Goal: Task Accomplishment & Management: Complete application form

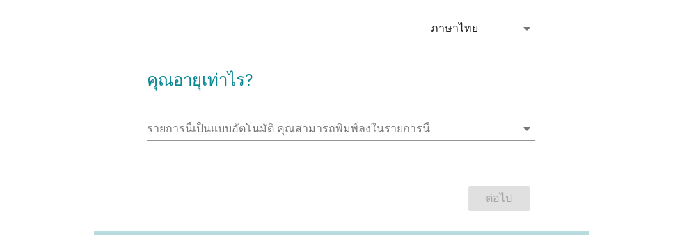
scroll to position [56, 0]
click at [156, 125] on input "รายการนี้เป็นแบบอัตโนมัติ คุณสามารถพิมพ์ลงในรายการนี้" at bounding box center [331, 129] width 368 height 22
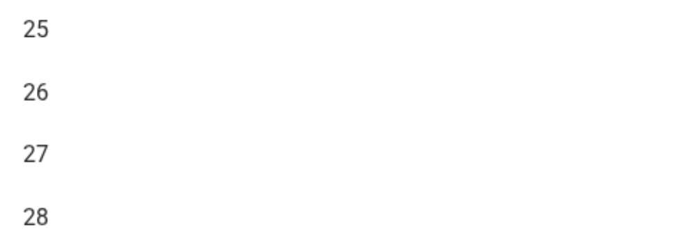
scroll to position [196, 0]
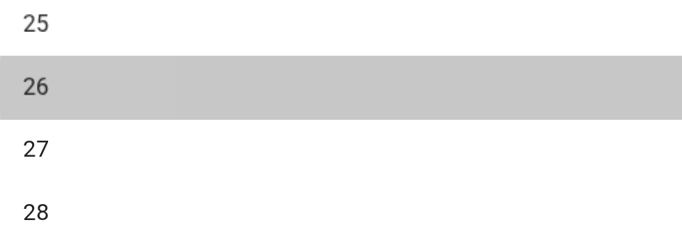
click at [213, 100] on div "26" at bounding box center [325, 101] width 335 height 17
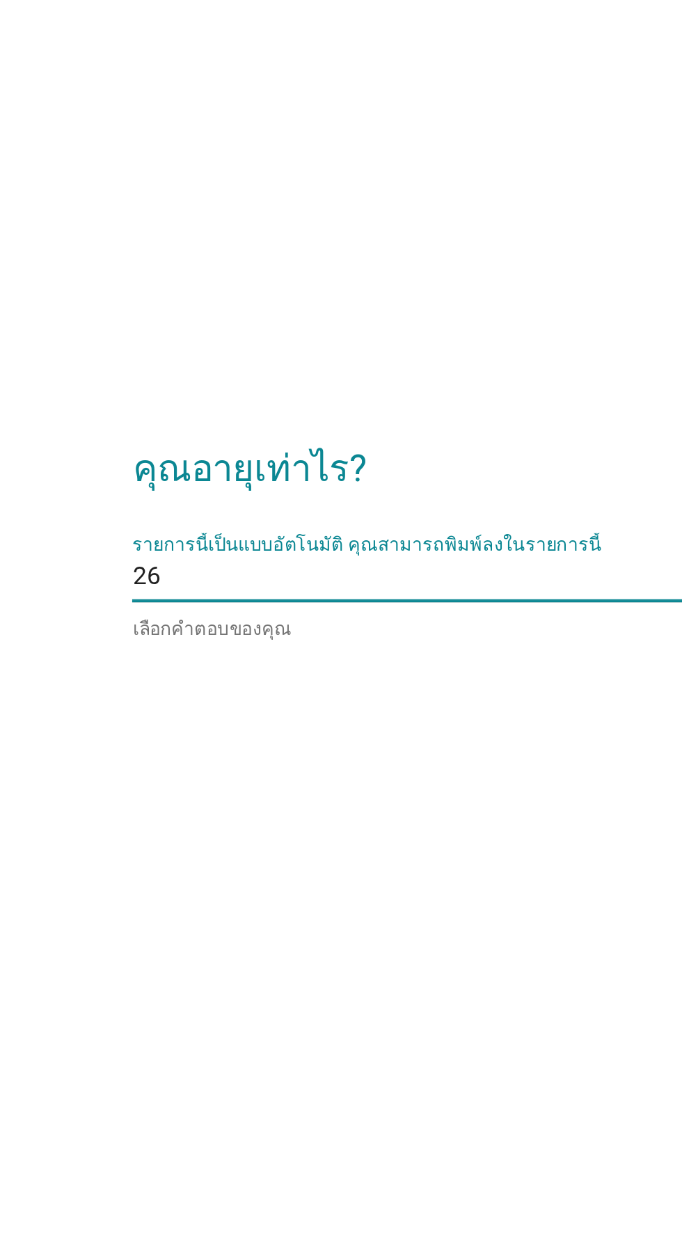
scroll to position [153, 0]
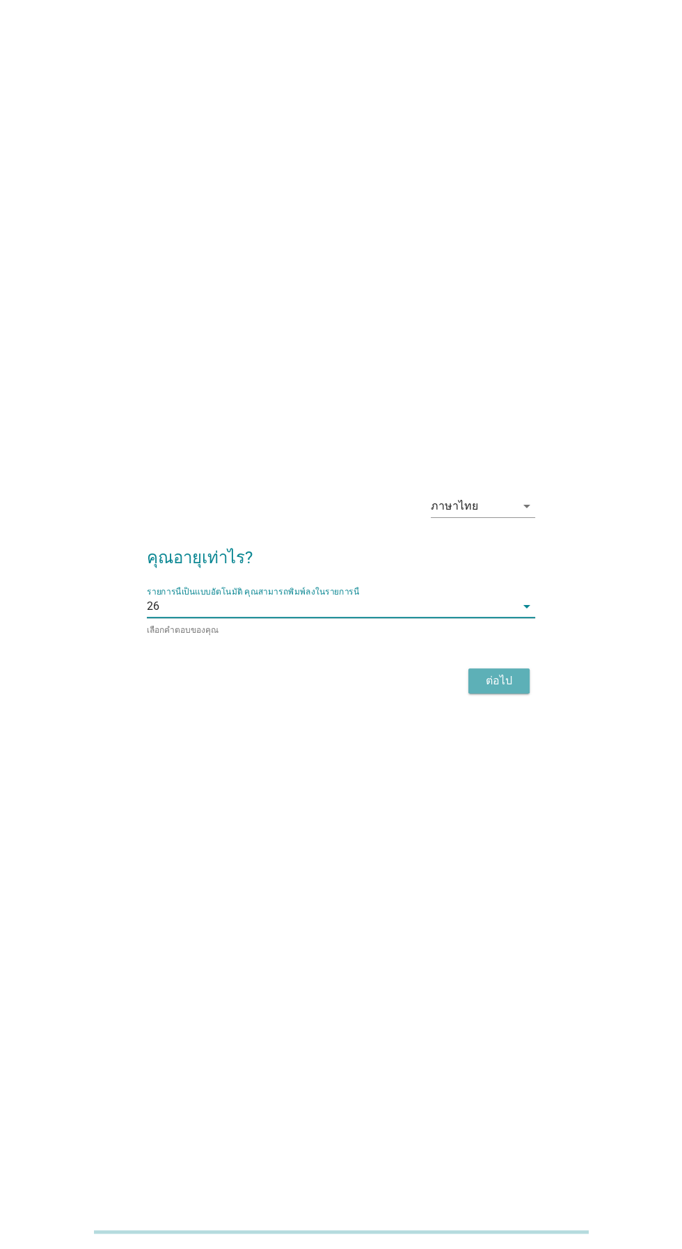
click at [487, 668] on button "ต่อไป" at bounding box center [498, 680] width 61 height 25
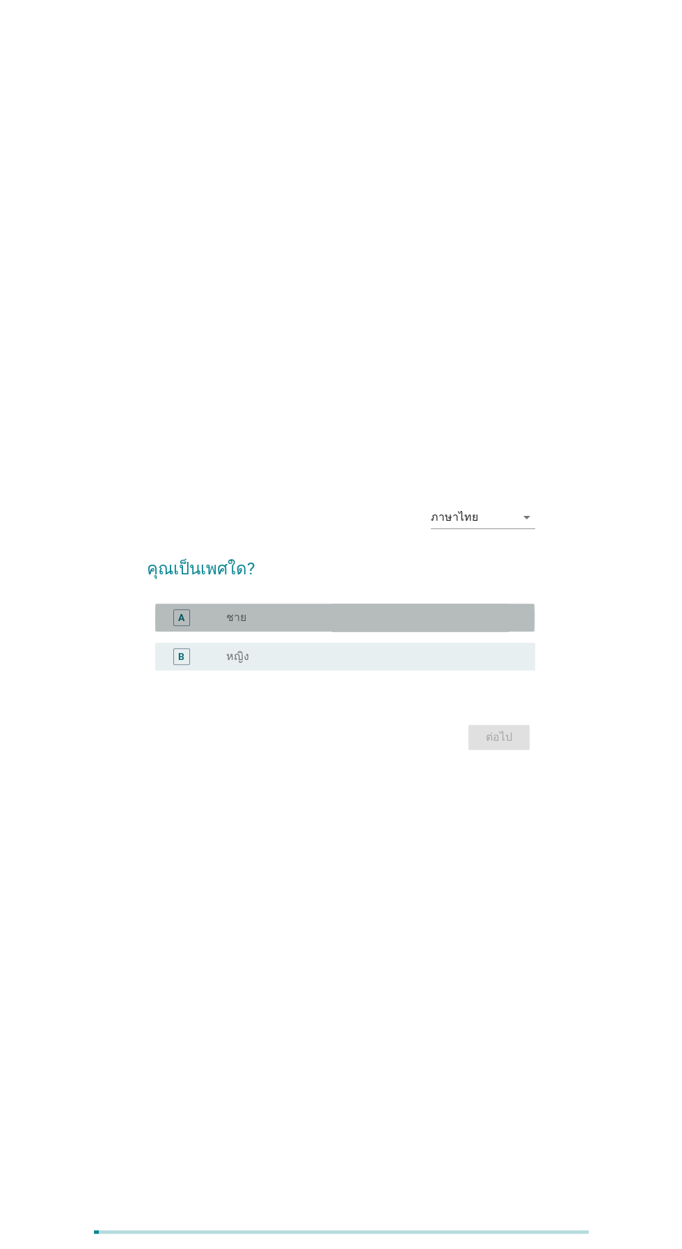
click at [174, 626] on div "A" at bounding box center [181, 617] width 17 height 17
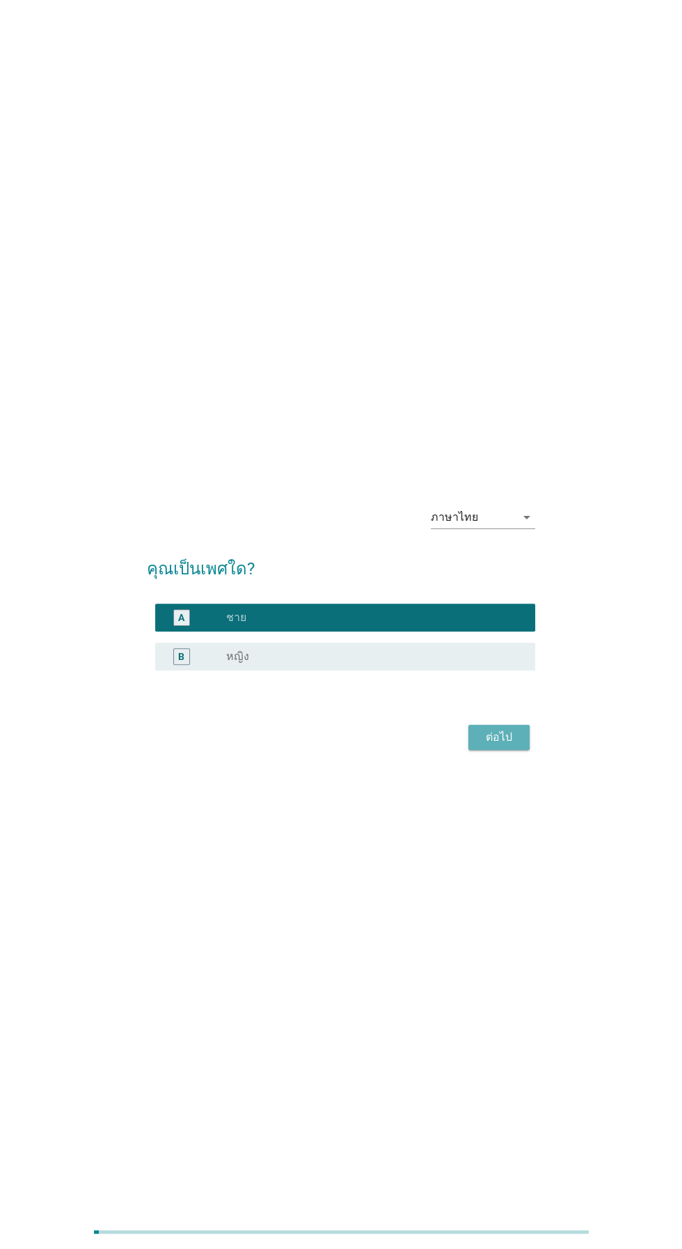
click at [494, 745] on div "ต่อไป" at bounding box center [499, 737] width 39 height 17
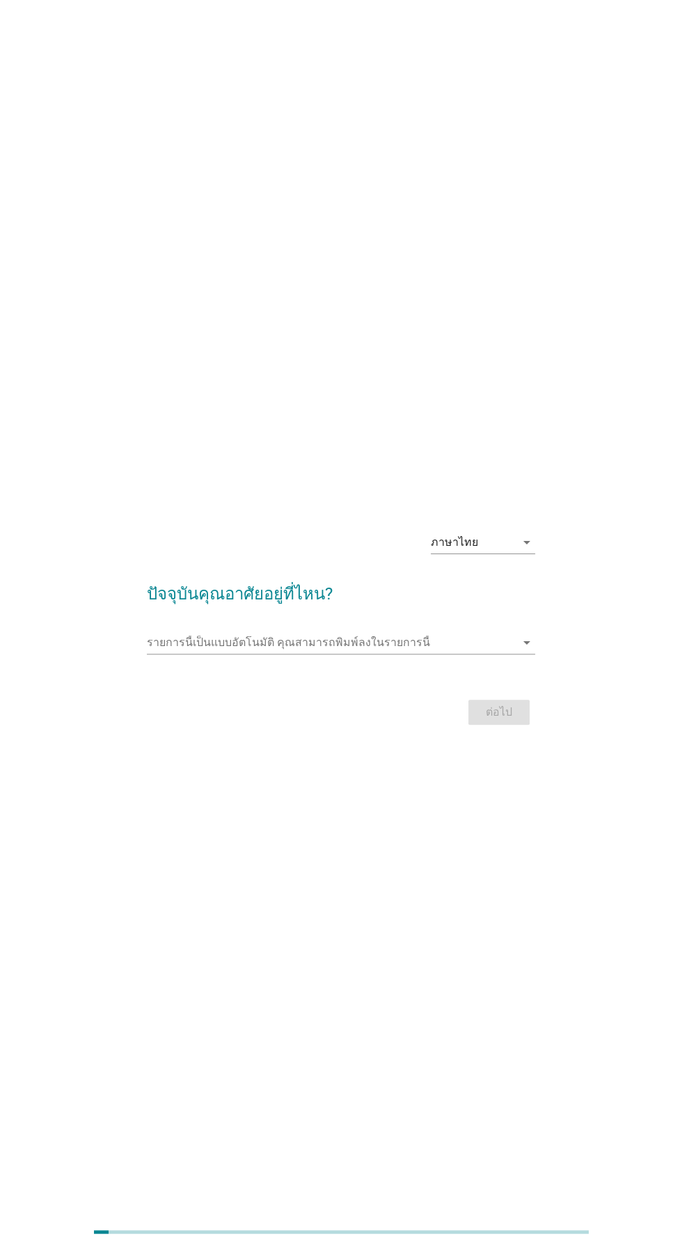
click at [183, 653] on input "รายการนี้เป็นแบบอัตโนมัติ คุณสามารถพิมพ์ลงในรายการนี้" at bounding box center [331, 642] width 368 height 22
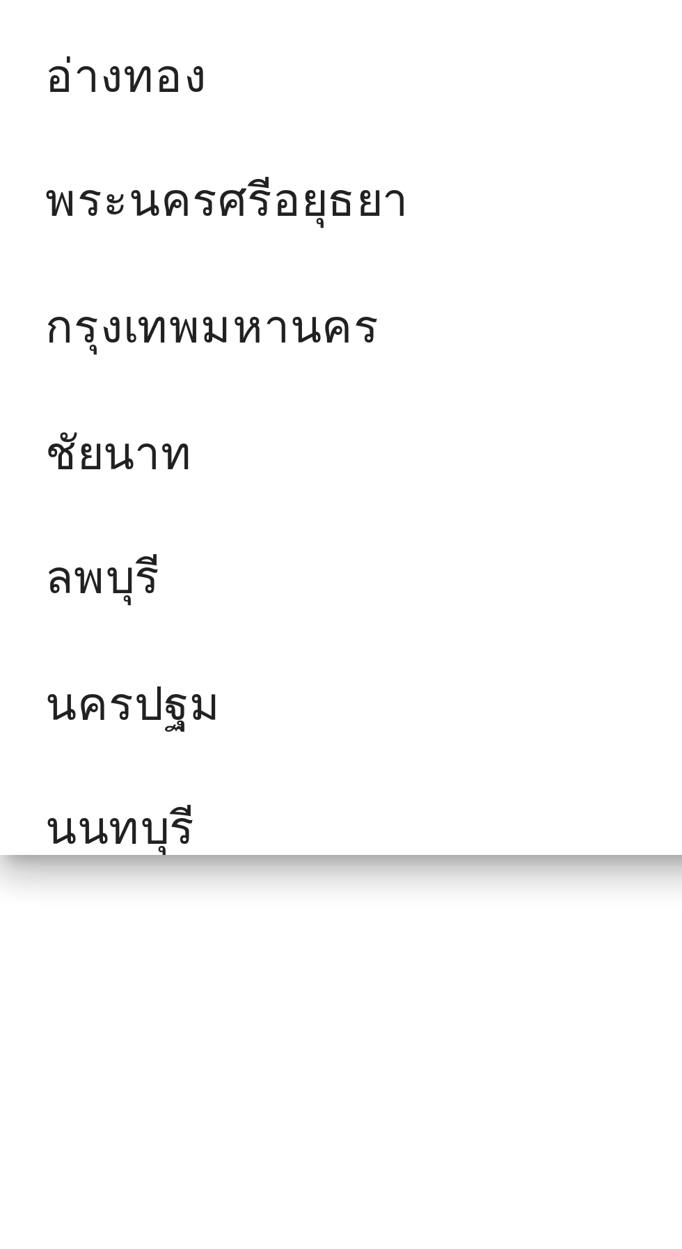
scroll to position [1122, 0]
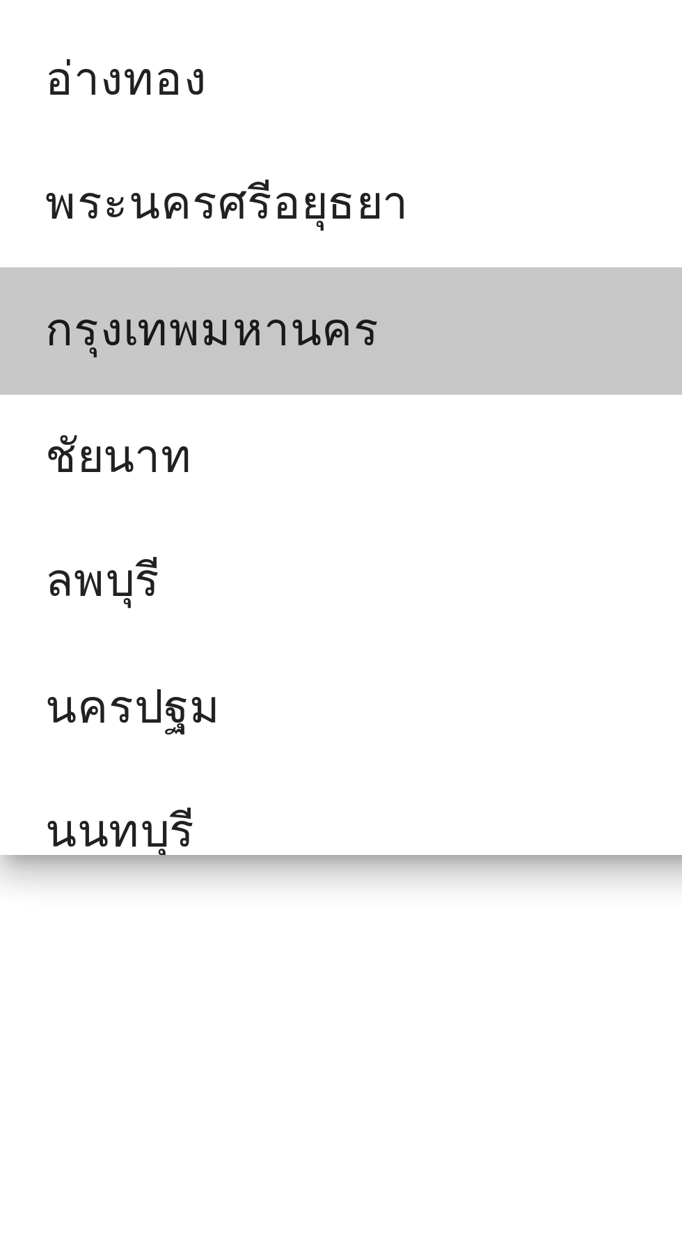
click at [227, 791] on div "กรุงเทพมหานคร" at bounding box center [325, 794] width 335 height 17
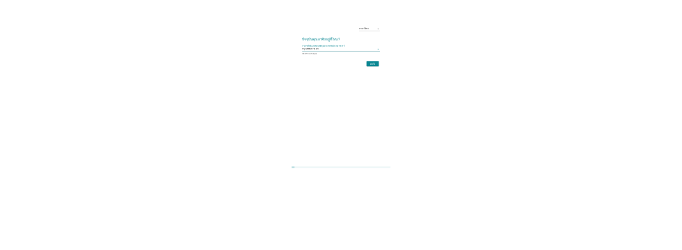
scroll to position [97, 0]
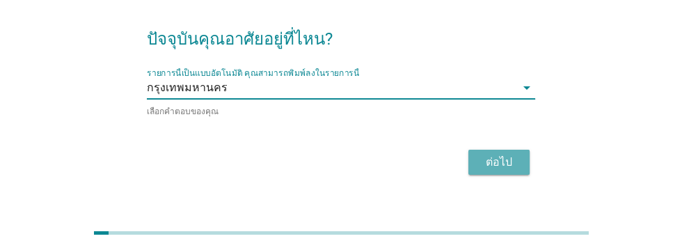
click at [497, 158] on div "ต่อไป" at bounding box center [499, 162] width 39 height 17
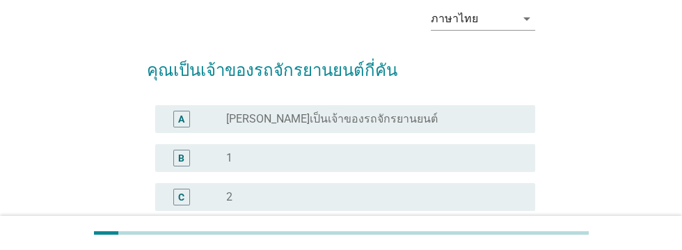
scroll to position [66, 0]
click at [173, 160] on div "B" at bounding box center [181, 157] width 17 height 17
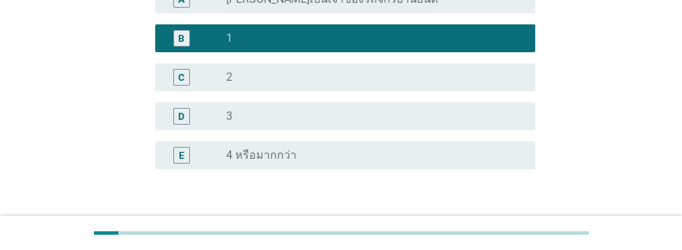
scroll to position [189, 0]
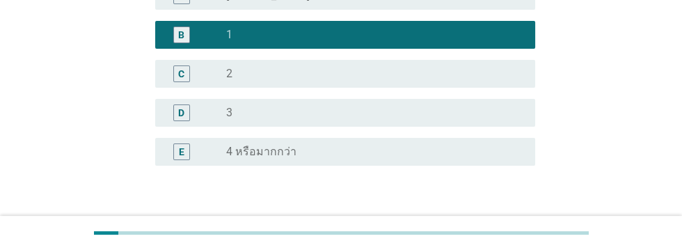
click at [498, 227] on div "ต่อไป" at bounding box center [499, 232] width 39 height 17
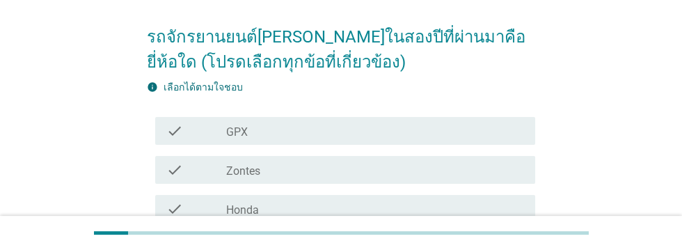
scroll to position [99, 0]
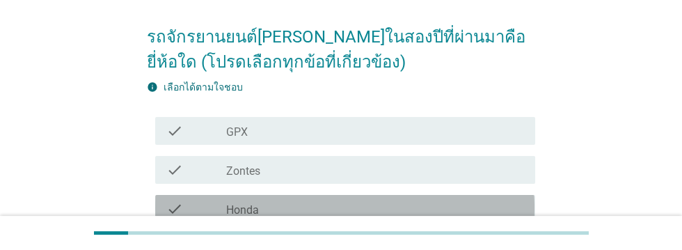
click at [251, 212] on label "Honda" at bounding box center [242, 210] width 33 height 14
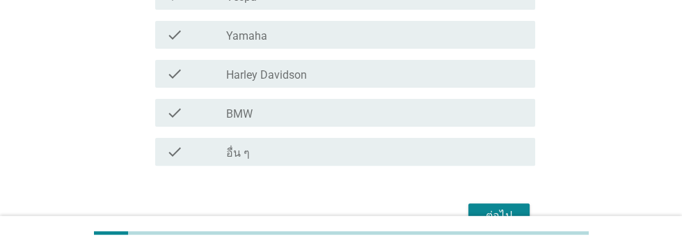
scroll to position [429, 0]
click at [500, 214] on div "ต่อไป" at bounding box center [499, 215] width 39 height 17
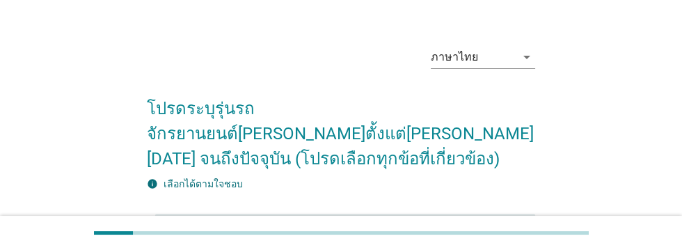
scroll to position [52, 0]
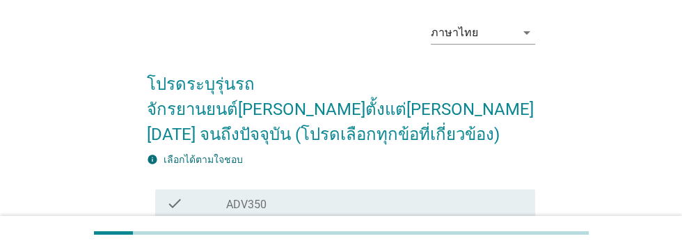
click at [281, 234] on div "check_box_outline_blank PCX160" at bounding box center [375, 242] width 298 height 17
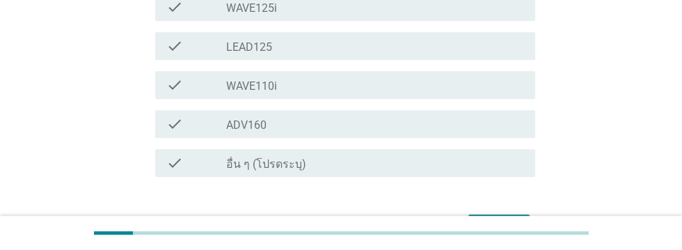
scroll to position [564, 0]
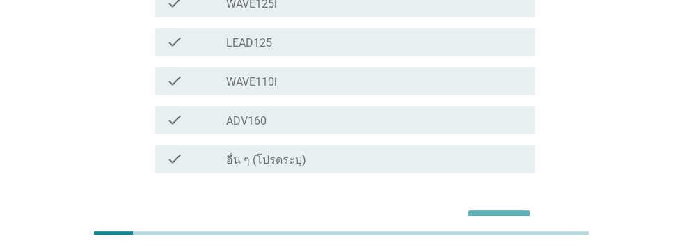
click at [505, 214] on div "ต่อไป" at bounding box center [499, 222] width 39 height 17
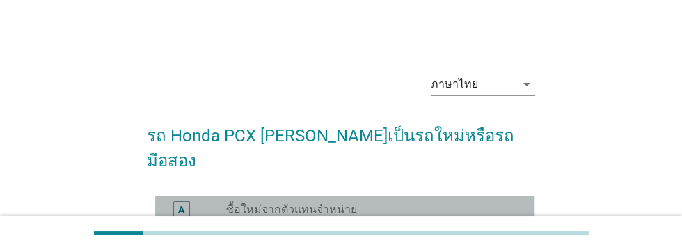
click at [180, 202] on div "A" at bounding box center [181, 209] width 6 height 15
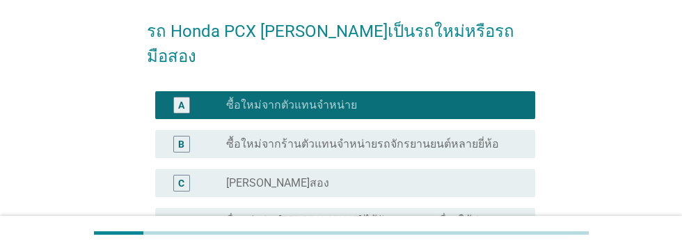
scroll to position [184, 0]
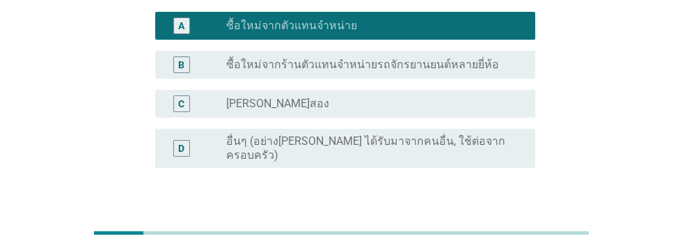
click at [502, 226] on div "ต่อไป" at bounding box center [499, 234] width 39 height 17
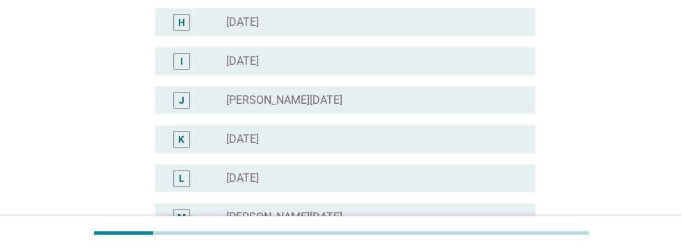
scroll to position [436, 0]
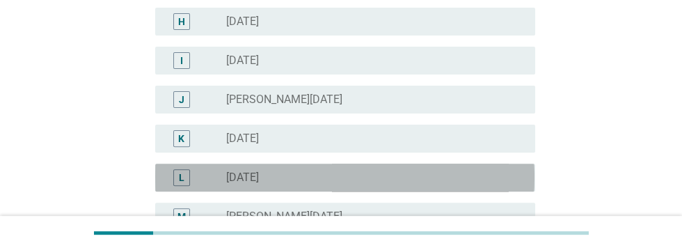
click at [382, 177] on div "radio_button_unchecked ธันวาคม 2024" at bounding box center [369, 178] width 287 height 14
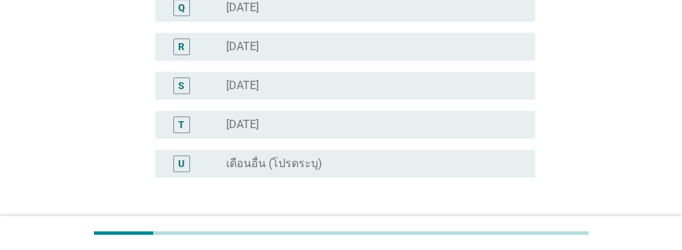
scroll to position [846, 0]
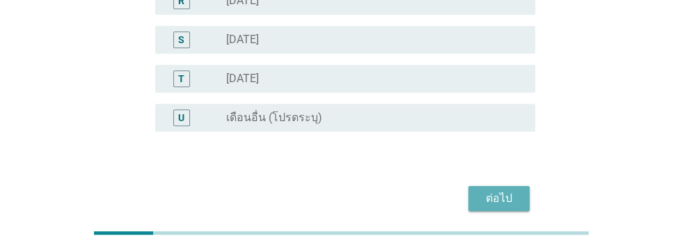
click at [502, 194] on div "ต่อไป" at bounding box center [499, 198] width 39 height 17
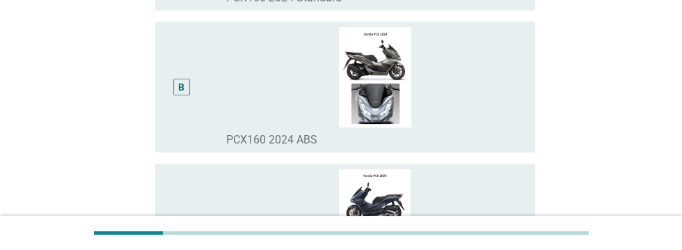
scroll to position [291, 0]
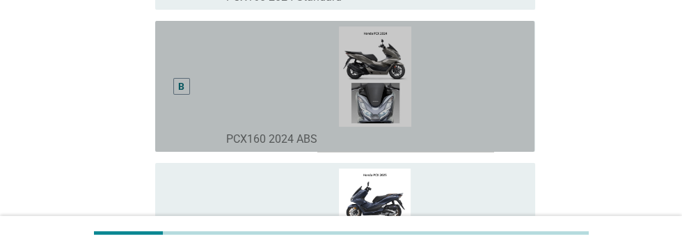
click at [233, 127] on img at bounding box center [375, 76] width 298 height 100
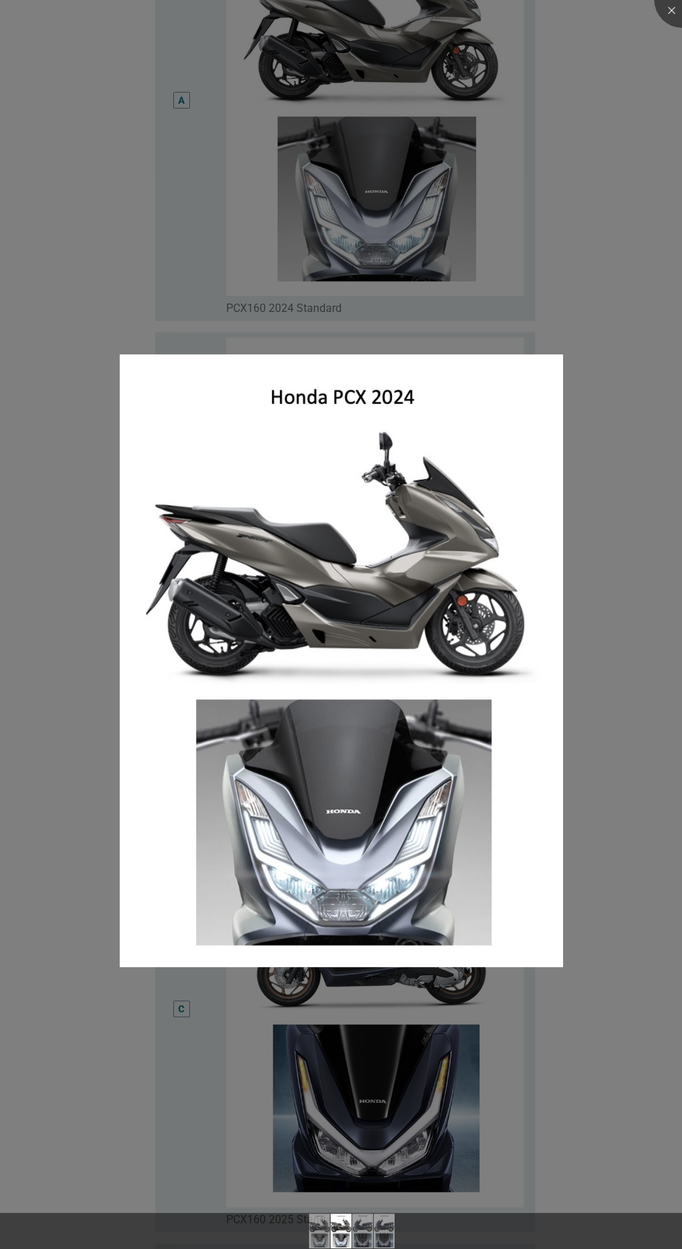
click at [380, 789] on img at bounding box center [341, 660] width 443 height 612
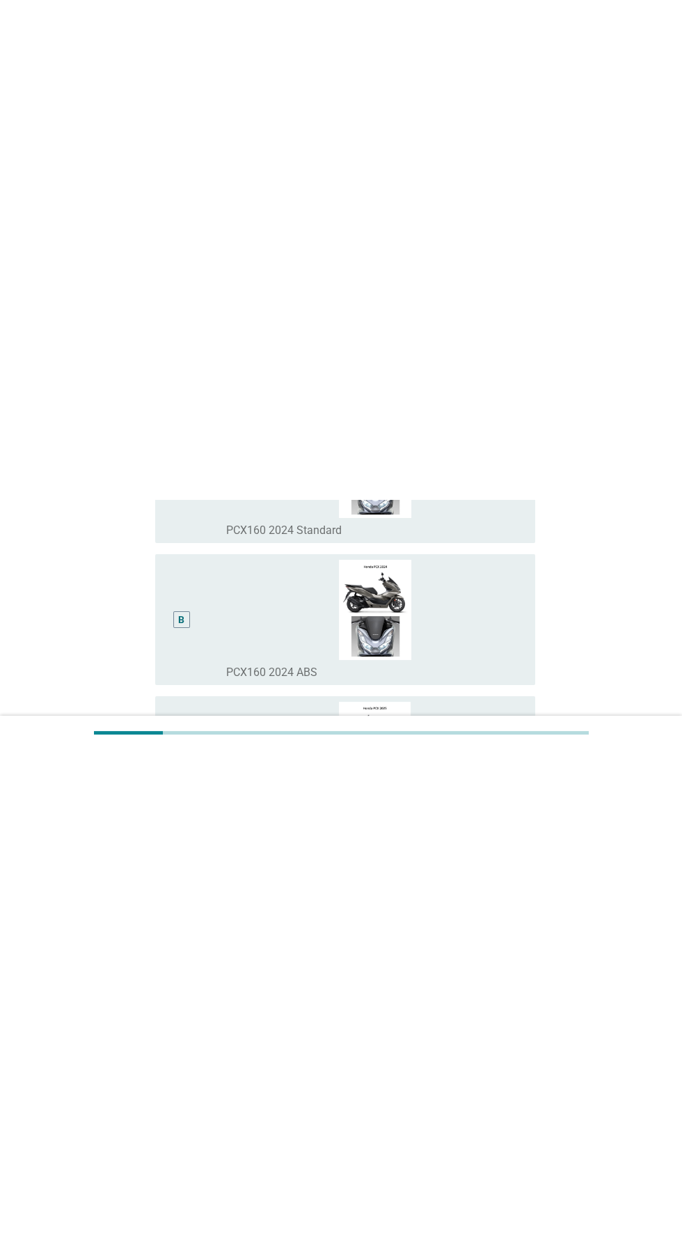
scroll to position [447, 0]
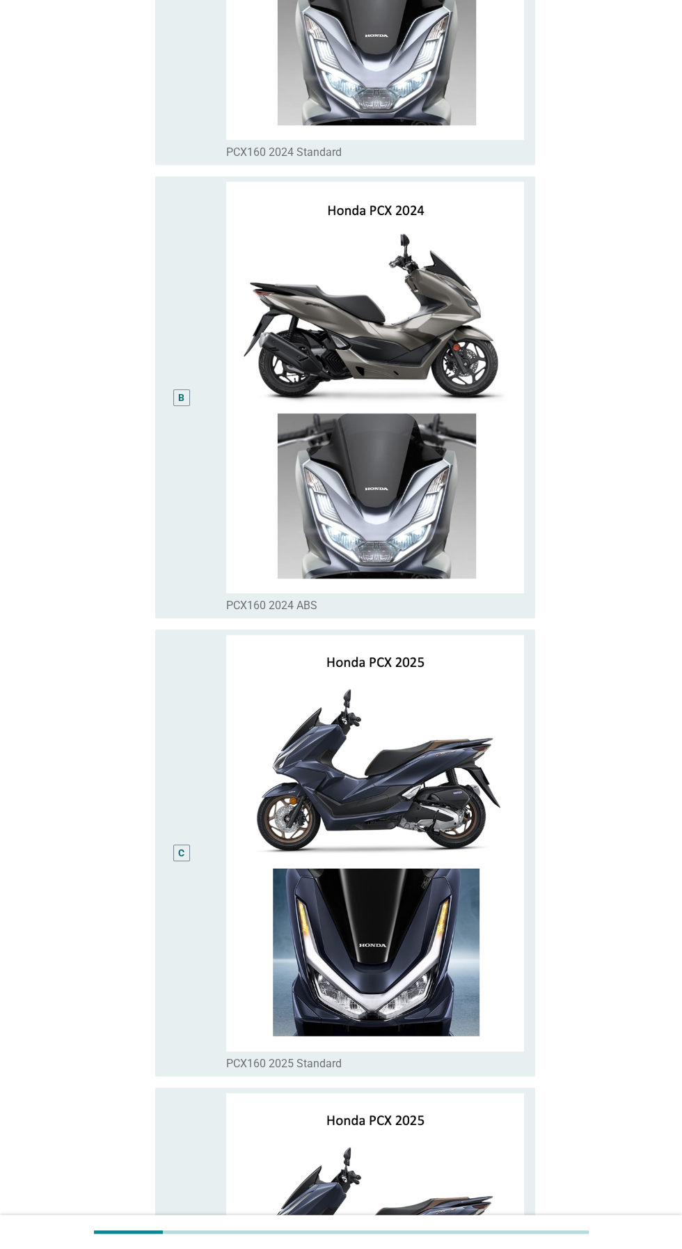
click at [181, 249] on div "B" at bounding box center [181, 397] width 6 height 15
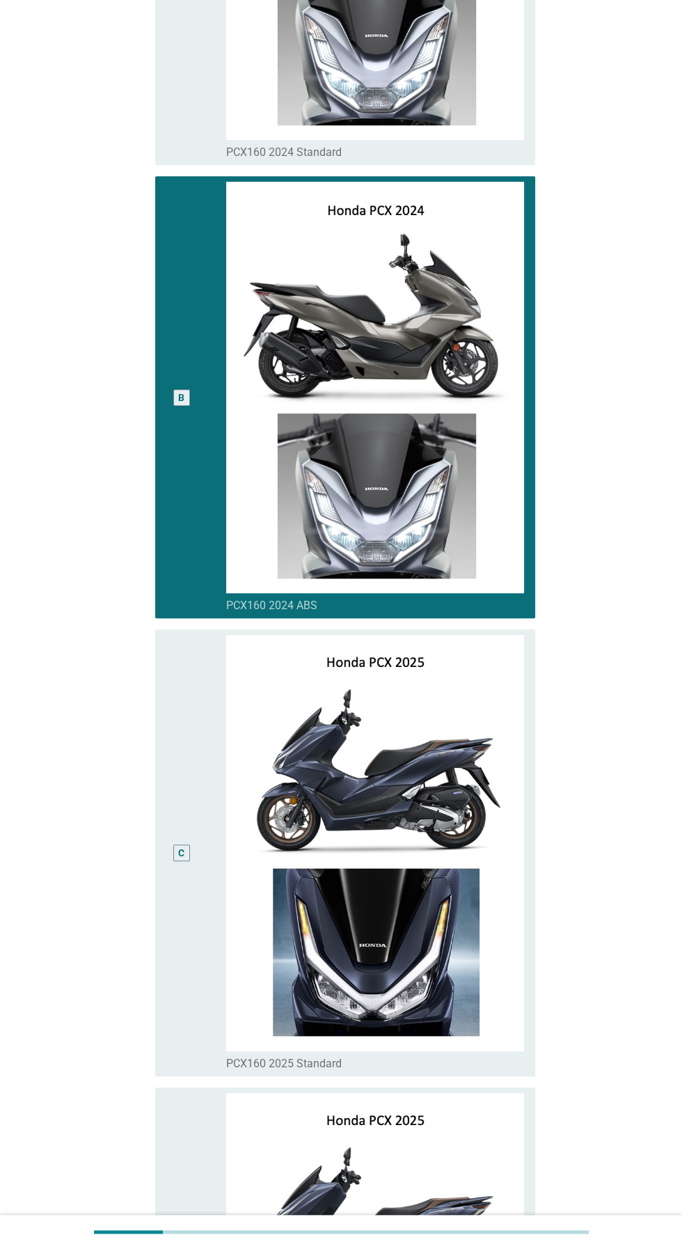
scroll to position [791, 0]
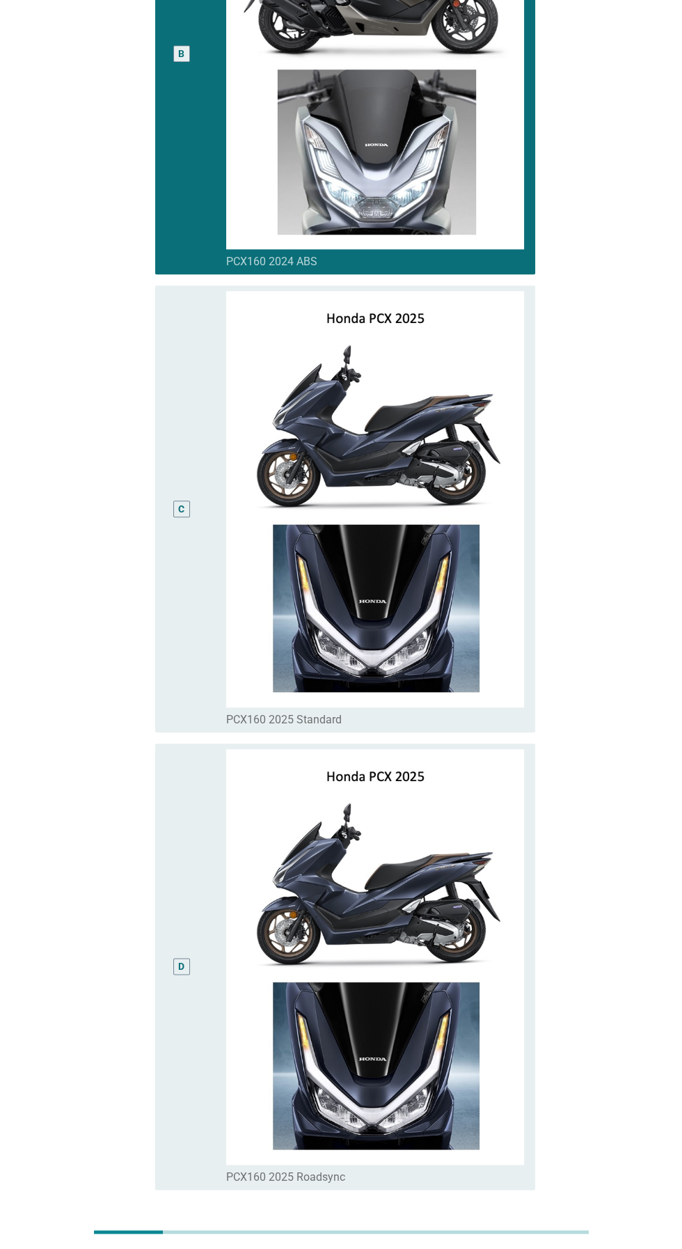
click at [507, 249] on div "ต่อไป" at bounding box center [499, 1256] width 39 height 17
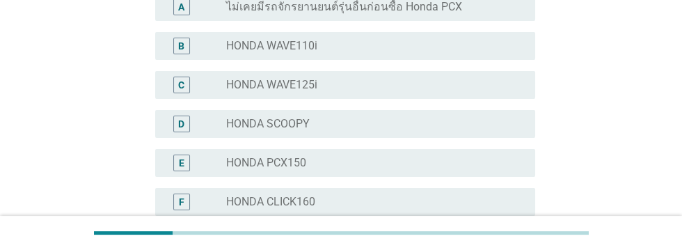
scroll to position [211, 0]
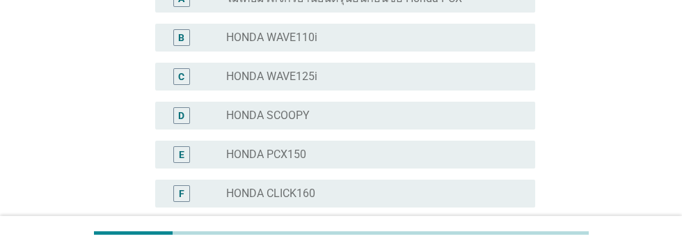
click at [174, 155] on div "E" at bounding box center [181, 154] width 17 height 17
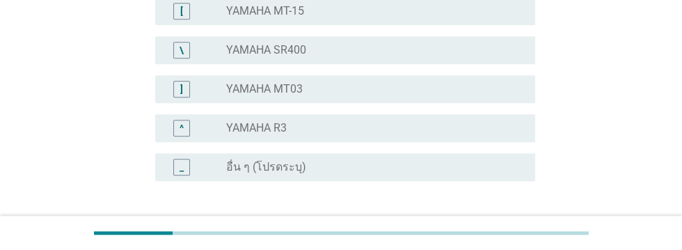
scroll to position [1262, 0]
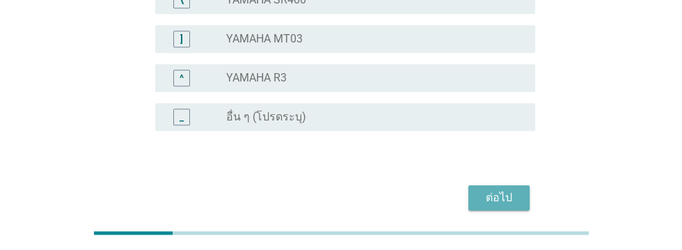
click at [498, 197] on div "ต่อไป" at bounding box center [499, 197] width 39 height 17
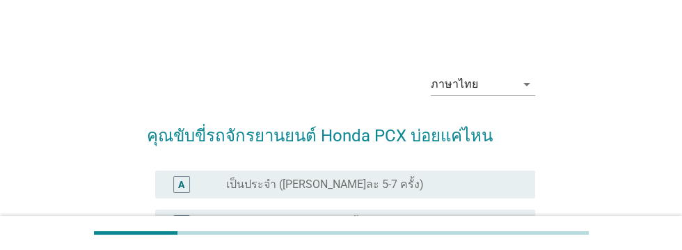
click at [180, 187] on div "A" at bounding box center [181, 184] width 6 height 15
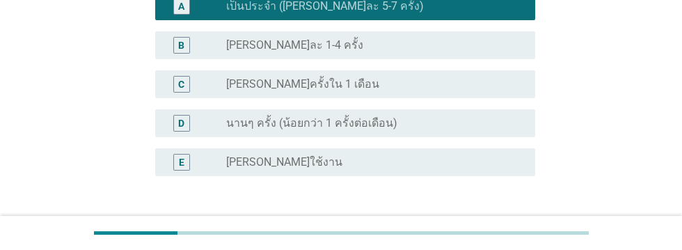
scroll to position [223, 0]
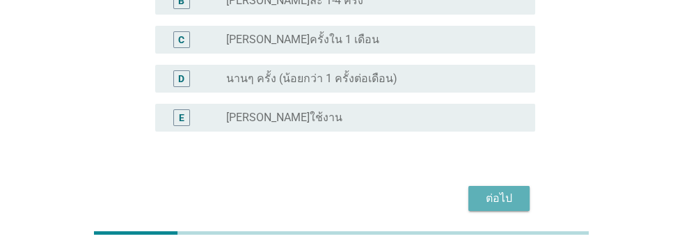
click at [502, 196] on div "ต่อไป" at bounding box center [499, 198] width 39 height 17
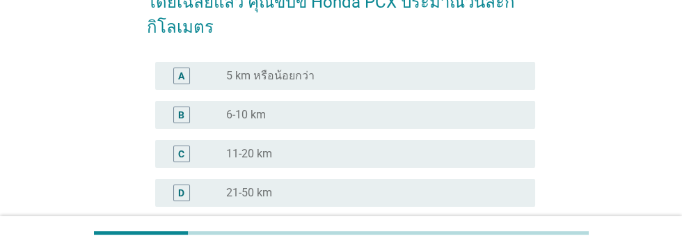
scroll to position [146, 0]
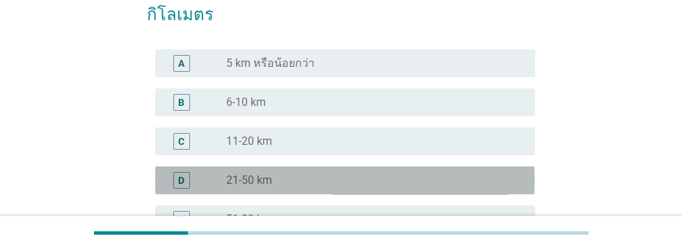
click at [181, 180] on div "D" at bounding box center [181, 180] width 6 height 15
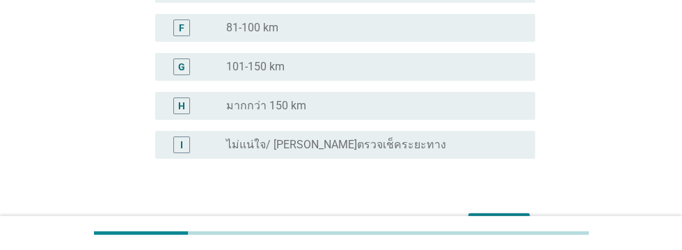
scroll to position [404, 0]
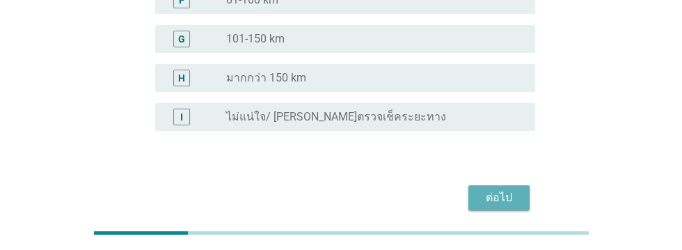
click at [498, 196] on div "ต่อไป" at bounding box center [499, 197] width 39 height 17
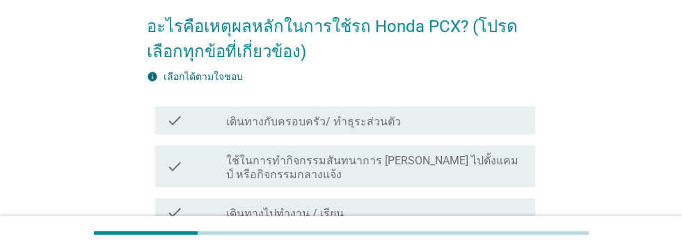
scroll to position [111, 0]
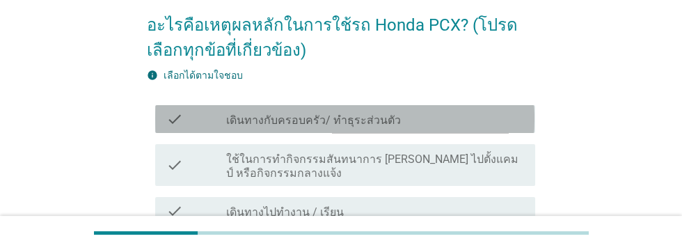
click at [182, 117] on icon "check" at bounding box center [174, 119] width 17 height 17
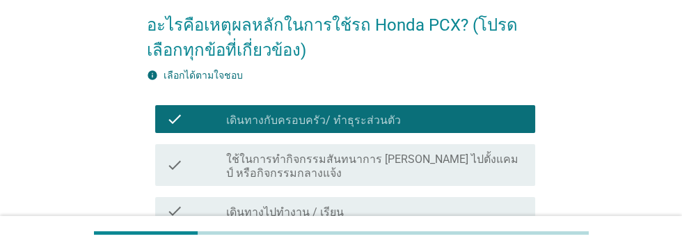
click at [175, 215] on icon "check" at bounding box center [174, 211] width 17 height 17
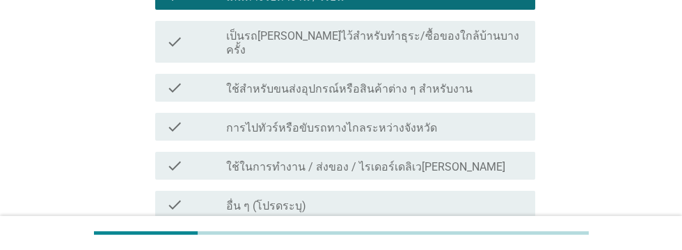
scroll to position [382, 0]
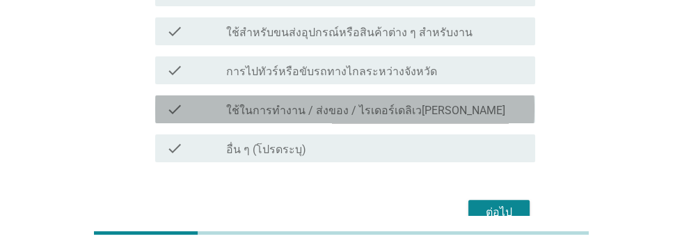
click at [166, 102] on icon "check" at bounding box center [174, 109] width 17 height 17
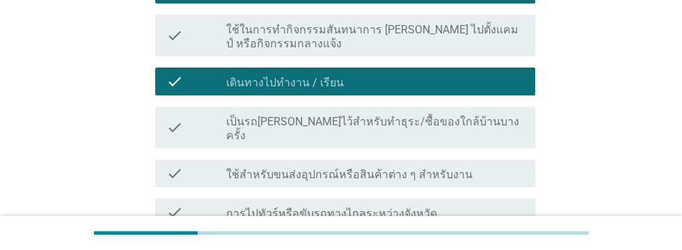
scroll to position [241, 0]
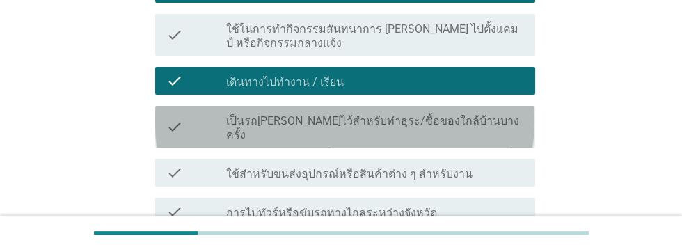
click at [496, 126] on div "check_box_outline_blank เป็นรถ[PERSON_NAME]ไว้สำหรับทำธุระ/ซื้อของใกล้บ้านบางคร…" at bounding box center [375, 126] width 298 height 31
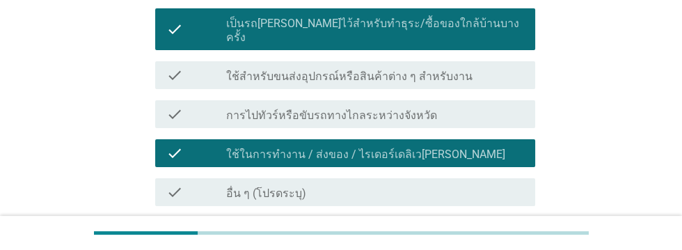
scroll to position [339, 0]
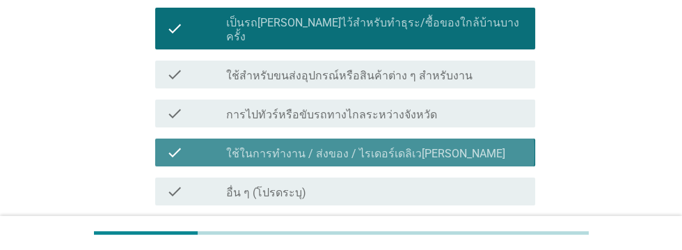
click at [507, 144] on div "check_box_outline_blank ใช้ในการทำงาน / ส่งของ / ไรเดอร์เดลิเว[PERSON_NAME]" at bounding box center [375, 152] width 298 height 17
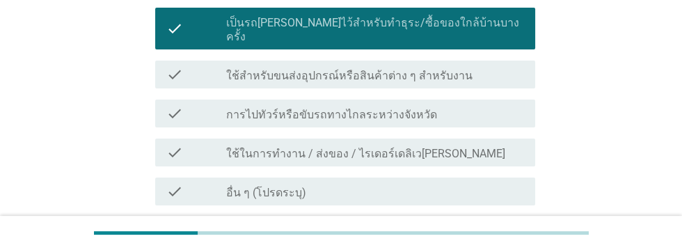
click at [502, 247] on div "ต่อไป" at bounding box center [499, 255] width 39 height 17
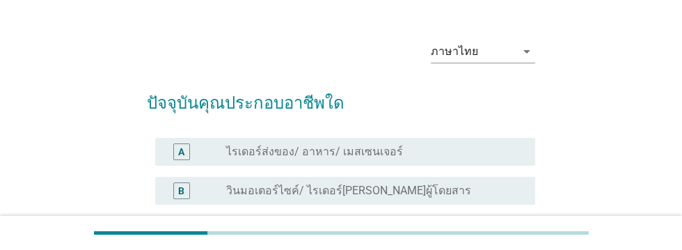
scroll to position [61, 0]
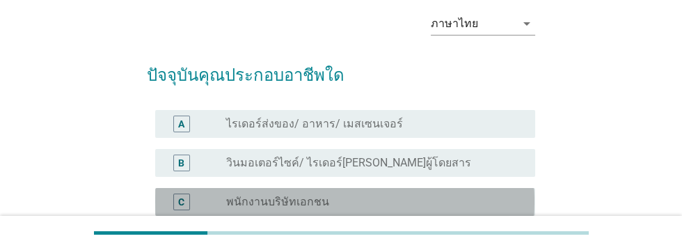
click at [183, 202] on div "C" at bounding box center [181, 201] width 6 height 15
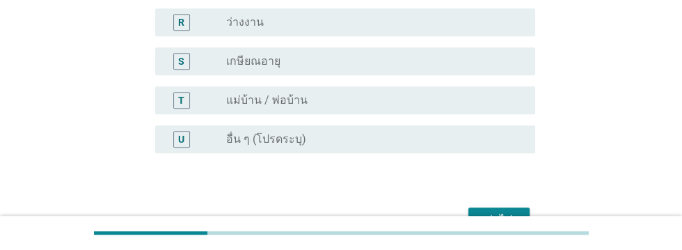
scroll to position [846, 0]
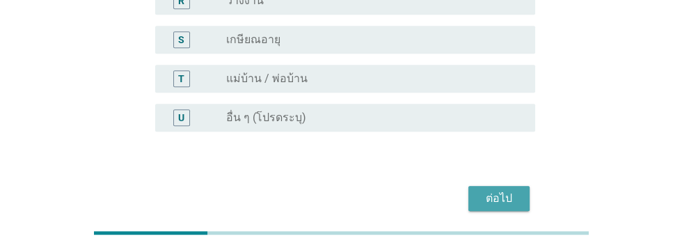
click at [498, 191] on div "ต่อไป" at bounding box center [499, 198] width 39 height 17
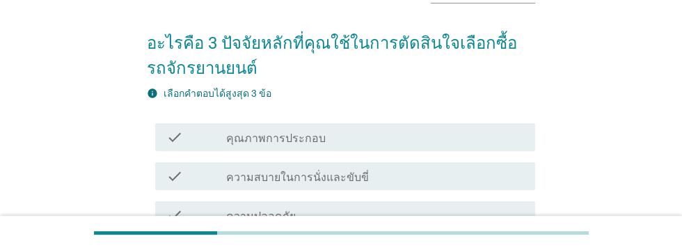
scroll to position [102, 0]
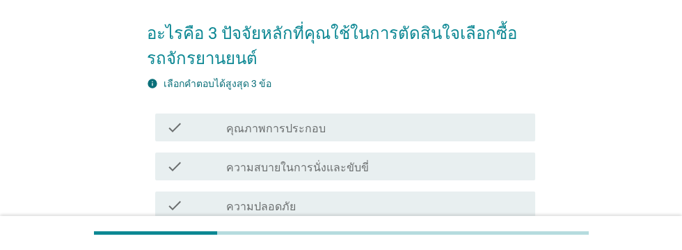
click at [177, 129] on icon "check" at bounding box center [174, 127] width 17 height 17
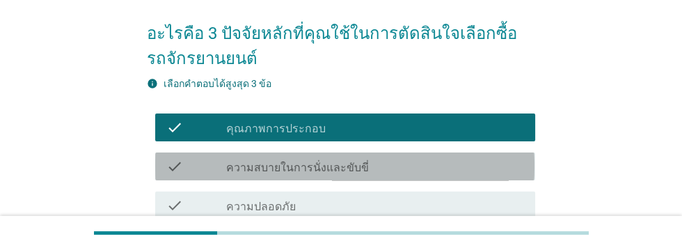
click at [418, 166] on div "check_box_outline_blank ความสบายในการนั่งและขับขี่" at bounding box center [375, 166] width 298 height 17
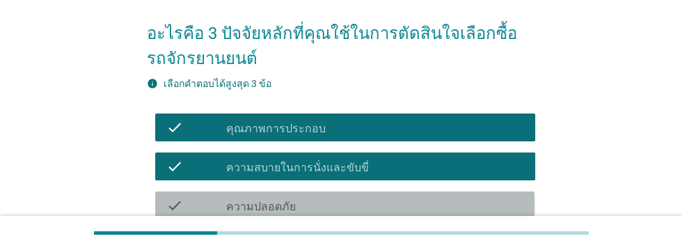
click at [391, 204] on div "check_box_outline_blank ความปลอดภัย" at bounding box center [375, 205] width 298 height 17
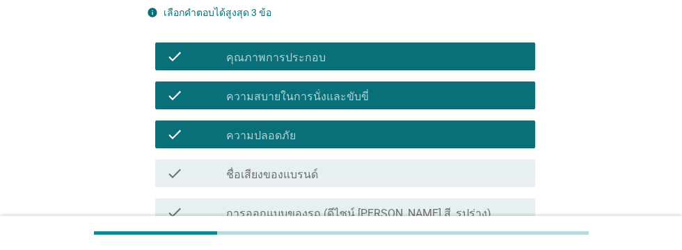
scroll to position [202, 0]
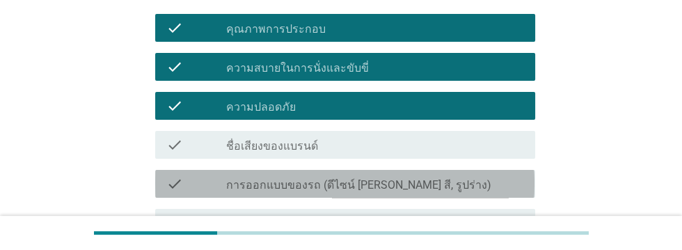
click at [455, 184] on div "check_box_outline_blank การออกแบบของรถ (ดีไซน์ [PERSON_NAME] สี, รูปร่าง)" at bounding box center [375, 183] width 298 height 17
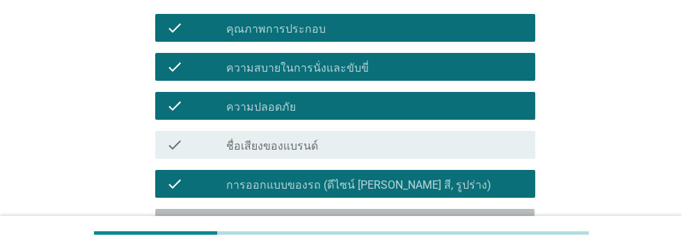
click at [413, 215] on div "check_box_outline_blank ราคา" at bounding box center [375, 222] width 298 height 17
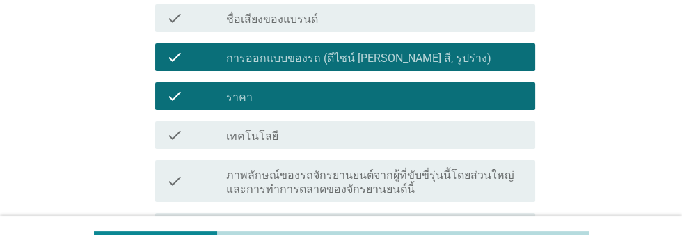
scroll to position [334, 0]
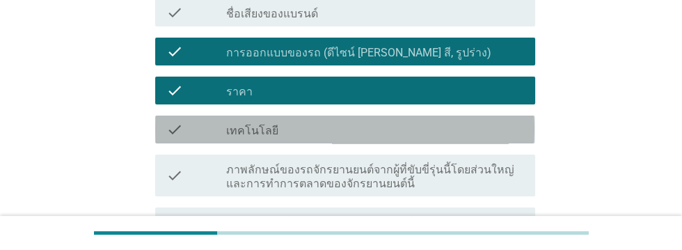
click at [348, 125] on div "check_box_outline_blank เทคโนโลยี" at bounding box center [375, 129] width 298 height 17
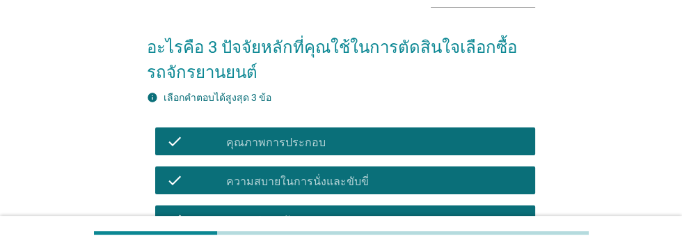
scroll to position [88, 0]
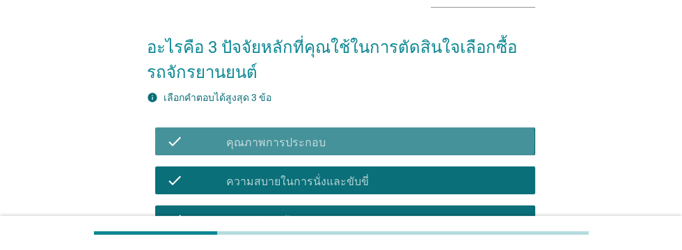
click at [432, 136] on div "check_box_outline_blank คุณภาพการประกอบ" at bounding box center [375, 141] width 298 height 17
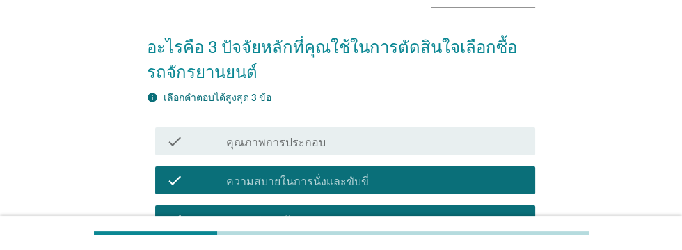
click at [431, 175] on div "check_box_outline_blank ความสบายในการนั่งและขับขี่" at bounding box center [375, 180] width 298 height 17
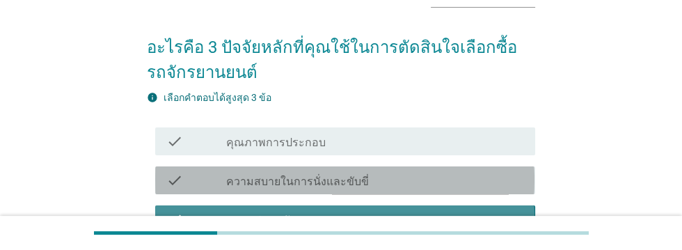
click at [448, 219] on div "check_box_outline_blank ความปลอดภัย" at bounding box center [375, 219] width 298 height 17
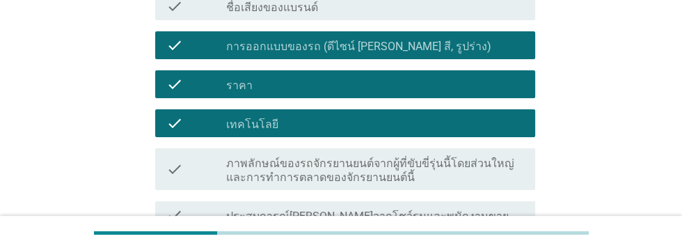
scroll to position [340, 0]
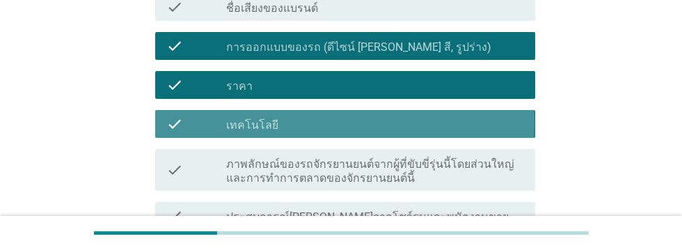
click at [452, 122] on div "check_box_outline_blank เทคโนโลยี" at bounding box center [375, 124] width 298 height 17
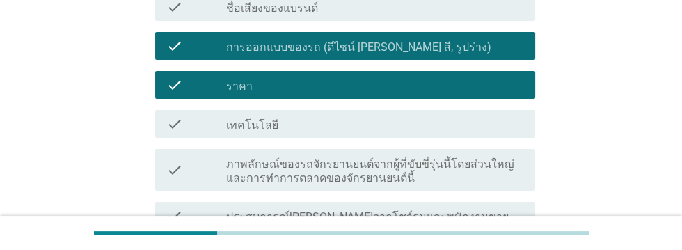
click at [461, 80] on div "check_box_outline_blank ราคา" at bounding box center [375, 85] width 298 height 17
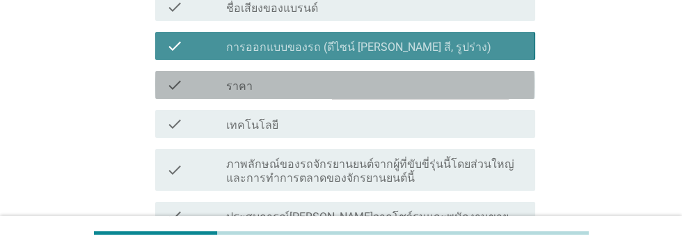
click at [477, 40] on div "check_box_outline_blank การออกแบบของรถ (ดีไซน์ [PERSON_NAME] สี, รูปร่าง)" at bounding box center [375, 46] width 298 height 17
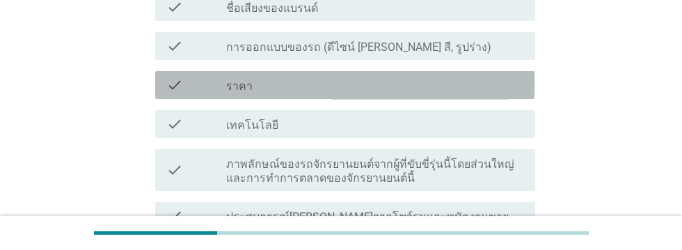
click at [427, 87] on div "check_box_outline_blank ราคา" at bounding box center [375, 85] width 298 height 17
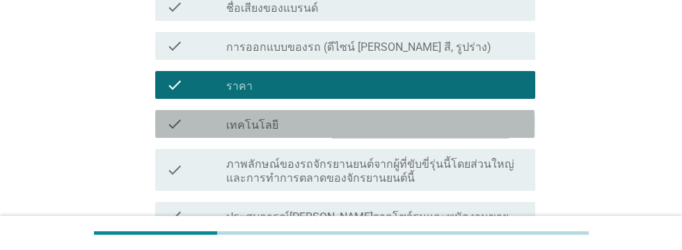
click at [423, 122] on div "check_box_outline_blank เทคโนโลยี" at bounding box center [375, 124] width 298 height 17
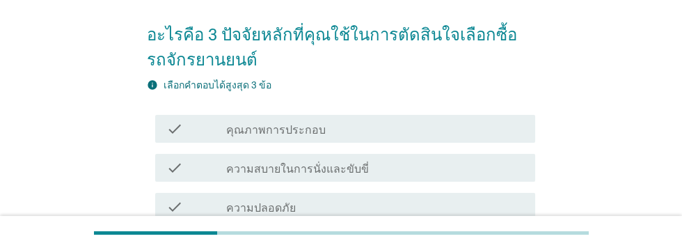
scroll to position [102, 0]
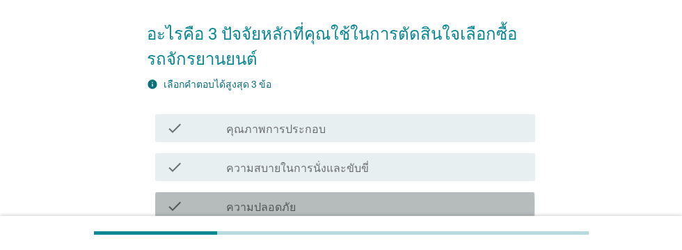
click at [393, 203] on div "check_box_outline_blank ความปลอดภัย" at bounding box center [375, 206] width 298 height 17
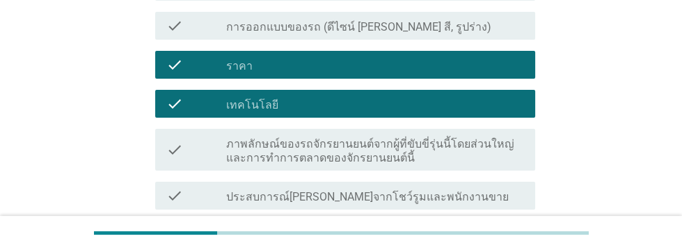
scroll to position [358, 0]
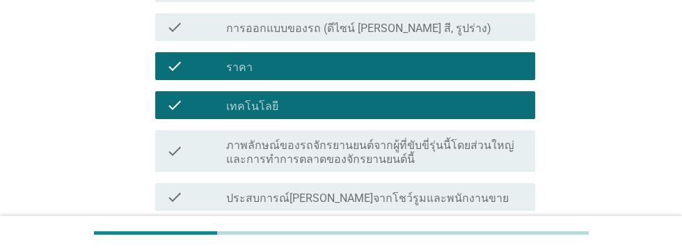
click at [312, 60] on div "check_box_outline_blank ราคา" at bounding box center [375, 66] width 298 height 17
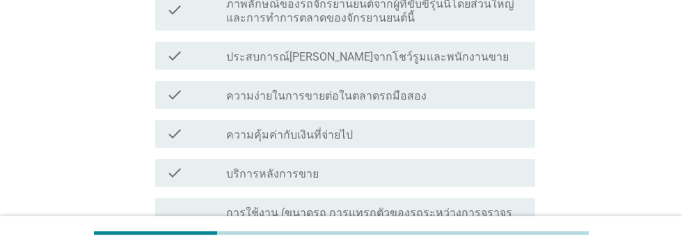
scroll to position [501, 0]
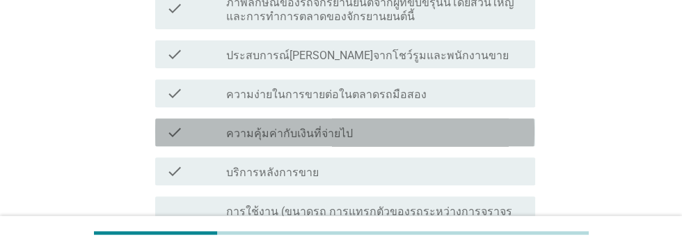
click at [399, 128] on div "check_box_outline_blank ความคุ้มค่ากับเงินที่จ่ายไป" at bounding box center [375, 132] width 298 height 17
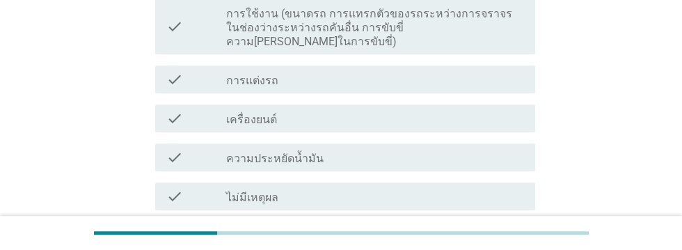
scroll to position [807, 0]
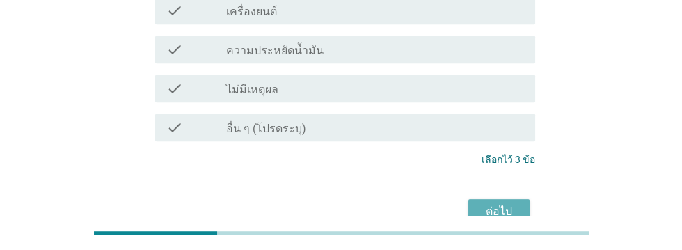
click at [494, 203] on div "ต่อไป" at bounding box center [499, 211] width 39 height 17
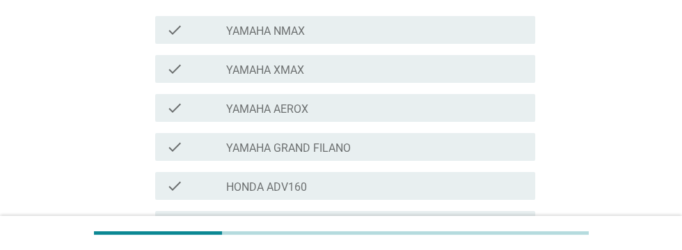
scroll to position [226, 0]
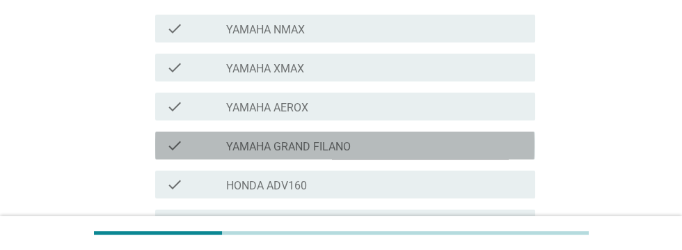
click at [179, 145] on icon "check" at bounding box center [174, 145] width 17 height 17
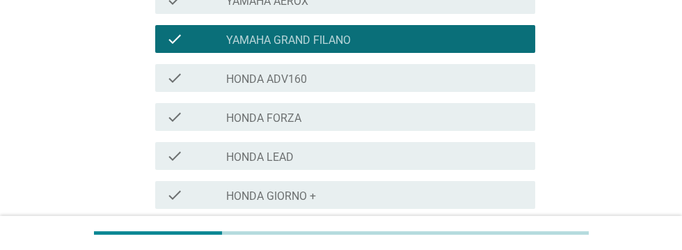
scroll to position [334, 0]
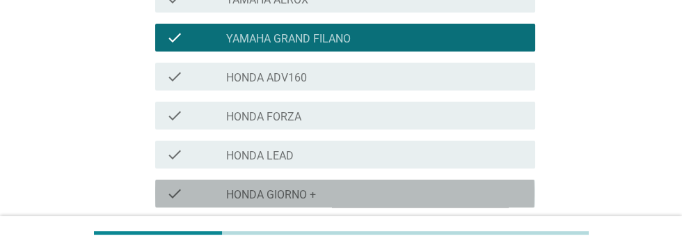
click at [180, 182] on div "check check_box_outline_blank HONDA GIORNO +" at bounding box center [344, 194] width 379 height 28
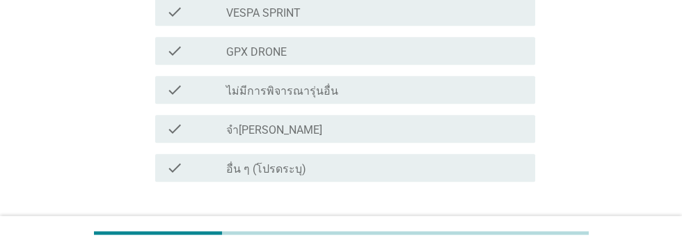
scroll to position [705, 0]
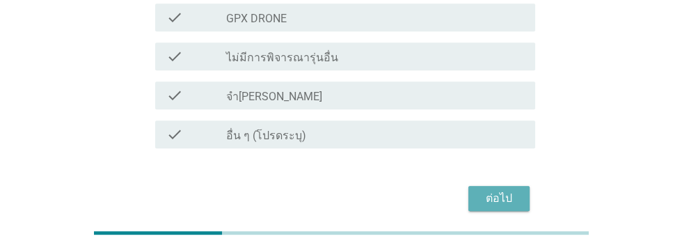
click at [497, 200] on div "ต่อไป" at bounding box center [499, 198] width 39 height 17
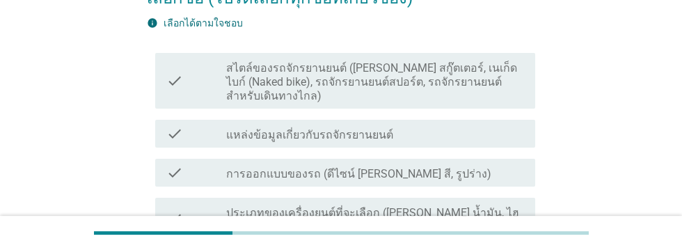
scroll to position [189, 0]
click at [432, 73] on label "สไตล์ของรถจักรยานยนต์ ([PERSON_NAME] สกู๊ตเตอร์, เนเก็ดไบก์ (Naked bike), รถจัก…" at bounding box center [375, 82] width 298 height 42
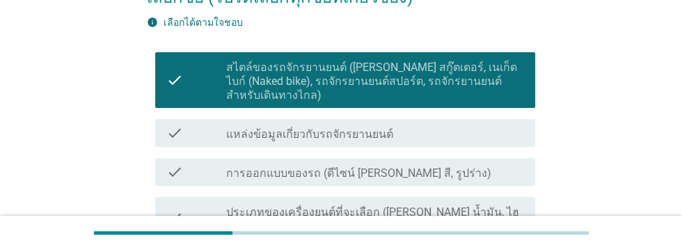
click at [457, 129] on div "check_box_outline_blank แหล่งข้อมูลเกี่ยวกับรถจักรยานยนต์" at bounding box center [375, 133] width 298 height 17
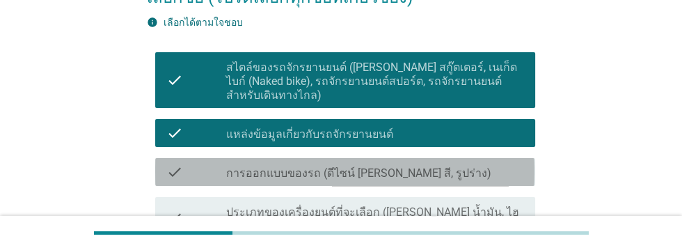
click at [489, 167] on div "check_box_outline_blank การออกแบบของรถ (ดีไซน์ [PERSON_NAME] สี, รูปร่าง)" at bounding box center [375, 172] width 298 height 17
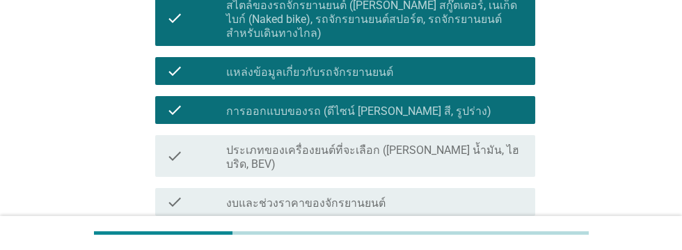
scroll to position [254, 0]
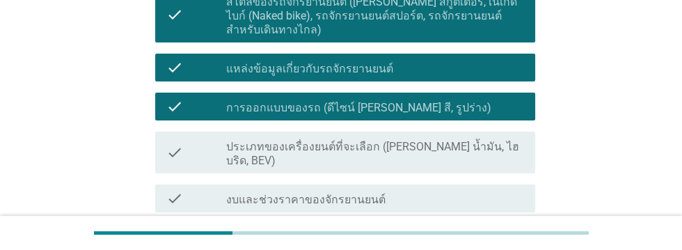
click at [490, 147] on label "ประเภทของเครื่องยนต์ที่จะเลือก ([PERSON_NAME] น้ำมัน, ไฮบริด, BEV)" at bounding box center [375, 154] width 298 height 28
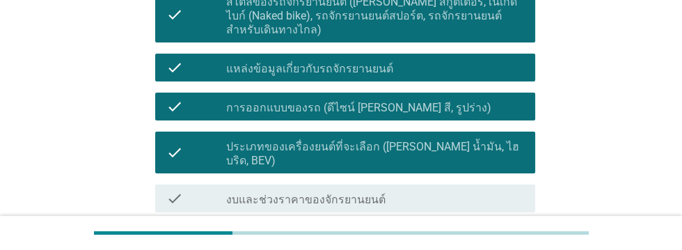
click at [457, 190] on div "check_box_outline_blank งบและช่วงราคาของจักรยานยนต์" at bounding box center [375, 198] width 298 height 17
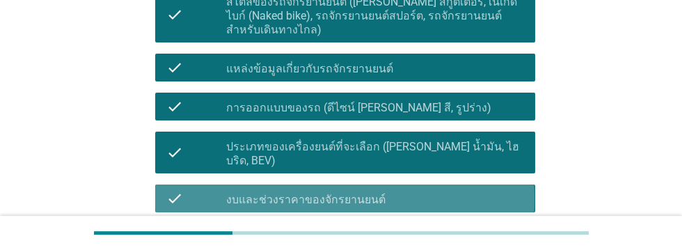
click at [443, 229] on div "check_box_outline_blank เทคโนโลยีของรถจักรยานยนต์" at bounding box center [375, 237] width 298 height 17
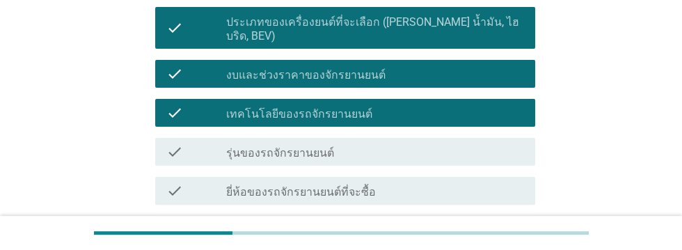
scroll to position [386, 0]
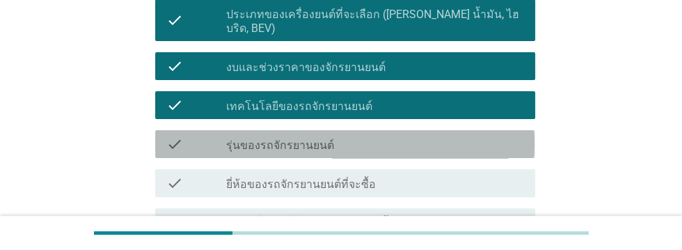
click at [457, 136] on div "check_box_outline_blank รุ่นของรถจักรยานยนต์" at bounding box center [375, 144] width 298 height 17
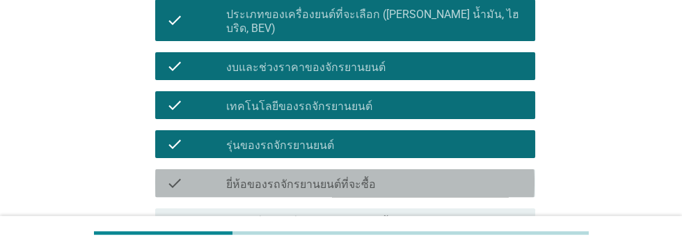
click at [453, 175] on div "check_box_outline_blank ยี่ห้อของรถจักรยานยนต์ที่จะซื้อ" at bounding box center [375, 183] width 298 height 17
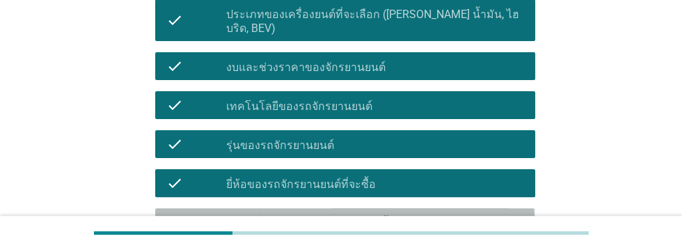
click at [482, 214] on div "check_box_outline_blank สถานที่/ ร้านที่[PERSON_NAME]ซื้อรถจักรยานยนต์" at bounding box center [375, 222] width 298 height 17
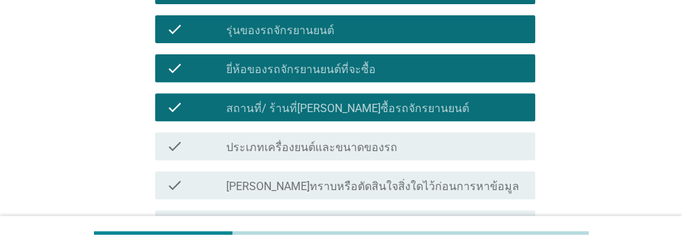
scroll to position [512, 0]
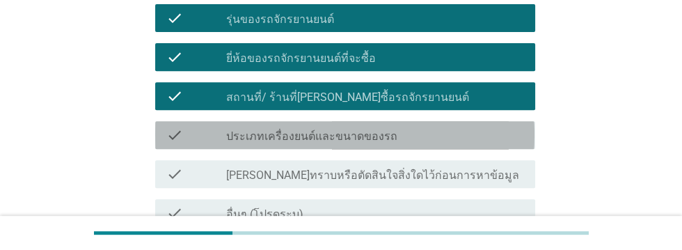
click at [456, 127] on div "check_box_outline_blank ประเภทเครื่องยนต์และขนาดของรถ" at bounding box center [375, 135] width 298 height 17
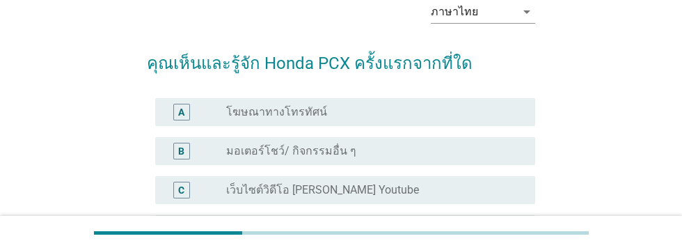
scroll to position [81, 0]
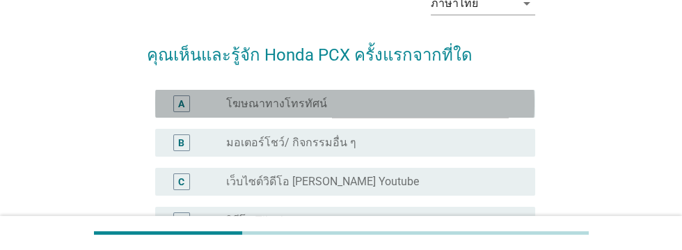
click at [397, 109] on div "radio_button_unchecked โฆษณาทางโทรทัศน์" at bounding box center [369, 104] width 287 height 14
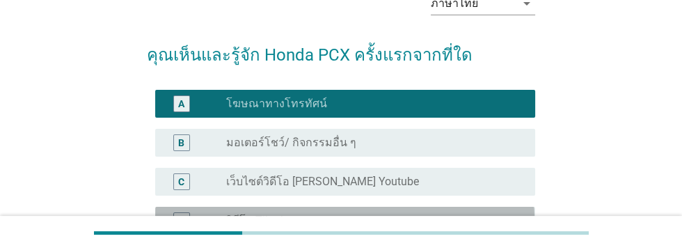
click at [388, 225] on div "radio_button_unchecked วิดีโอ Tiktok" at bounding box center [369, 221] width 287 height 14
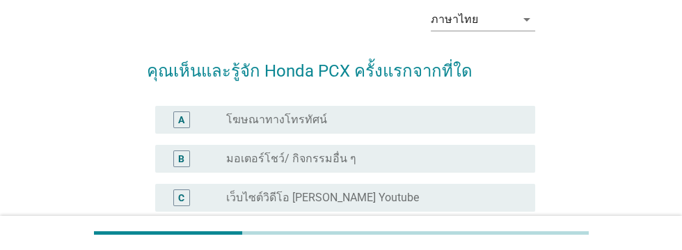
scroll to position [65, 0]
click at [395, 115] on div "radio_button_unchecked โฆษณาทางโทรทัศน์" at bounding box center [369, 119] width 287 height 14
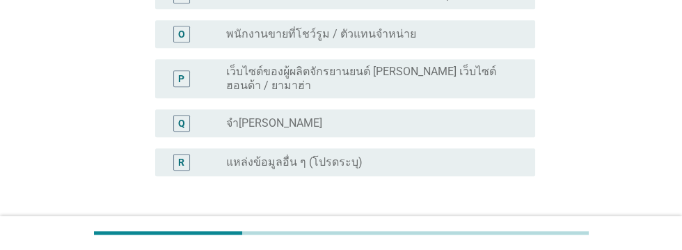
scroll to position [740, 0]
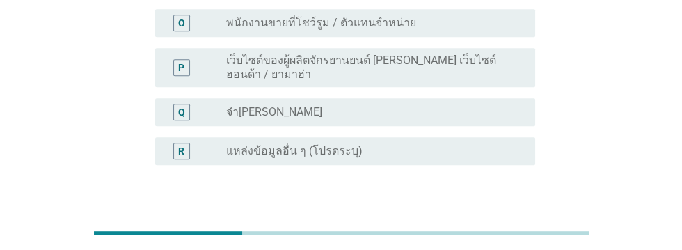
click at [496, 223] on div "ต่อไป" at bounding box center [499, 231] width 39 height 17
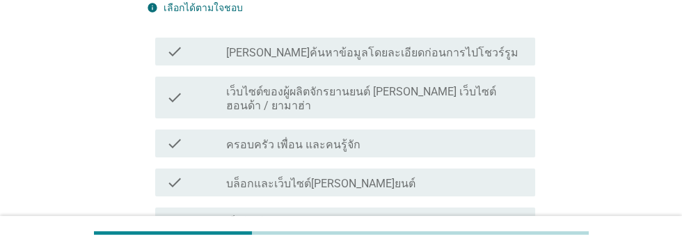
scroll to position [212, 0]
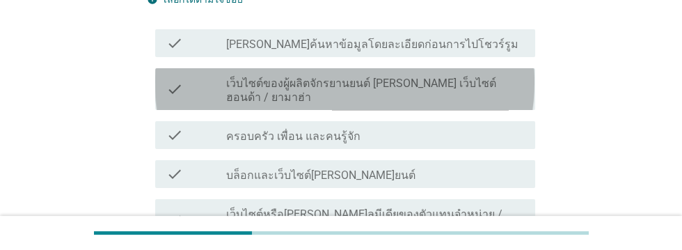
click at [495, 86] on label "เว็บไซต์ของผู้ผลิตจักรยานยนต์ [PERSON_NAME] เว็บไซต์ฮอนด้า / ยามาฮ่า" at bounding box center [375, 91] width 298 height 28
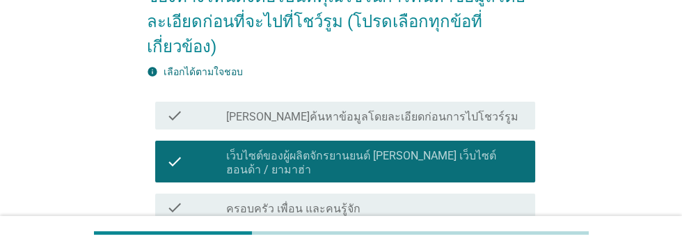
scroll to position [141, 0]
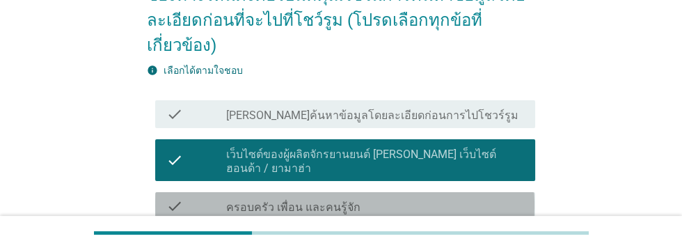
click at [441, 198] on div "check_box_outline_blank ครอบครัว เพื่อน และคนรู้จัก" at bounding box center [375, 206] width 298 height 17
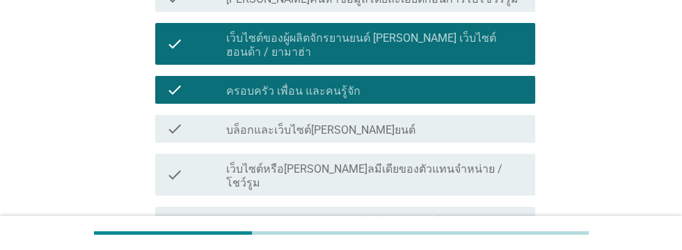
scroll to position [258, 0]
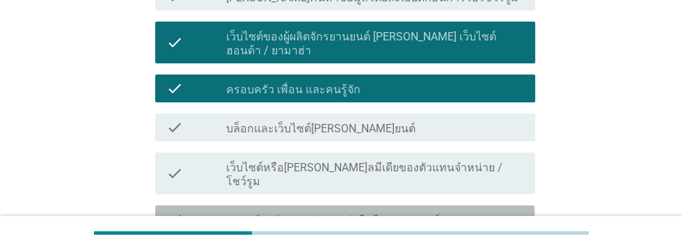
click at [499, 211] on div "check_box_outline_blank แอปพลิเคชัน (Application) มือถือจากแบรนด์รถ" at bounding box center [375, 219] width 298 height 17
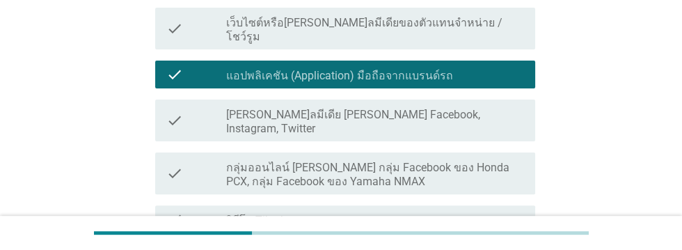
scroll to position [406, 0]
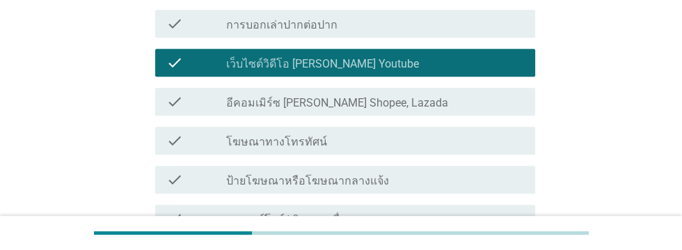
scroll to position [639, 0]
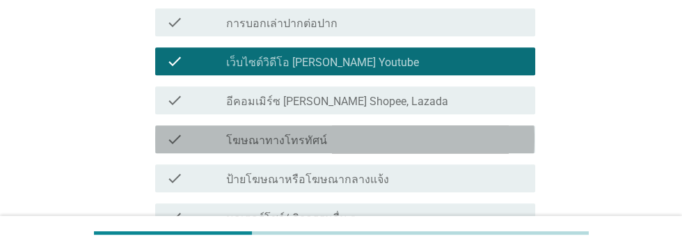
click at [413, 131] on div "check_box_outline_blank โฆษณาทางโทรทัศน์" at bounding box center [375, 139] width 298 height 17
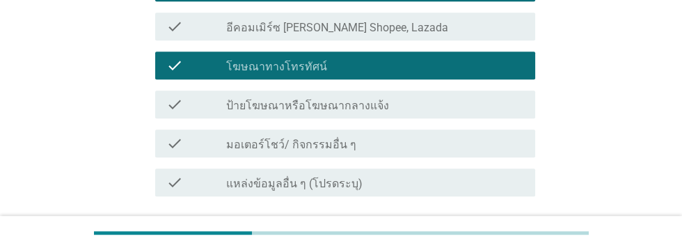
scroll to position [720, 0]
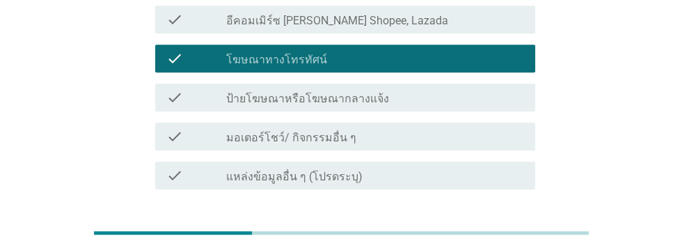
click at [507, 231] on div "ต่อไป" at bounding box center [499, 239] width 39 height 17
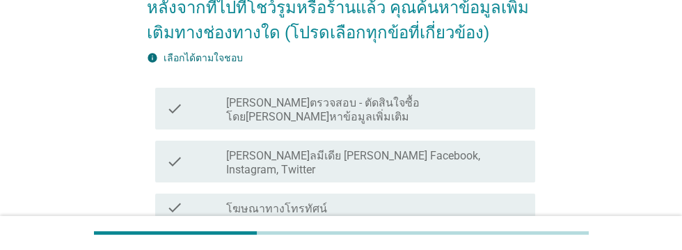
scroll to position [132, 0]
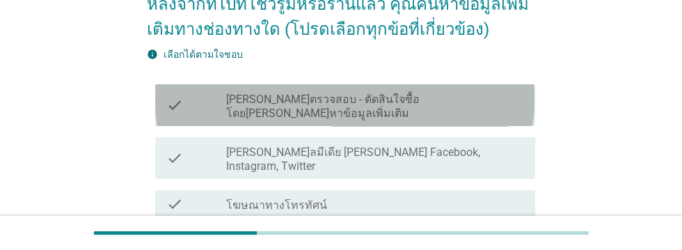
click at [466, 100] on label "[PERSON_NAME]ตรวจสอบ - ตัดสินใจซื้อโดย[PERSON_NAME]หาข้อมูลเพิ่มเติม" at bounding box center [375, 107] width 298 height 28
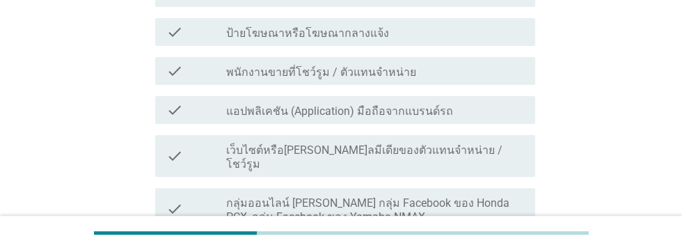
scroll to position [772, 0]
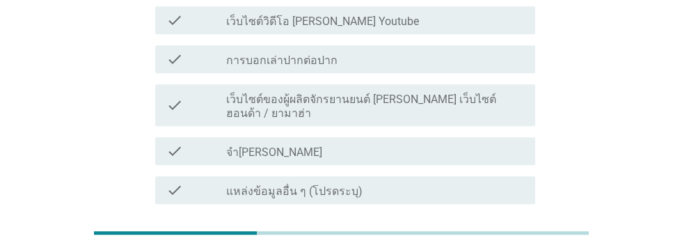
click at [497, 246] on div "ต่อไป" at bounding box center [499, 254] width 39 height 17
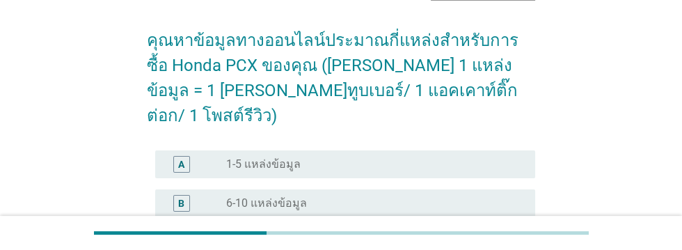
scroll to position [95, 0]
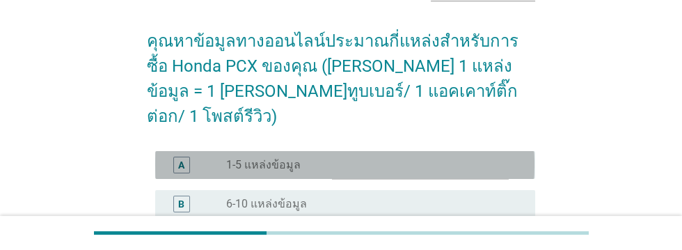
click at [186, 151] on div "A radio_button_unchecked 1-5 แหล่งข้อมูล" at bounding box center [344, 165] width 379 height 28
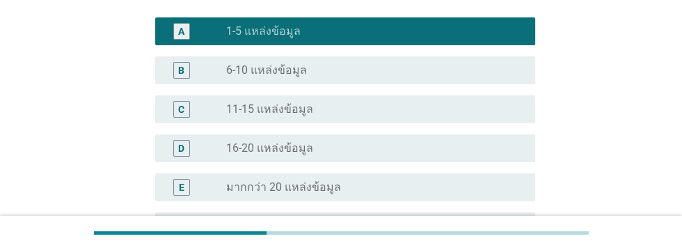
scroll to position [312, 0]
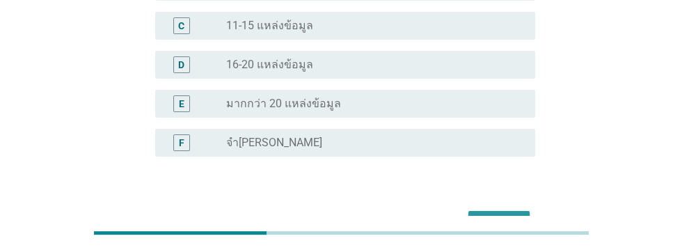
click at [491, 215] on div "ต่อไป" at bounding box center [499, 223] width 39 height 17
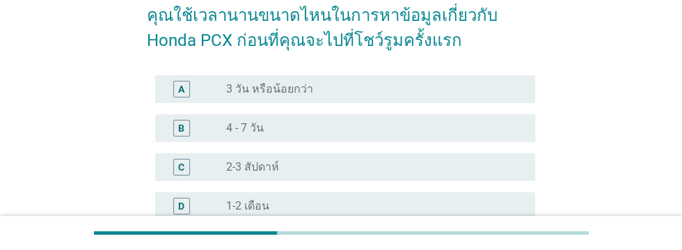
scroll to position [111, 0]
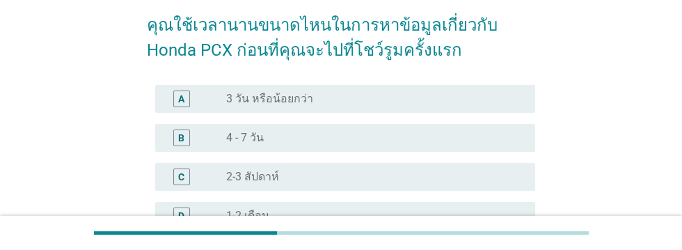
click at [181, 175] on div "C" at bounding box center [181, 176] width 6 height 15
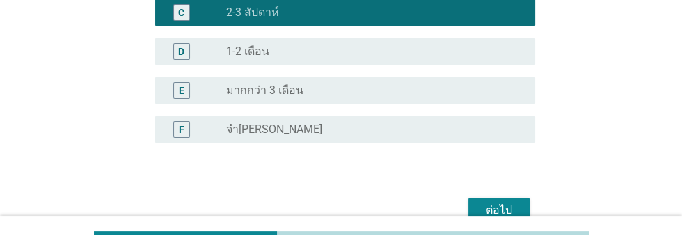
scroll to position [287, 0]
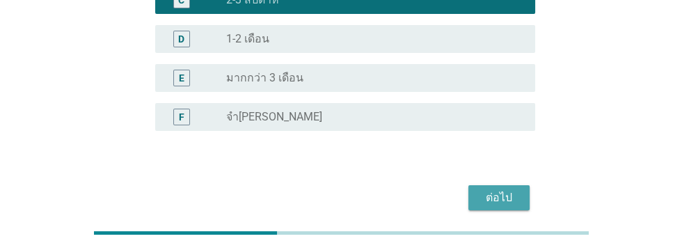
click at [496, 196] on div "ต่อไป" at bounding box center [499, 197] width 39 height 17
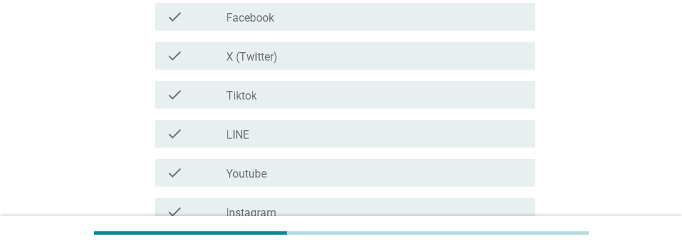
scroll to position [213, 0]
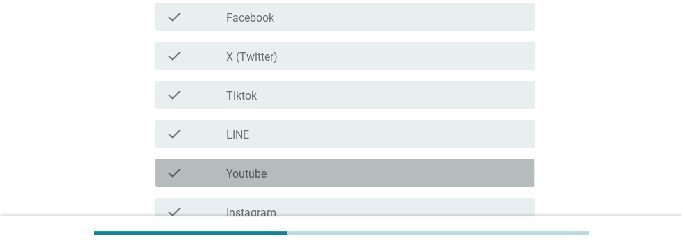
click at [356, 173] on div "check_box_outline_blank Youtube" at bounding box center [375, 172] width 298 height 17
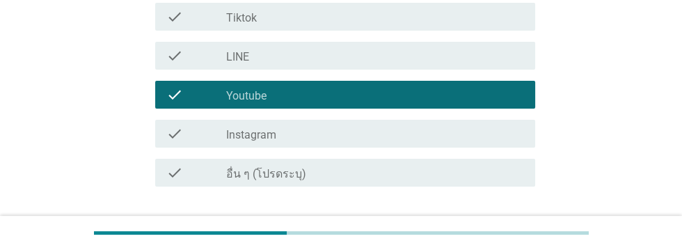
scroll to position [330, 0]
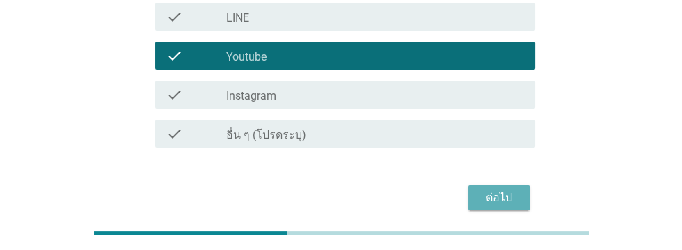
click at [498, 201] on div "ต่อไป" at bounding box center [499, 197] width 39 height 17
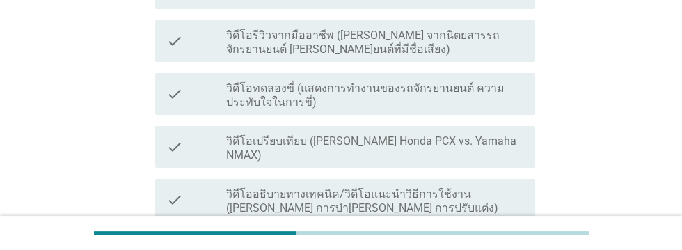
scroll to position [341, 0]
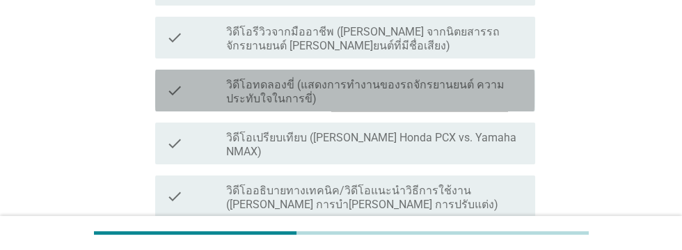
click at [443, 90] on label "วิดีโอทดลองขี่ (แสดงการทํางานของรถจักรยานยนต์ ความประทับใจในการขี่)" at bounding box center [375, 92] width 298 height 28
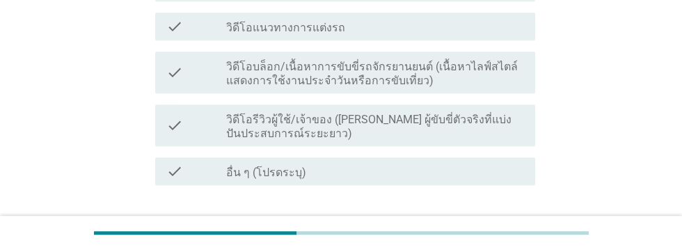
scroll to position [619, 0]
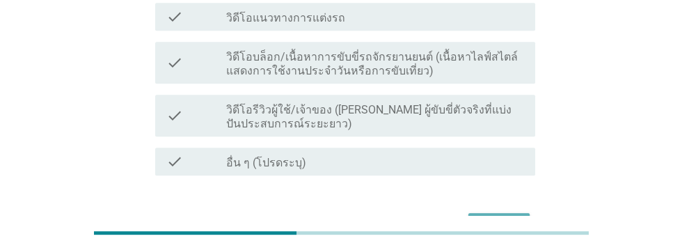
click at [496, 217] on div "ต่อไป" at bounding box center [499, 225] width 39 height 17
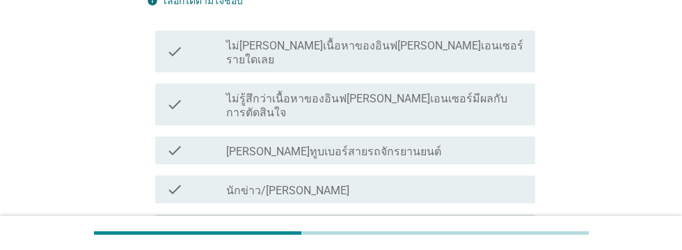
scroll to position [212, 0]
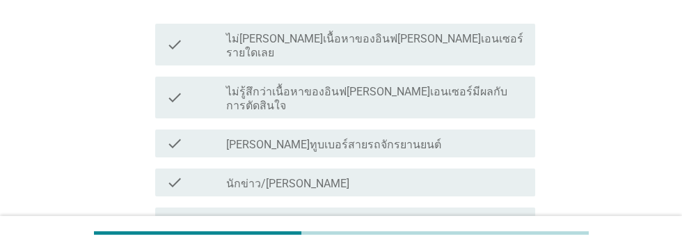
scroll to position [223, 0]
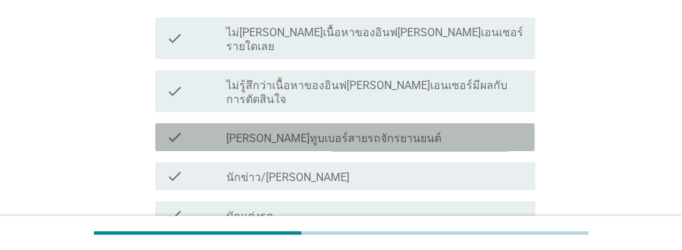
click at [457, 129] on div "check_box_outline_blank [PERSON_NAME]ทูบเบอร์สายรถจักรยานยนต์" at bounding box center [375, 137] width 298 height 17
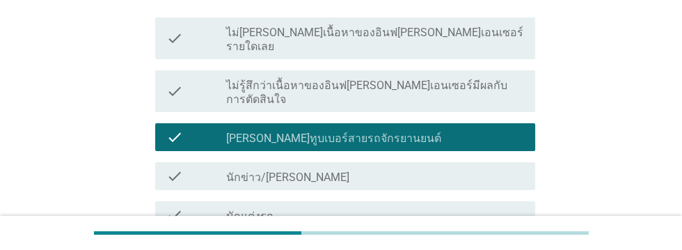
click at [463, 168] on div "check_box_outline_blank นักข่าว/นักวิจารณ์มอเตอร์ไซค์มืออาชีพ" at bounding box center [375, 176] width 298 height 17
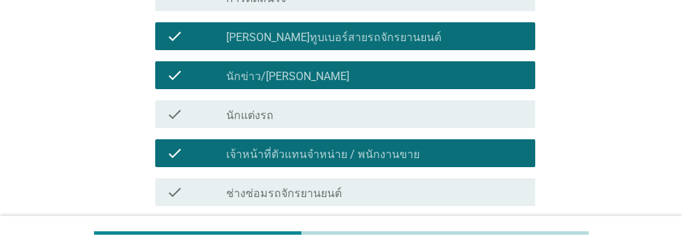
scroll to position [325, 0]
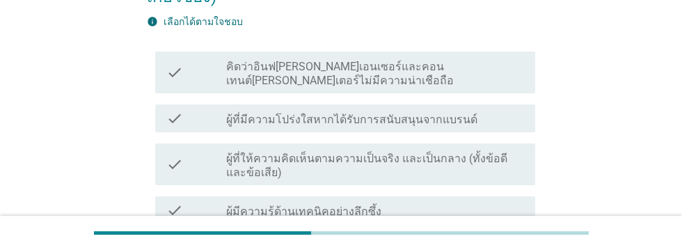
scroll to position [207, 0]
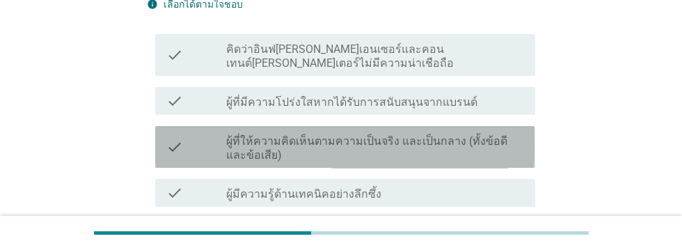
click at [419, 134] on label "ผู้ที่ให้ความคิดเห็นตามความเป็นจริง และเป็นกลาง (ทั้งข้อดีและข้อเสีย)" at bounding box center [375, 148] width 298 height 28
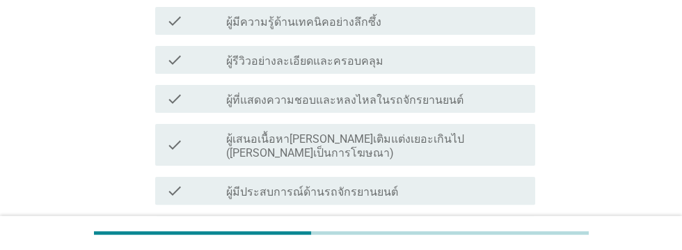
scroll to position [381, 0]
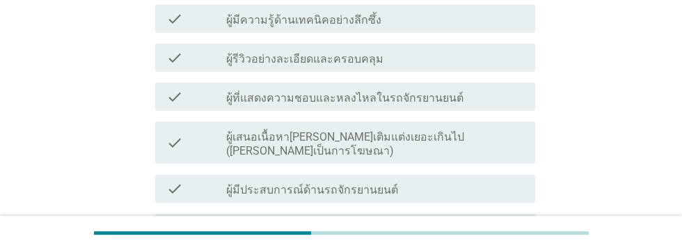
click at [429, 222] on label "ผู้ที่เสนอเนื้อหาที่สอดคล้องกับสไตล์/ความสนใจในการขับขี่ส่วนตัว" at bounding box center [375, 236] width 298 height 28
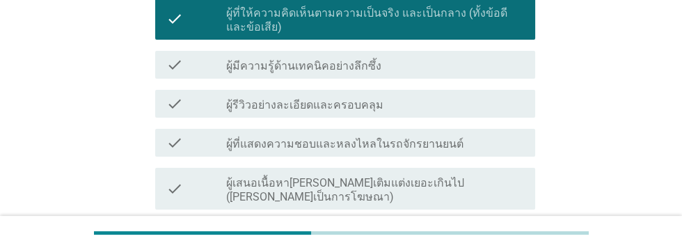
scroll to position [335, 0]
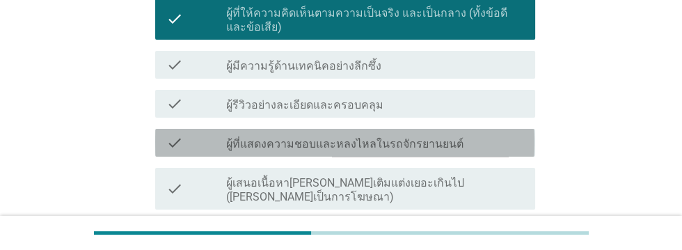
click at [492, 134] on div "check_box_outline_blank ผู้ที่แสดงความชอบและหลงไหลในรถจักรยานยนต์" at bounding box center [375, 142] width 298 height 17
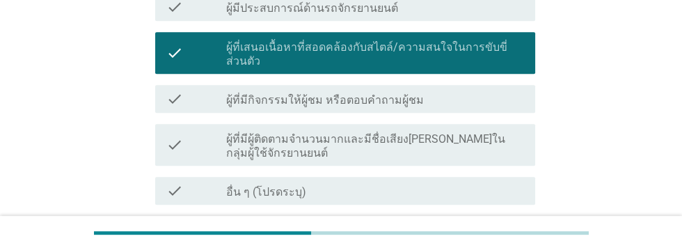
scroll to position [566, 0]
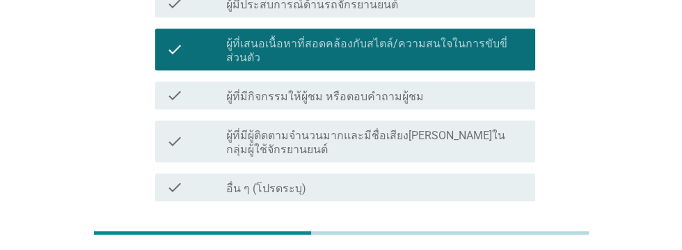
click at [511, 243] on div "ต่อไป" at bounding box center [499, 251] width 39 height 17
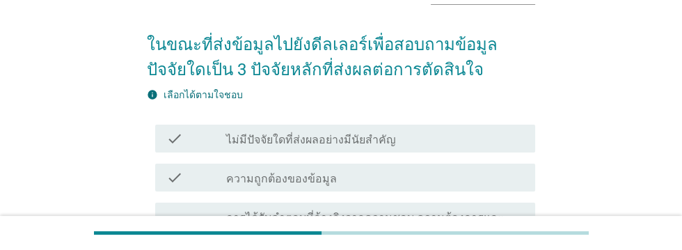
scroll to position [102, 0]
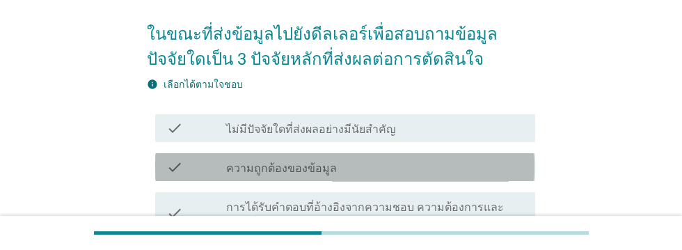
click at [469, 173] on div "check_box_outline_blank ความถูกต้องของข้อมูล" at bounding box center [375, 167] width 298 height 17
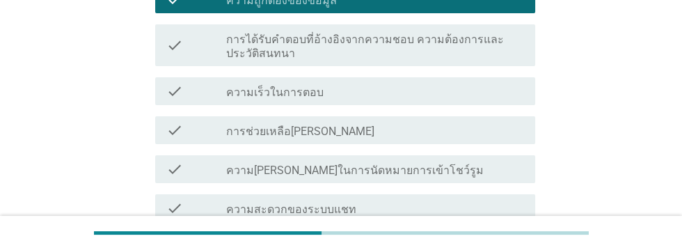
scroll to position [271, 0]
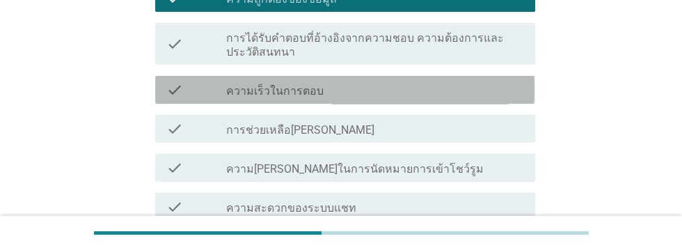
click at [413, 89] on div "check_box_outline_blank ความเร็วในการตอบ" at bounding box center [375, 89] width 298 height 17
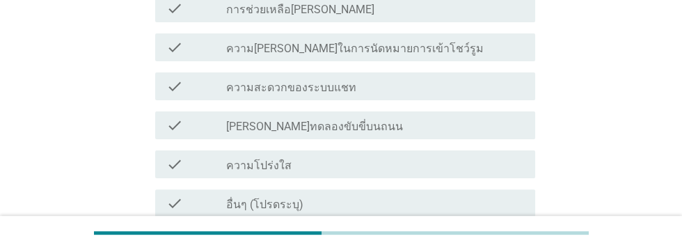
scroll to position [392, 0]
click at [443, 164] on div "check_box_outline_blank ความโปร่งใส" at bounding box center [375, 163] width 298 height 17
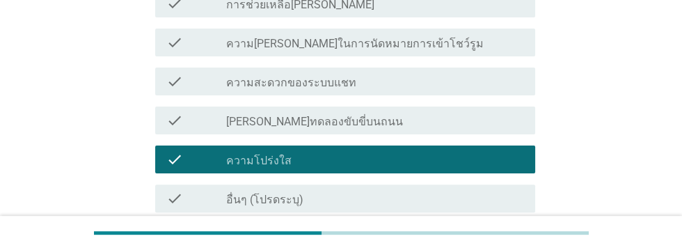
scroll to position [460, 0]
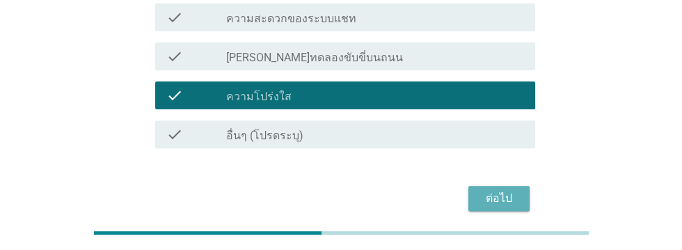
click at [500, 200] on div "ต่อไป" at bounding box center [499, 198] width 39 height 17
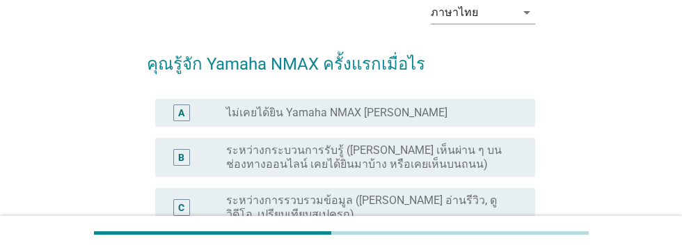
scroll to position [72, 0]
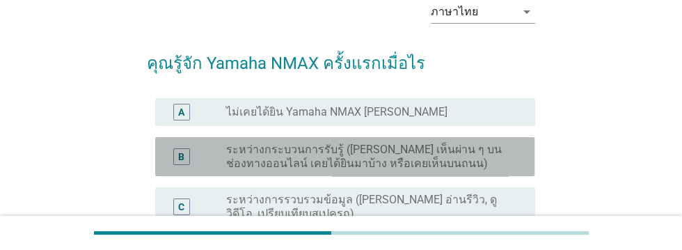
click at [470, 143] on label "ระหว่างกระบวนการรับรู้ ([PERSON_NAME] เห็นผ่าน ๆ บนช่องทางออนไลน์ เคยได้ยินมาบ้…" at bounding box center [369, 157] width 287 height 28
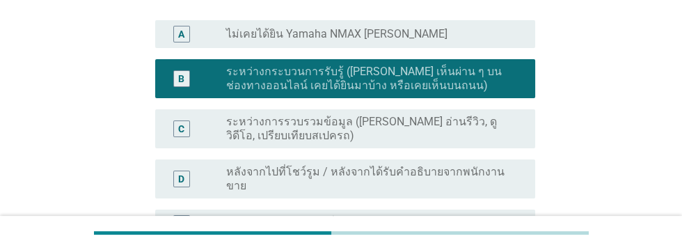
scroll to position [169, 0]
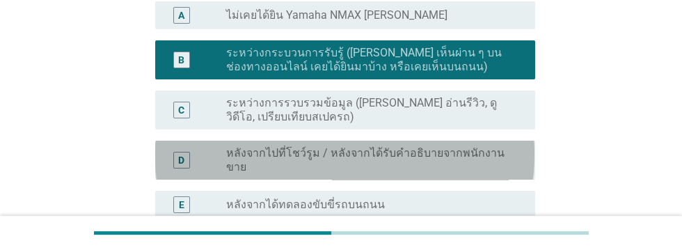
click at [488, 155] on label "หลังจากไปที่โชว์รูม / หลังจากได้รับคำอธิบายจากพนักงานขาย" at bounding box center [369, 160] width 287 height 28
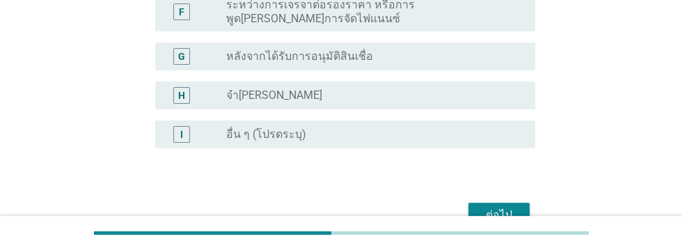
scroll to position [412, 0]
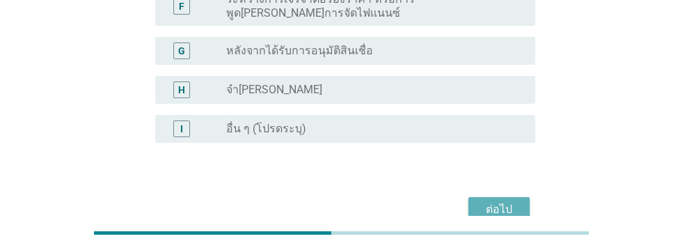
click at [502, 201] on div "ต่อไป" at bounding box center [499, 209] width 39 height 17
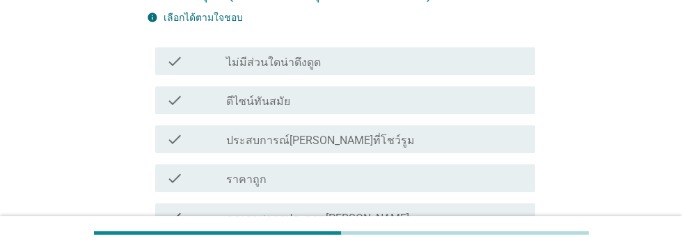
scroll to position [170, 0]
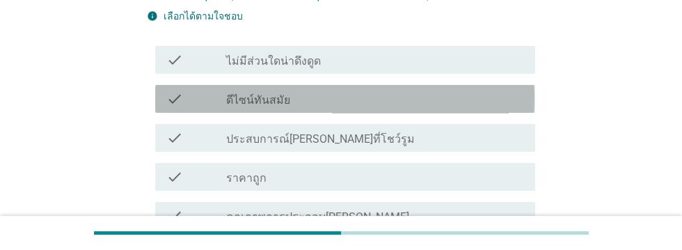
click at [454, 96] on div "check_box_outline_blank ดีไซน์ทันสมัย" at bounding box center [375, 98] width 298 height 17
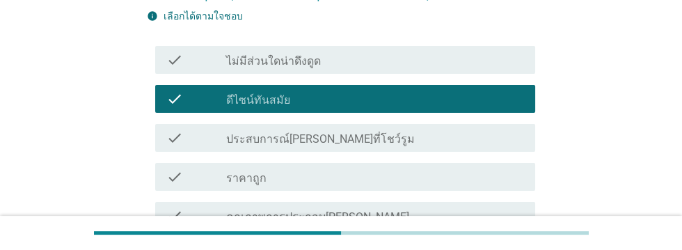
click at [462, 142] on div "check_box_outline_blank ประสบการณ์[PERSON_NAME]ที่โชว์รูม" at bounding box center [375, 137] width 298 height 17
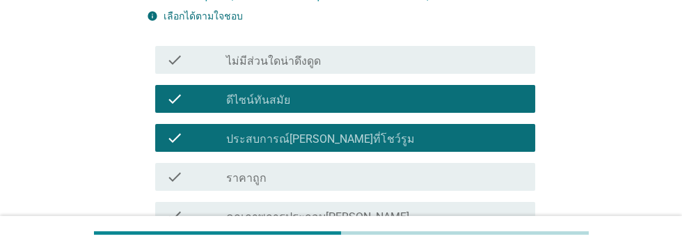
click at [463, 184] on div "check check_box_outline_blank ราคาถูก" at bounding box center [344, 177] width 379 height 28
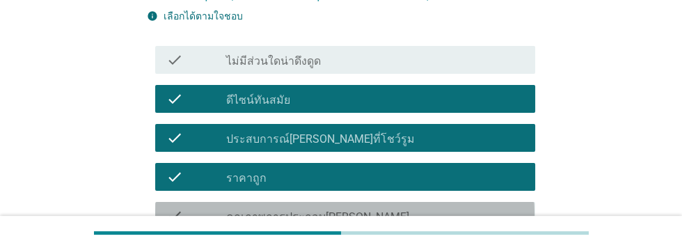
click at [462, 215] on div "check_box_outline_blank คุณภาพการประกอบ[PERSON_NAME]" at bounding box center [375, 215] width 298 height 17
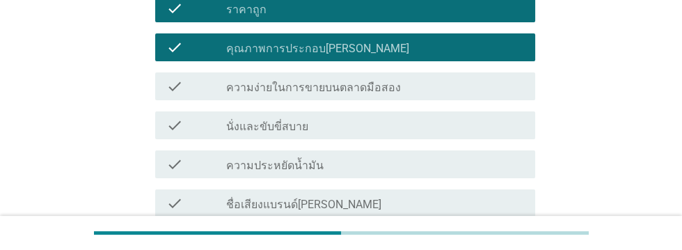
scroll to position [340, 0]
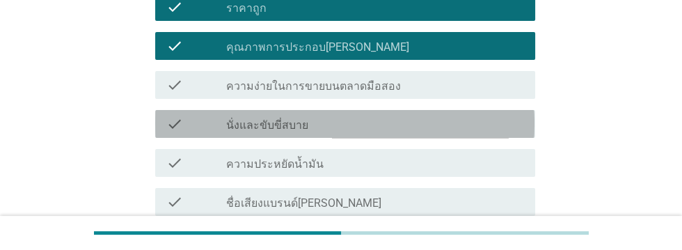
click at [403, 111] on div "check check_box_outline_blank นั่งและขับขี่สบาย" at bounding box center [344, 124] width 379 height 28
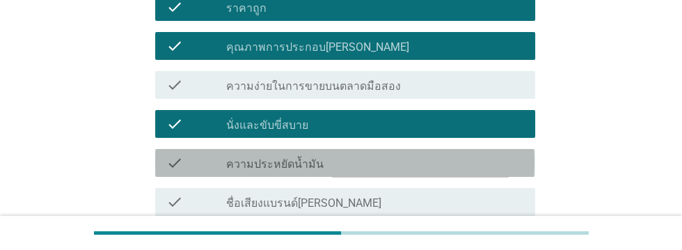
click at [414, 167] on div "check_box_outline_blank ความประหยัดน้ำมัน" at bounding box center [375, 163] width 298 height 17
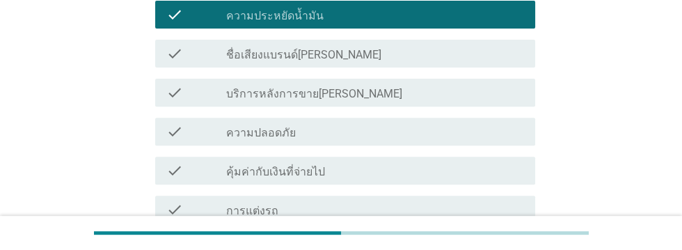
scroll to position [489, 0]
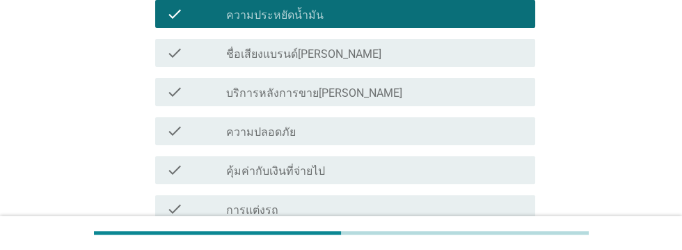
click at [416, 90] on div "check_box_outline_blank บริการหลังการขาย[PERSON_NAME]" at bounding box center [375, 92] width 298 height 17
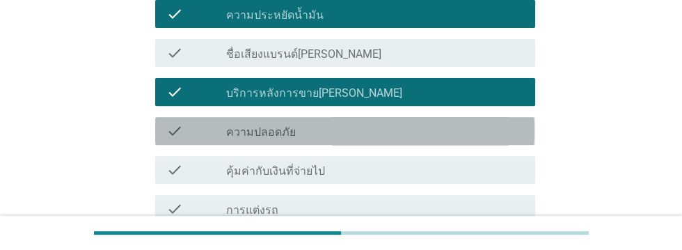
click at [416, 131] on div "check_box_outline_blank ความปลอดภัย" at bounding box center [375, 130] width 298 height 17
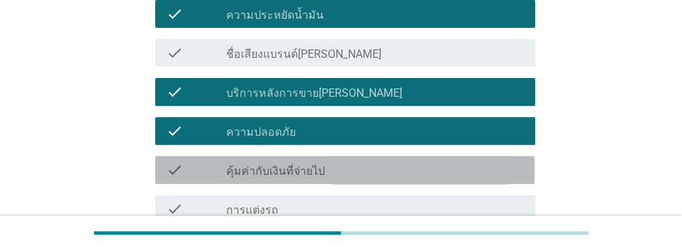
click at [405, 175] on div "check_box_outline_blank คุ้มค่ากับเงินที่จ่ายไป" at bounding box center [375, 169] width 298 height 17
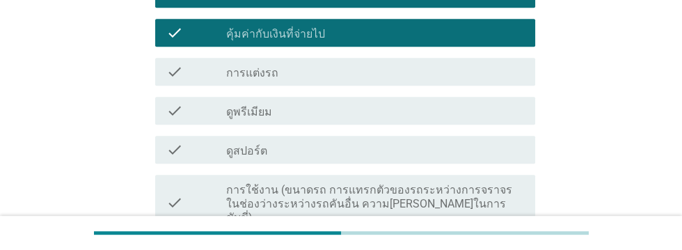
scroll to position [628, 0]
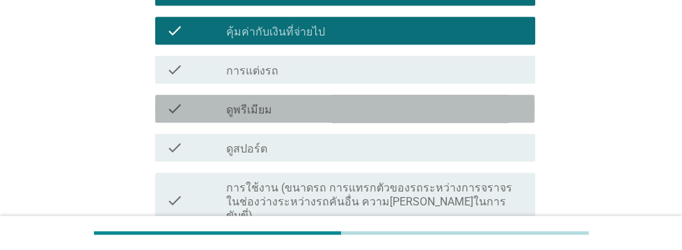
click at [410, 104] on div "check_box_outline_blank ดูพรีเมียม" at bounding box center [375, 108] width 298 height 17
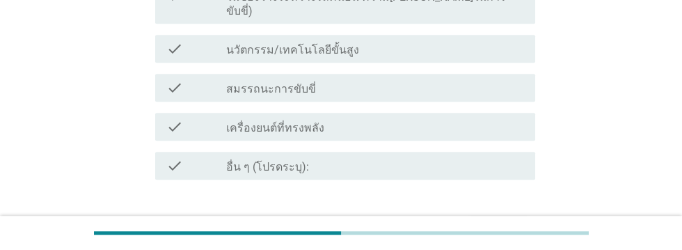
scroll to position [850, 0]
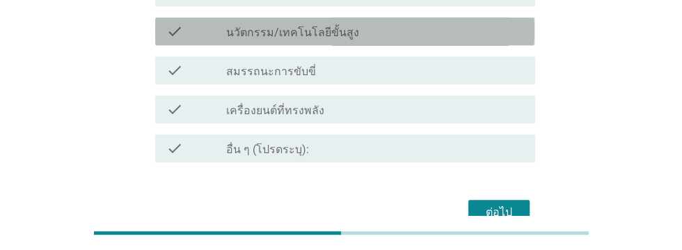
click at [440, 23] on div "check_box_outline_blank นวัตกรรม/เทคโนโลยีขั้นสูง" at bounding box center [375, 31] width 298 height 17
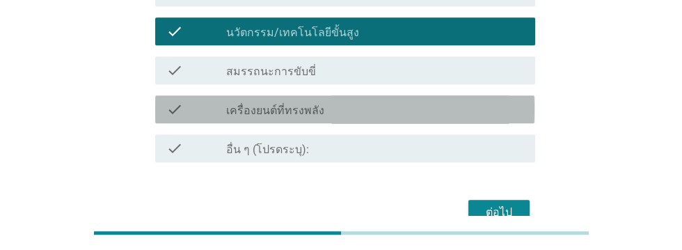
click at [418, 101] on div "check_box_outline_blank เครื่องยนต์ที่ทรงพลัง" at bounding box center [375, 109] width 298 height 17
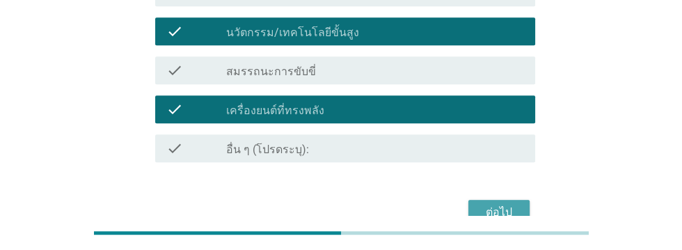
click at [499, 204] on div "ต่อไป" at bounding box center [499, 212] width 39 height 17
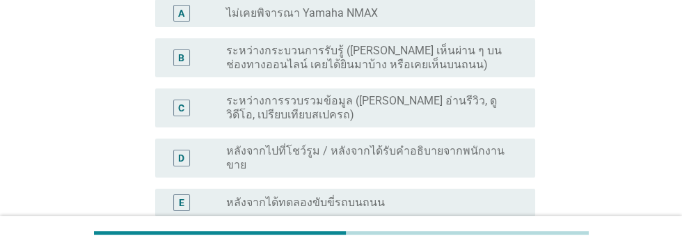
scroll to position [197, 0]
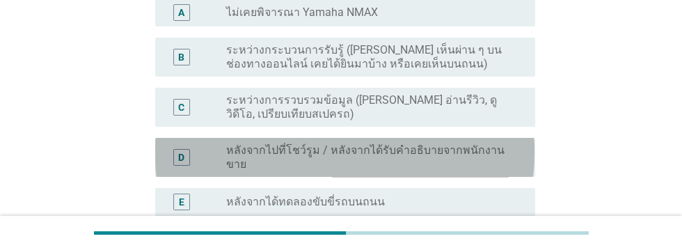
click at [488, 153] on label "หลังจากไปที่โชว์รูม / หลังจากได้รับคำอธิบายจากพนักงานขาย" at bounding box center [369, 157] width 287 height 28
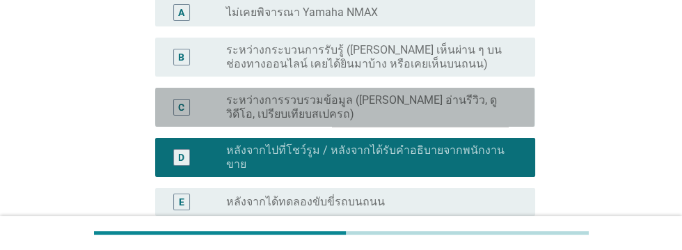
click at [486, 97] on label "ระหว่างการรวบรวมข้อมูล ([PERSON_NAME] อ่านรีวิว, ดูวิดีโอ, เปรียบเทียบสเปครถ)" at bounding box center [369, 107] width 287 height 28
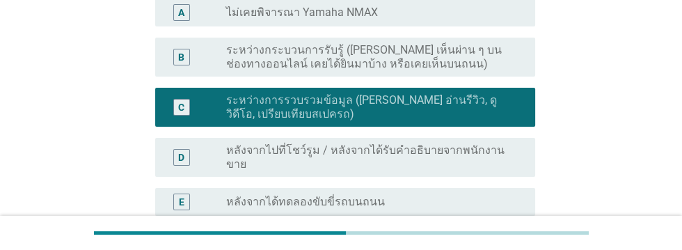
click at [486, 150] on label "หลังจากไปที่โชว์รูม / หลังจากได้รับคำอธิบายจากพนักงานขาย" at bounding box center [369, 157] width 287 height 28
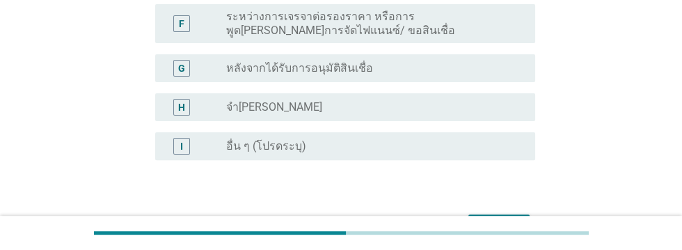
scroll to position [438, 0]
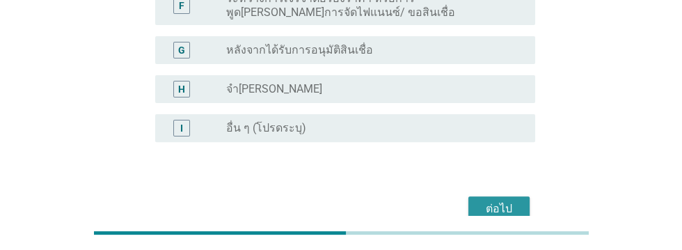
click at [502, 200] on div "ต่อไป" at bounding box center [499, 208] width 39 height 17
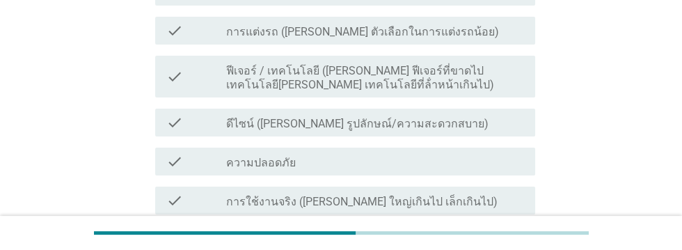
scroll to position [292, 0]
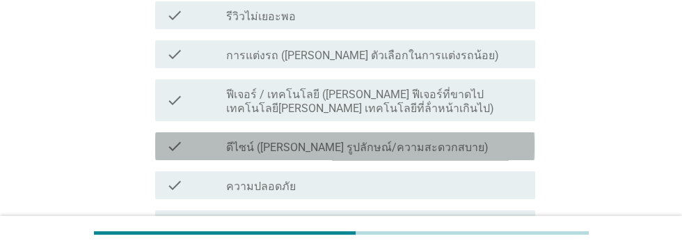
click at [470, 146] on div "check_box_outline_blank ดีไซน์ ([PERSON_NAME] รูปลักษณ์/ความสะดวกสบาย)" at bounding box center [375, 146] width 298 height 17
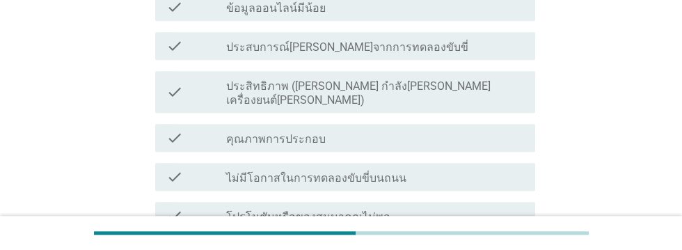
scroll to position [1045, 0]
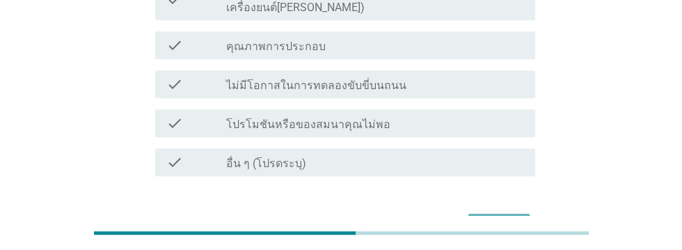
click at [502, 218] on div "ต่อไป" at bounding box center [499, 226] width 39 height 17
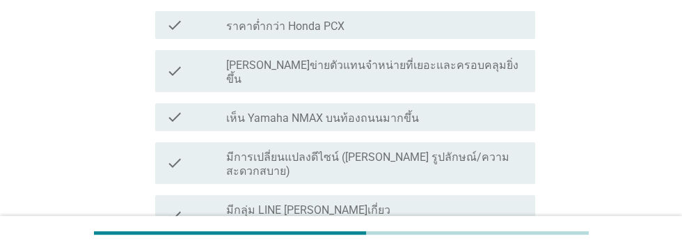
scroll to position [502, 0]
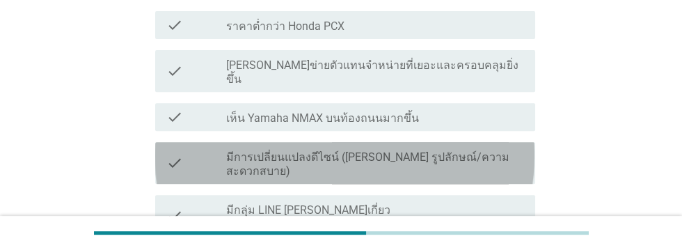
click at [374, 150] on label "มีการเปลี่ยนแปลงดีไซน์ ([PERSON_NAME] รูปลักษณ์/ความสะดวกสบาย)" at bounding box center [375, 164] width 298 height 28
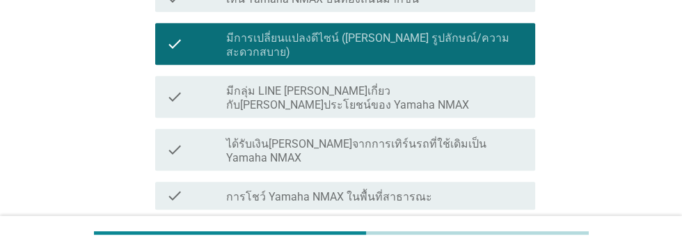
scroll to position [624, 0]
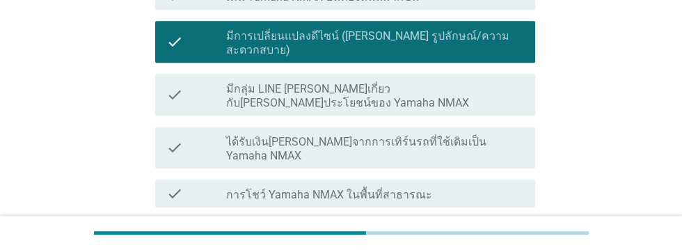
click at [504, 224] on div "check_box_outline_blank ความประหยัดน้ำมันมากกว่า Honda PCX อย่างชัดเจน" at bounding box center [375, 232] width 298 height 17
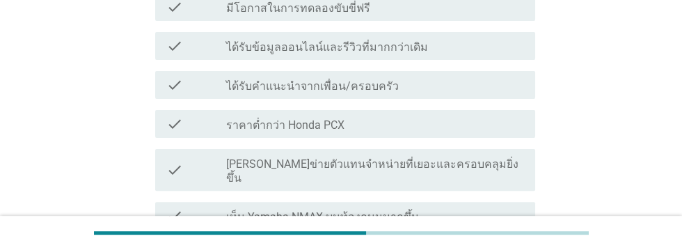
scroll to position [401, 0]
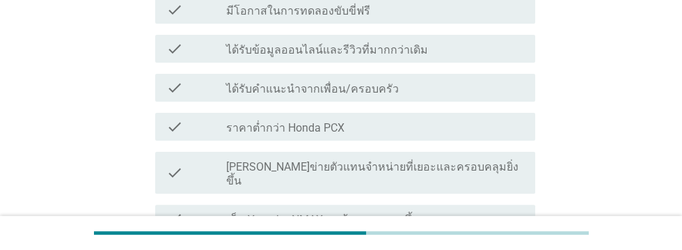
click at [422, 118] on div "check_box_outline_blank ราคาต่ำกว่า Honda PCX" at bounding box center [375, 126] width 298 height 17
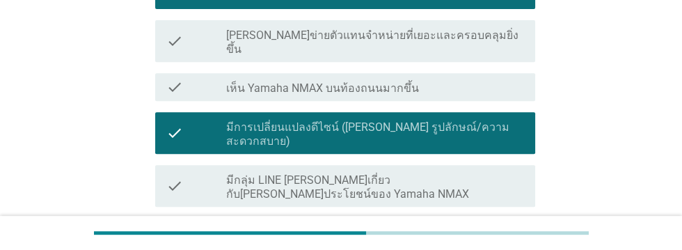
scroll to position [681, 0]
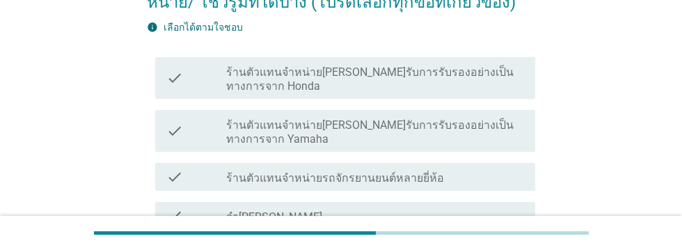
scroll to position [159, 0]
click at [334, 173] on label "ร้านตัวแทนจำหน่ายรถจักรยานยนต์หลายยี่ห้อ" at bounding box center [335, 178] width 218 height 14
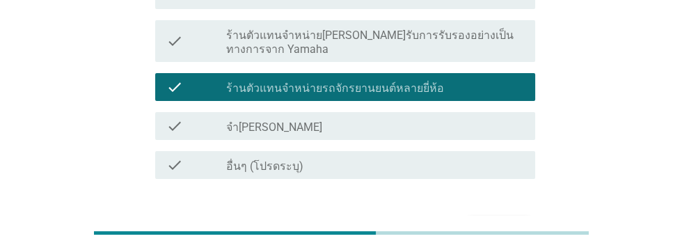
scroll to position [280, 0]
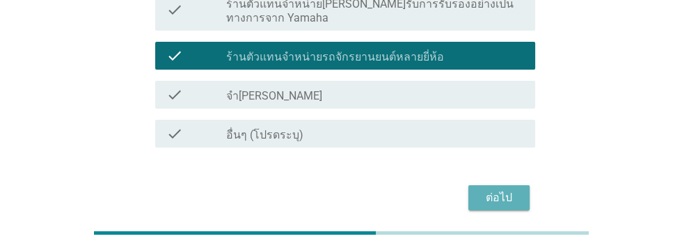
click at [507, 201] on div "ต่อไป" at bounding box center [499, 197] width 39 height 17
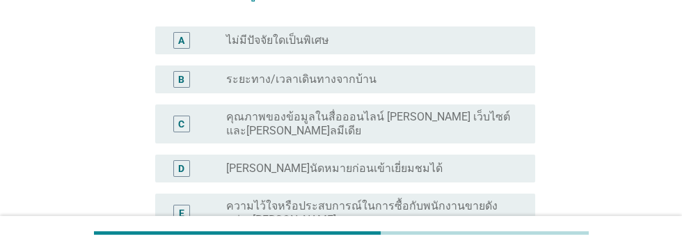
scroll to position [180, 0]
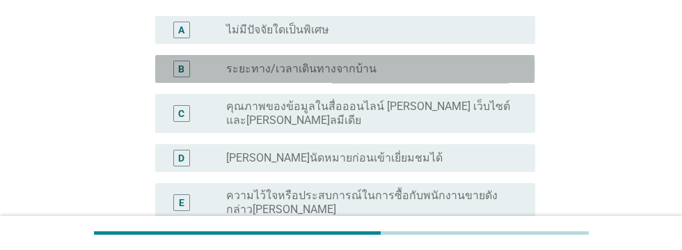
click at [416, 66] on div "radio_button_unchecked ระยะทาง/เวลาเดินทางจากบ้าน" at bounding box center [369, 69] width 287 height 14
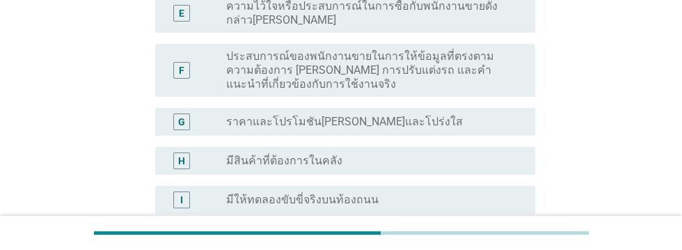
scroll to position [370, 0]
click at [468, 118] on div "radio_button_unchecked ราคาและโปรโมชัน[PERSON_NAME]และโปร่งใส" at bounding box center [369, 121] width 287 height 14
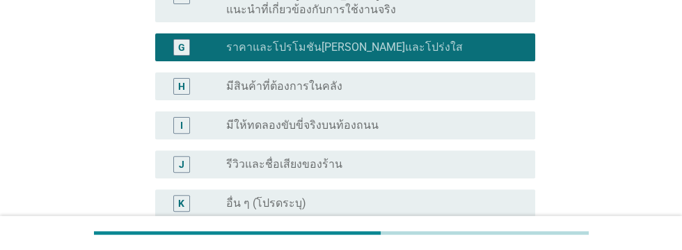
scroll to position [443, 0]
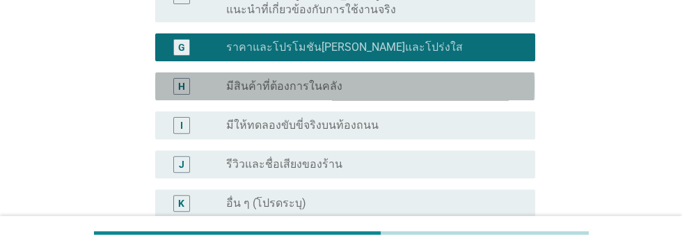
click at [420, 83] on div "radio_button_unchecked มีสินค้าที่ต้องการในคลัง" at bounding box center [369, 86] width 287 height 14
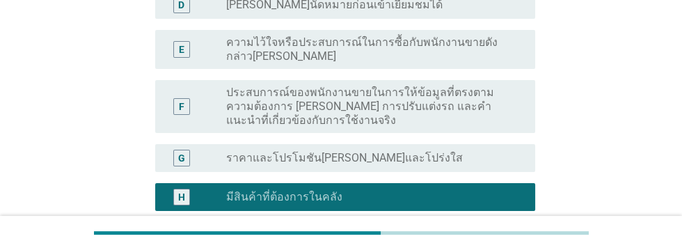
scroll to position [331, 0]
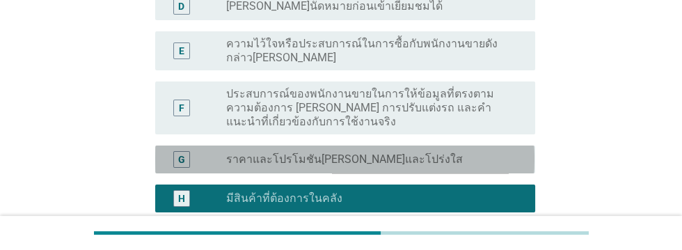
click at [468, 159] on div "radio_button_unchecked ราคาและโปรโมชัน[PERSON_NAME]และโปร่งใส" at bounding box center [369, 159] width 287 height 14
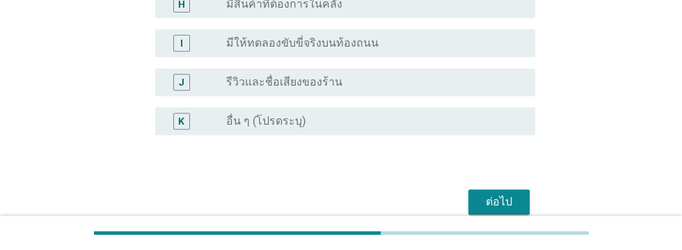
scroll to position [529, 0]
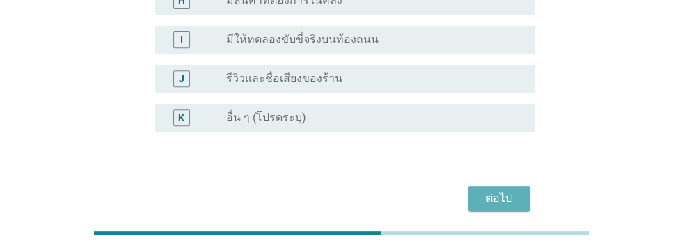
click at [503, 195] on div "ต่อไป" at bounding box center [499, 198] width 39 height 17
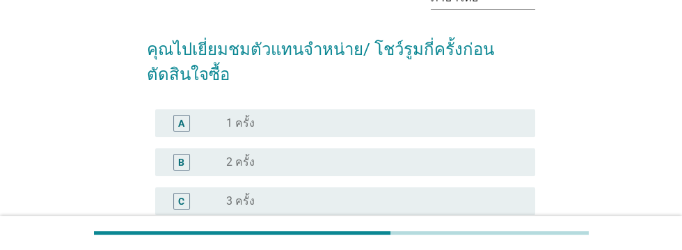
scroll to position [88, 0]
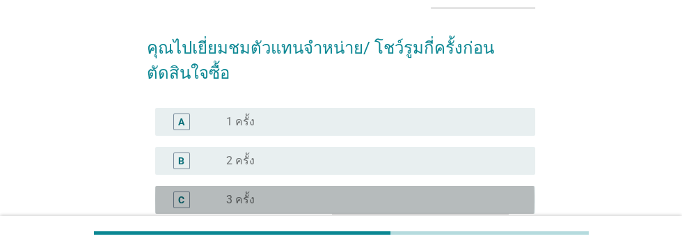
click at [187, 198] on div "C" at bounding box center [181, 199] width 17 height 17
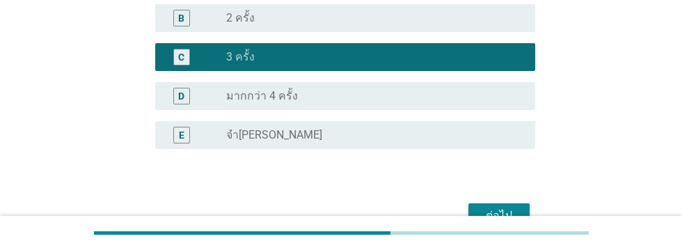
scroll to position [248, 0]
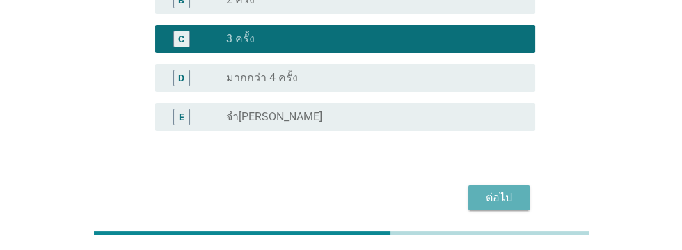
click at [503, 200] on div "ต่อไป" at bounding box center [499, 197] width 39 height 17
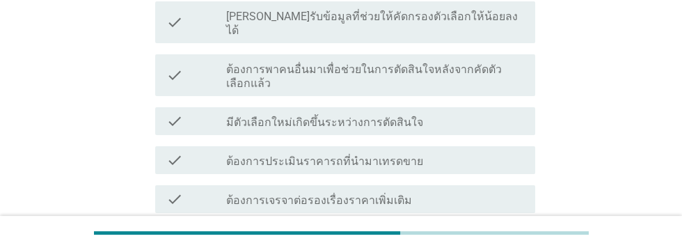
scroll to position [269, 0]
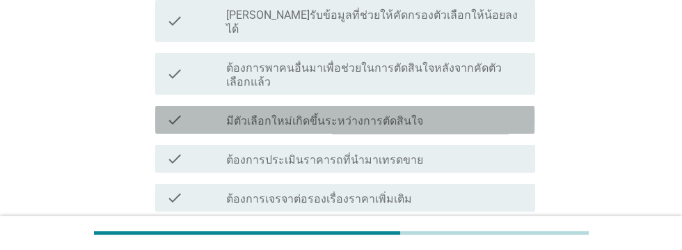
click at [482, 112] on div "check_box_outline_blank มีตัวเลือกใหม่เกิดขึ้นระหว่างการตัดสินใจ" at bounding box center [375, 119] width 298 height 17
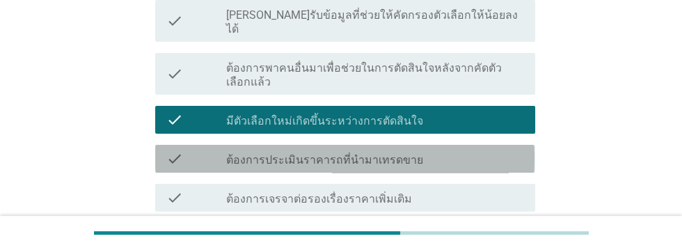
click at [468, 153] on div "check check_box_outline_blank ต้องการประเมินราคารถที่นำมาเทรดขาย" at bounding box center [344, 159] width 379 height 28
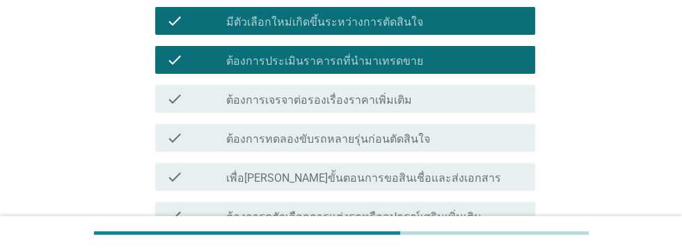
scroll to position [367, 0]
click at [502, 207] on div "check_box_outline_blank ต้องการดูตัวเลือกการแต่งรถหรืออุปกรณ์เสริมเพิ่มเติม" at bounding box center [375, 215] width 298 height 17
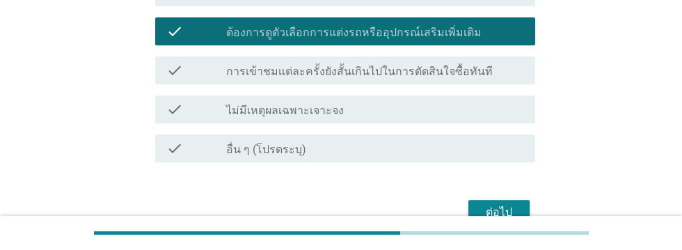
scroll to position [553, 0]
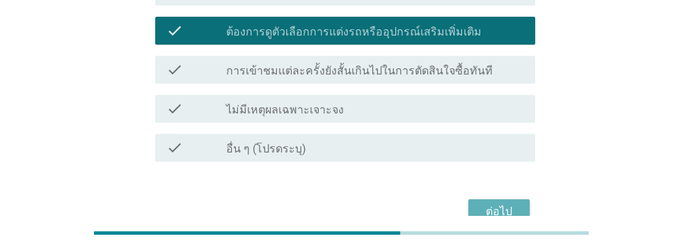
click at [511, 203] on div "ต่อไป" at bounding box center [499, 211] width 39 height 17
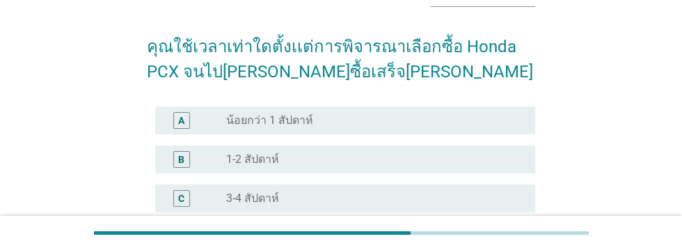
scroll to position [89, 0]
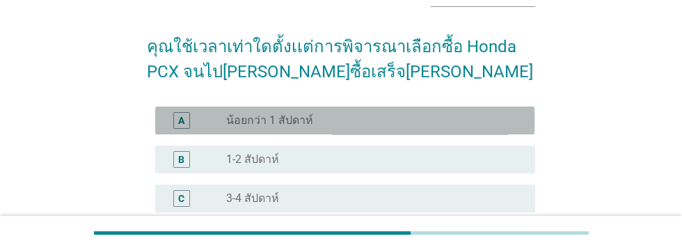
click at [173, 128] on div "A radio_button_unchecked น้อยกว่า 1 สัปดาห์" at bounding box center [344, 120] width 379 height 28
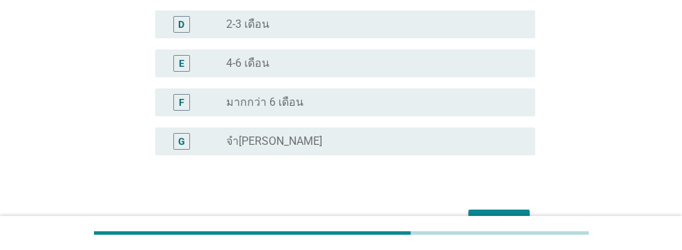
scroll to position [326, 0]
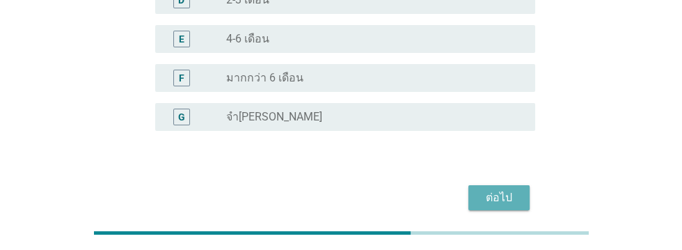
click at [499, 203] on div "ต่อไป" at bounding box center [499, 197] width 39 height 17
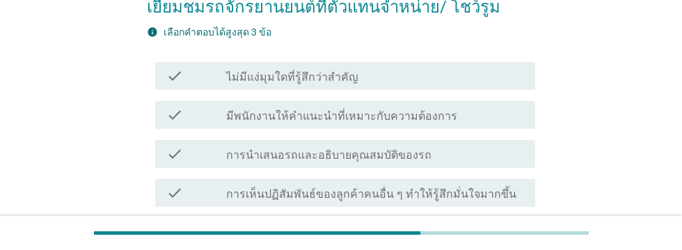
scroll to position [155, 0]
click at [493, 154] on div "check_box_outline_blank การนำเสนอรถและอธิบายคุณสมบัติของรถ" at bounding box center [375, 153] width 298 height 17
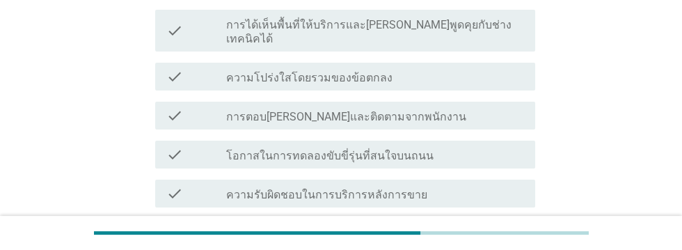
scroll to position [374, 0]
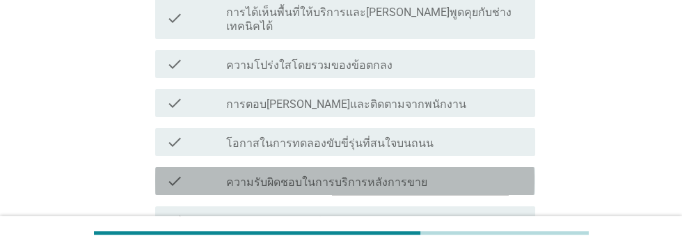
click at [489, 173] on div "check_box_outline_blank ความรับผิดชอบในการบริการหลังการขาย" at bounding box center [375, 181] width 298 height 17
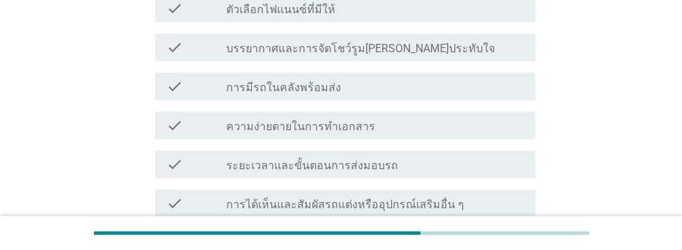
scroll to position [779, 0]
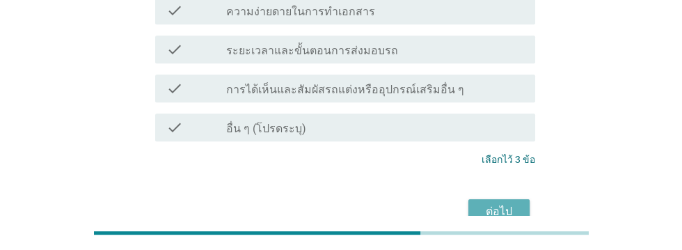
click at [501, 203] on div "ต่อไป" at bounding box center [499, 211] width 39 height 17
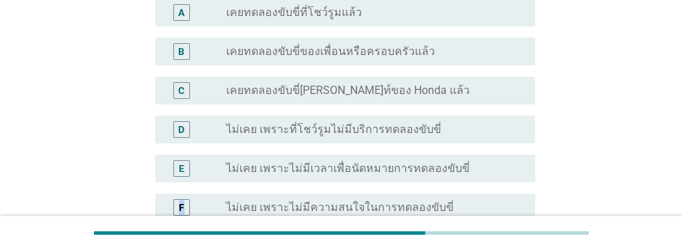
scroll to position [171, 0]
click at [269, 173] on label "ไม่เคย เพราะไม่มีเวลาเพื่อนัดหมายการทดลองขับขี่" at bounding box center [348, 170] width 244 height 14
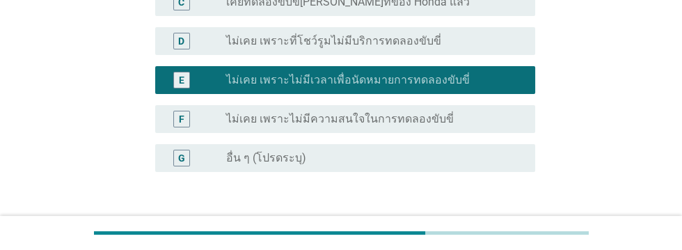
scroll to position [261, 0]
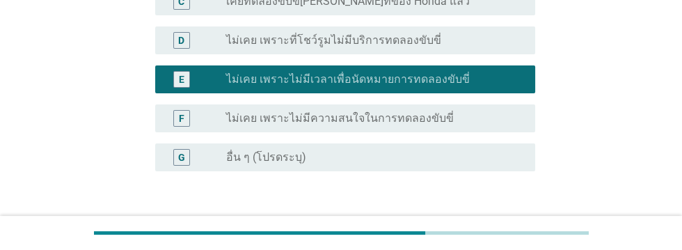
click at [504, 231] on div "ต่อไป" at bounding box center [499, 238] width 39 height 17
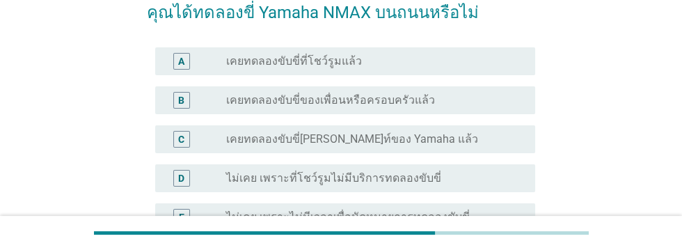
scroll to position [123, 0]
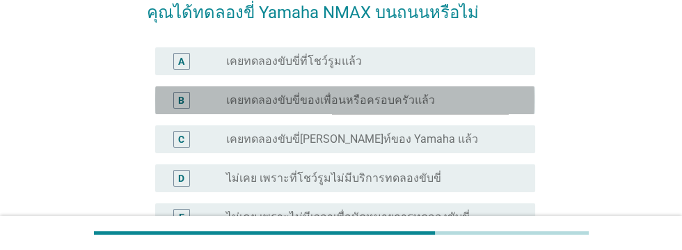
click at [482, 105] on div "radio_button_unchecked เคยทดลองขับขี่ของเพื่อนหรือครอบครัวแล้ว" at bounding box center [369, 100] width 287 height 14
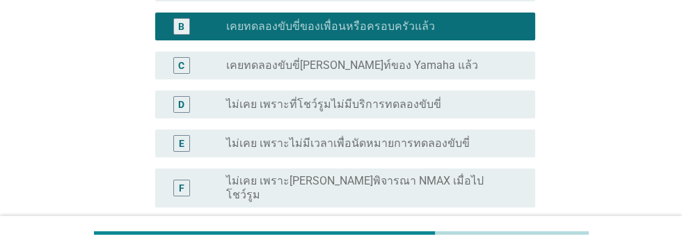
scroll to position [340, 0]
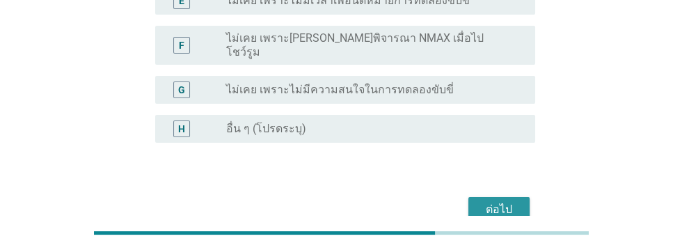
click at [501, 201] on div "ต่อไป" at bounding box center [499, 209] width 39 height 17
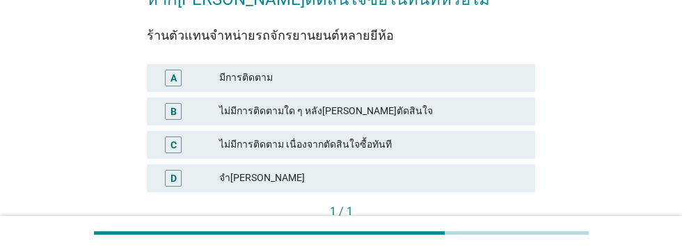
scroll to position [187, 0]
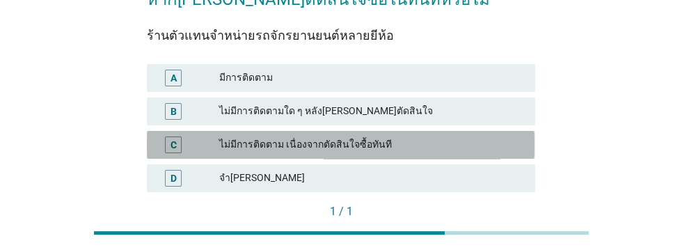
click at [178, 145] on div "C" at bounding box center [173, 144] width 17 height 17
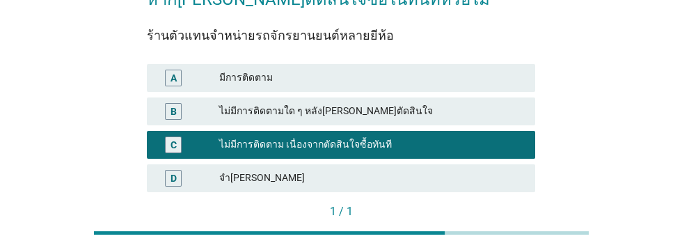
click at [504, 238] on div "คำถามต่อไป" at bounding box center [498, 235] width 52 height 15
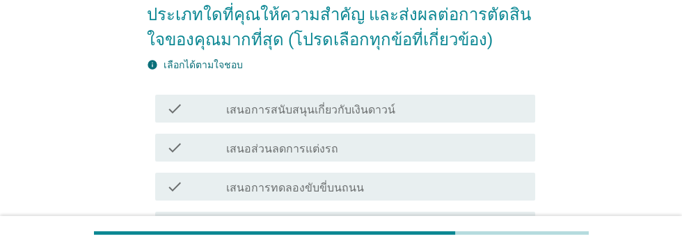
scroll to position [184, 0]
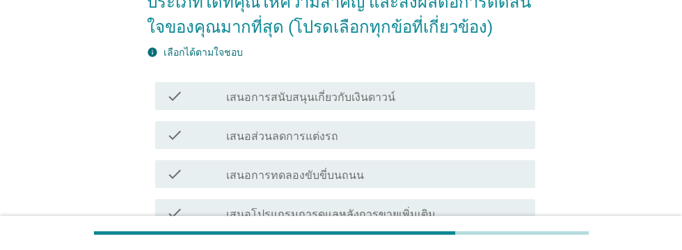
click at [438, 89] on div "check_box_outline_blank เสนอการสนับสนุนเกี่ยวกับเงินดาวน์" at bounding box center [375, 96] width 298 height 17
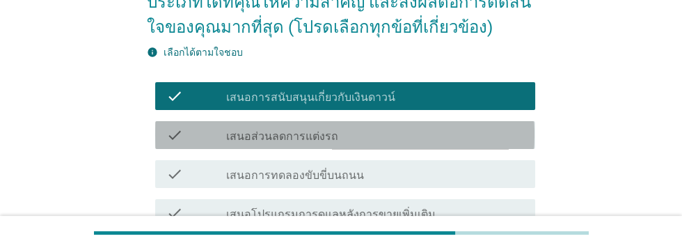
click at [418, 132] on div "check_box_outline_blank เสนอส่วนลดการแต่งรถ" at bounding box center [375, 135] width 298 height 17
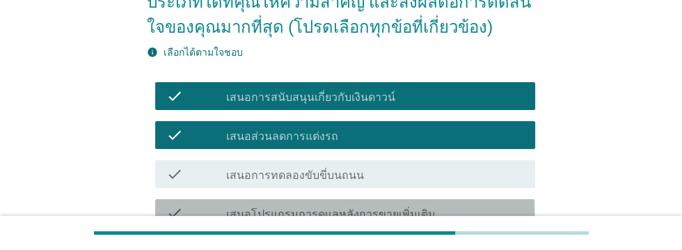
click at [477, 214] on div "check_box_outline_blank เสนอโปรแกรมการดูแลหลังการขายเพิ่มเติม" at bounding box center [375, 213] width 298 height 17
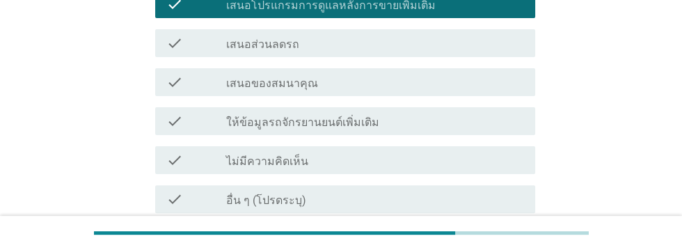
scroll to position [393, 0]
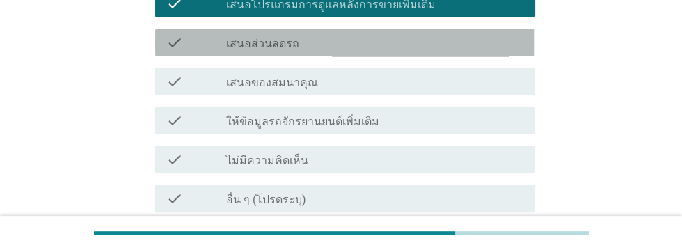
click at [452, 38] on div "check_box_outline_blank เสนอส่วนลดรถ" at bounding box center [375, 42] width 298 height 17
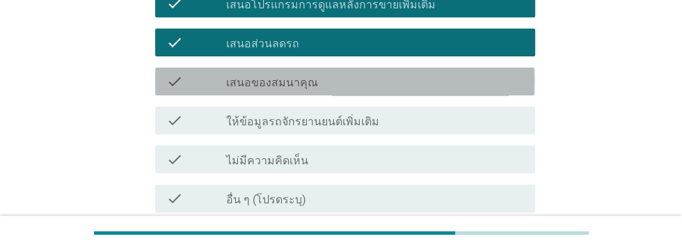
click at [452, 80] on div "check_box_outline_blank เสนอของสมนาคุณ" at bounding box center [375, 81] width 298 height 17
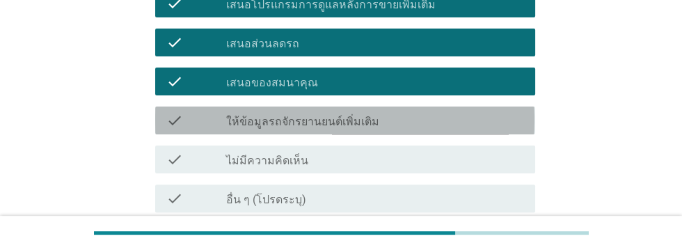
click at [450, 128] on div "check check_box_outline_blank ให้ข้อมูลรถจักรยานยนต์เพิ่มเติม" at bounding box center [344, 120] width 379 height 28
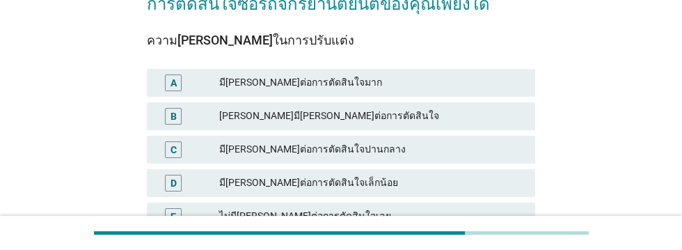
scroll to position [159, 0]
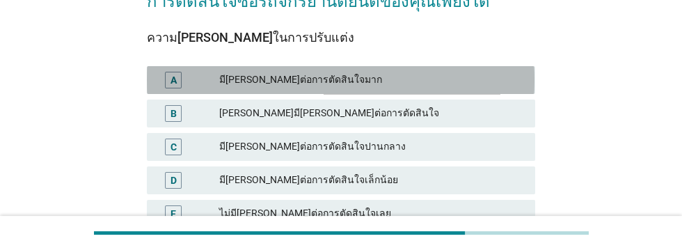
click at [168, 79] on div "A" at bounding box center [173, 80] width 17 height 17
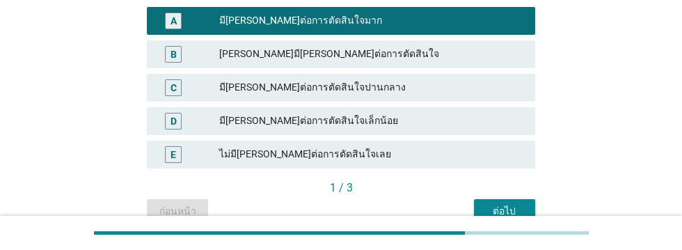
scroll to position [219, 0]
click at [502, 209] on div "ต่อไป" at bounding box center [504, 211] width 39 height 15
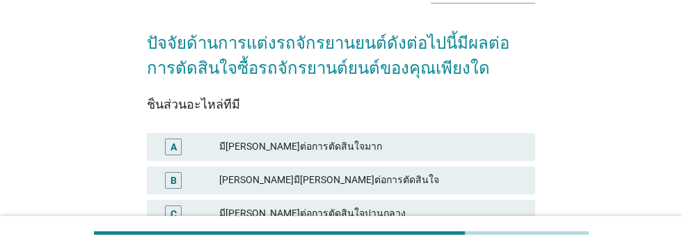
scroll to position [99, 0]
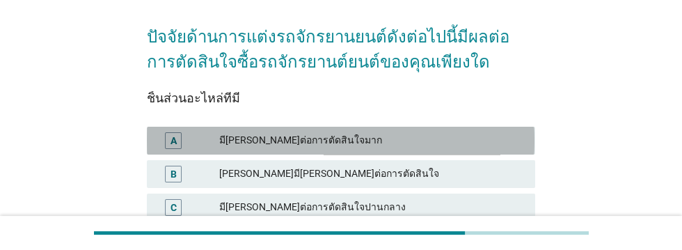
click at [162, 139] on div "A" at bounding box center [173, 140] width 31 height 17
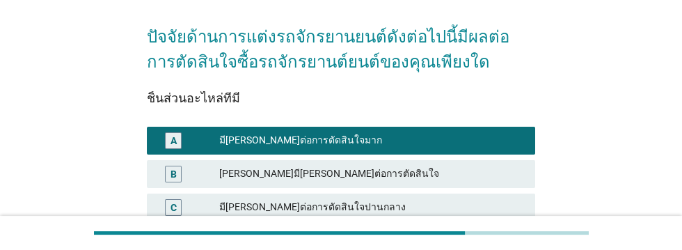
scroll to position [228, 0]
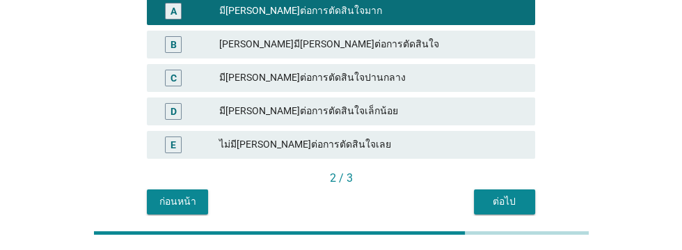
click at [513, 208] on div "ต่อไป" at bounding box center [504, 201] width 39 height 15
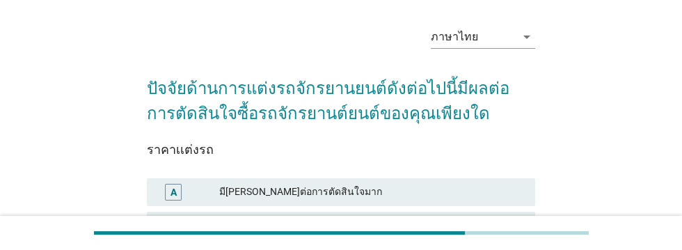
scroll to position [63, 0]
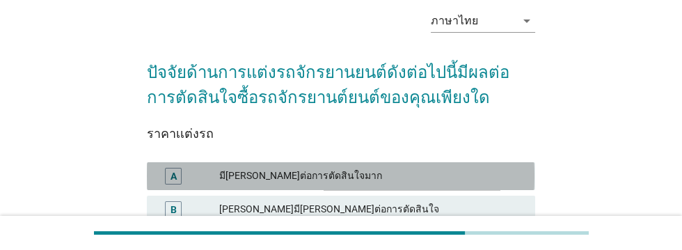
click at [480, 175] on div "มี[PERSON_NAME]ต่อการตัดสินใจมาก" at bounding box center [371, 176] width 305 height 17
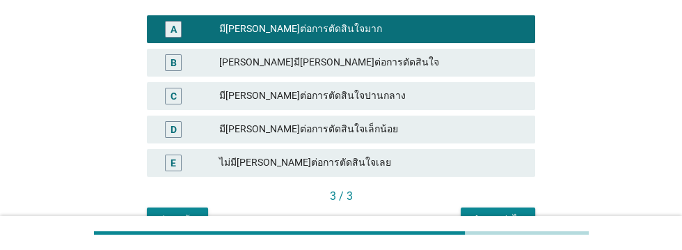
scroll to position [228, 0]
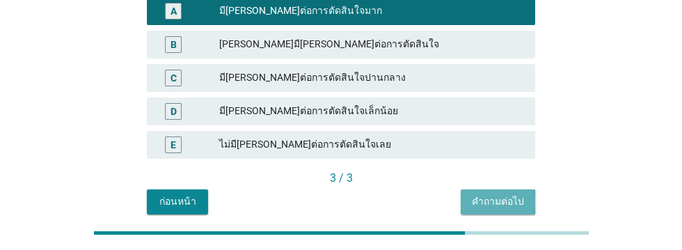
click at [510, 203] on div "คำถามต่อไป" at bounding box center [498, 201] width 52 height 15
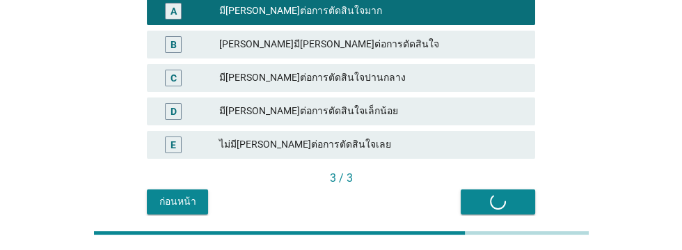
scroll to position [0, 0]
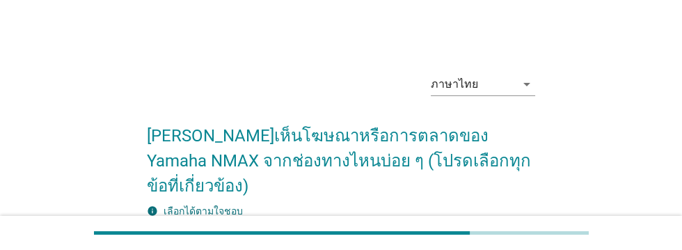
click at [491, 246] on div "check_box_outline_blank โฆษณาทางทีวี" at bounding box center [375, 254] width 298 height 17
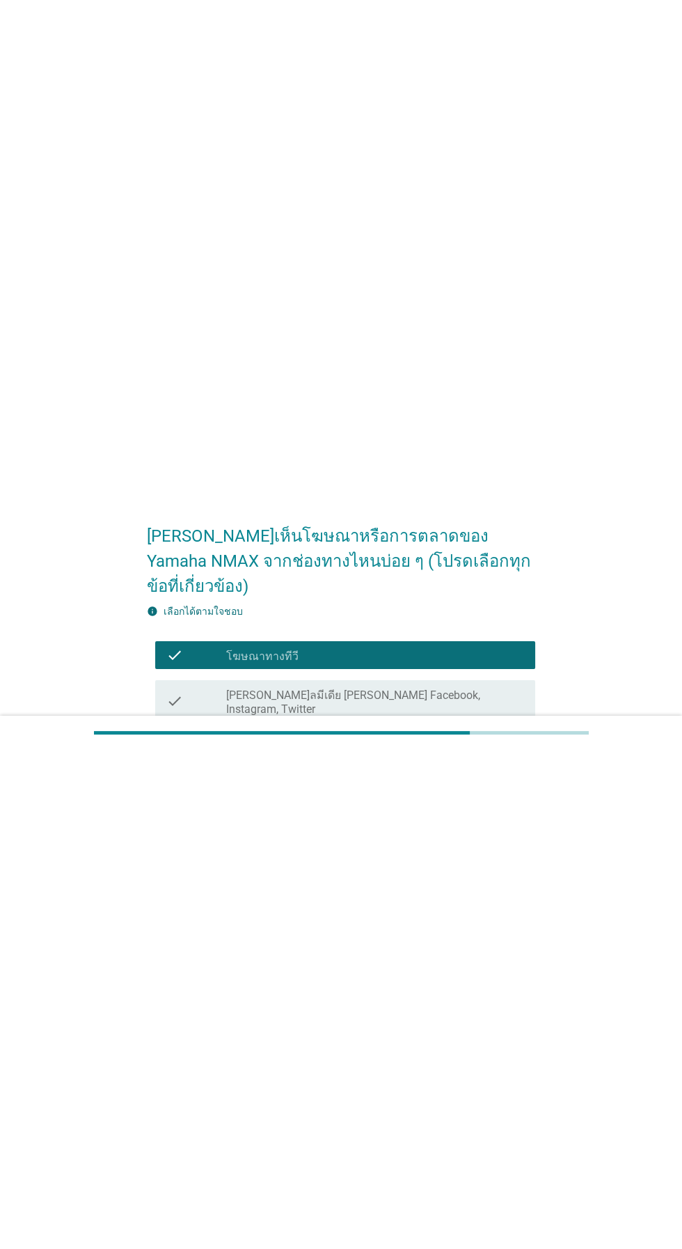
scroll to position [33, 0]
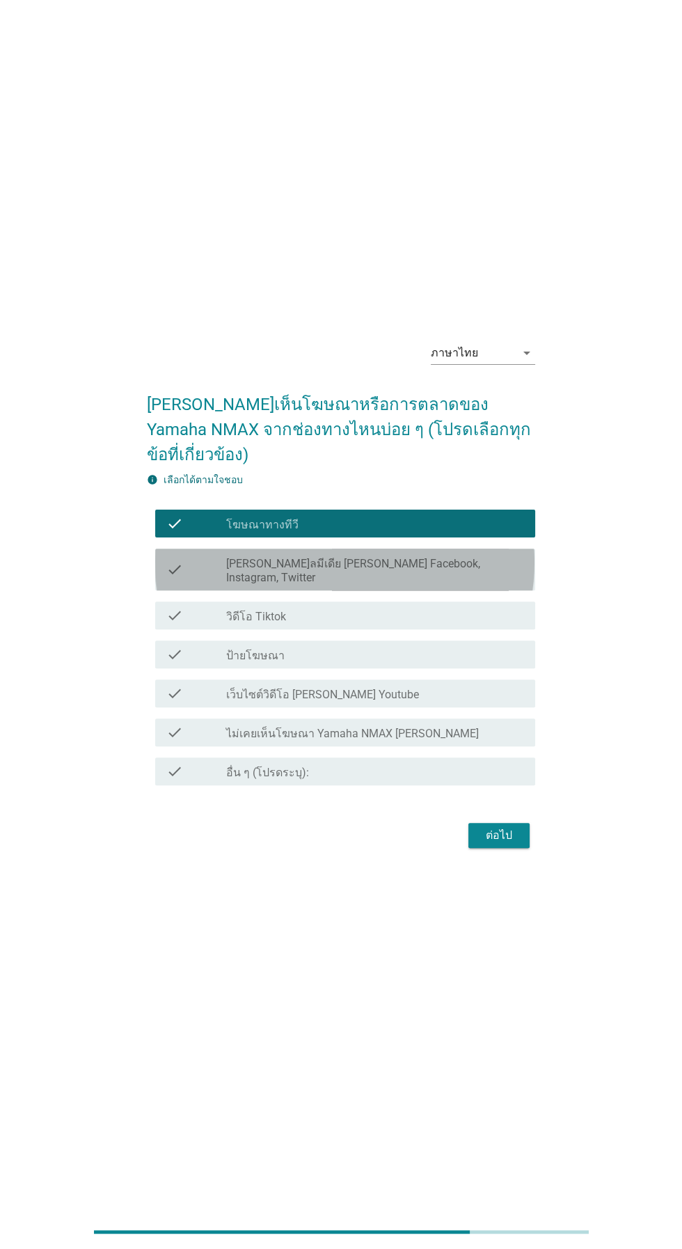
click at [276, 249] on label "[PERSON_NAME]ลมีเดีย [PERSON_NAME] Facebook, Instagram, Twitter" at bounding box center [375, 571] width 298 height 28
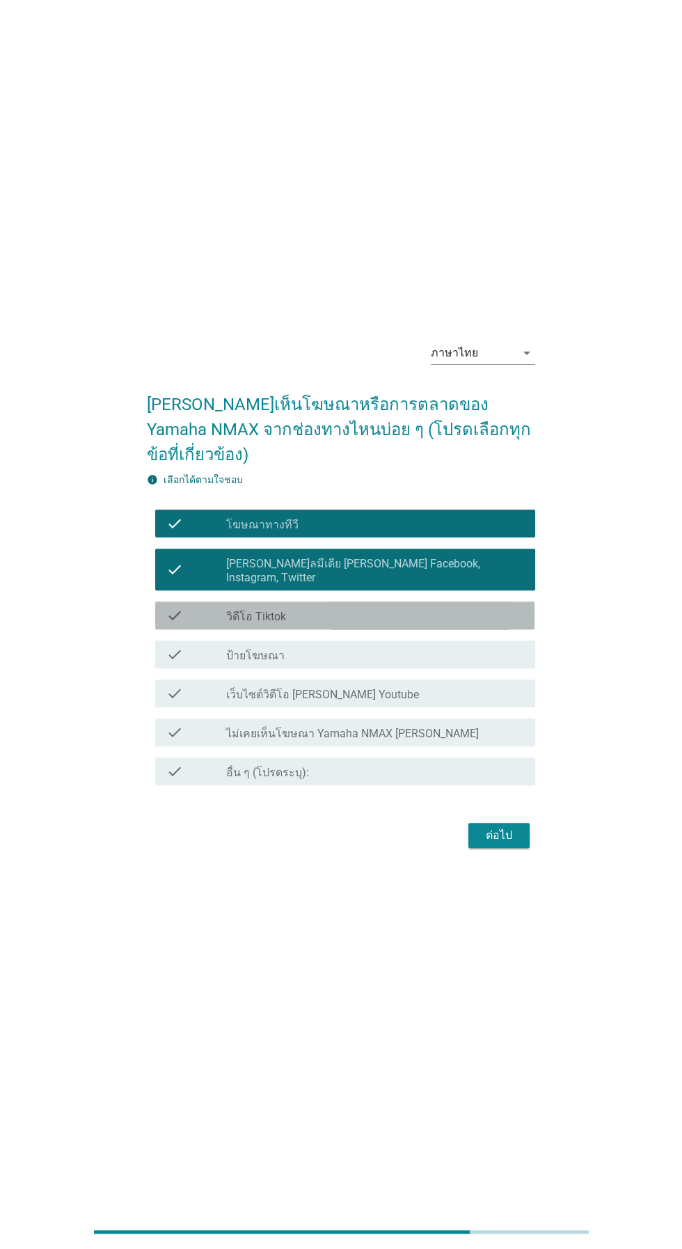
click at [308, 249] on div "check_box_outline_blank วิดีโอ Tiktok" at bounding box center [375, 615] width 298 height 17
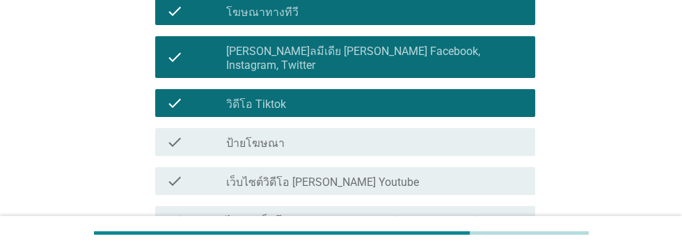
scroll to position [253, 0]
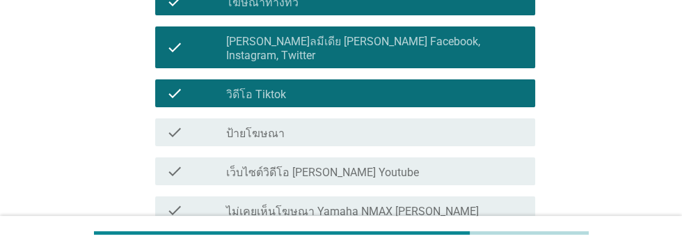
click at [427, 124] on div "check_box_outline_blank ป้ายโฆษณา" at bounding box center [375, 132] width 298 height 17
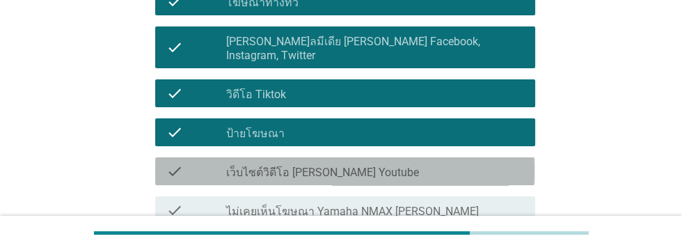
click at [454, 163] on div "check_box_outline_blank เว็บไซต์วิดีโอ [PERSON_NAME] Youtube" at bounding box center [375, 171] width 298 height 17
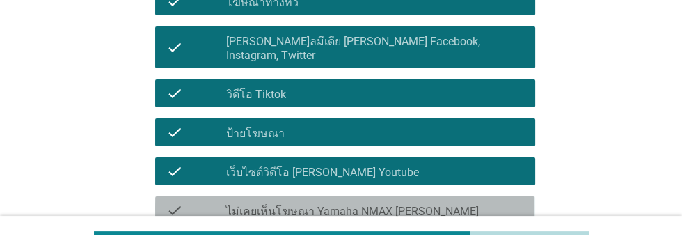
click at [464, 202] on div "check_box_outline_blank ไม่เคยเห็นโฆษณา Yamaha NMAX [PERSON_NAME]" at bounding box center [375, 210] width 298 height 17
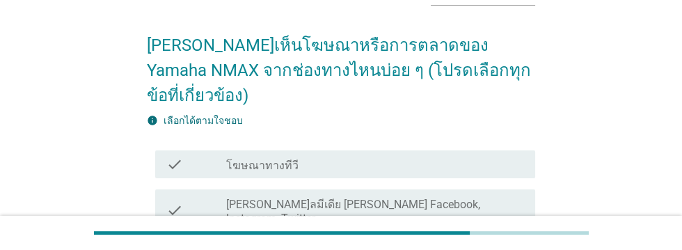
scroll to position [91, 0]
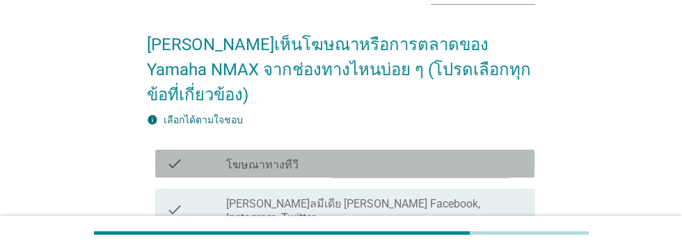
click at [242, 158] on label "โฆษณาทางทีวี" at bounding box center [262, 165] width 72 height 14
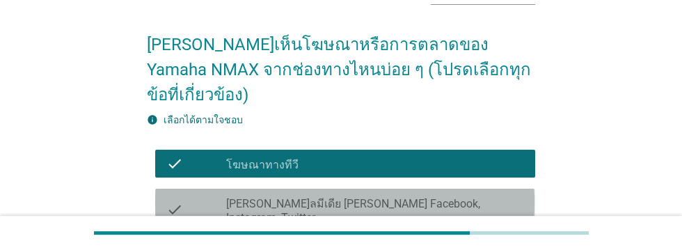
click at [254, 197] on label "[PERSON_NAME]ลมีเดีย [PERSON_NAME] Facebook, Instagram, Twitter" at bounding box center [375, 211] width 298 height 28
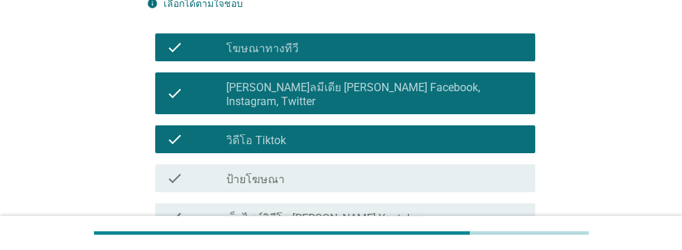
scroll to position [209, 0]
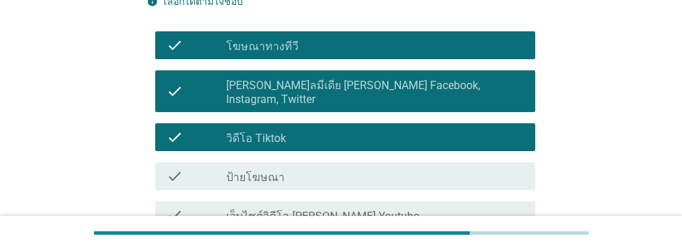
click at [232, 171] on label "ป้ายโฆษณา" at bounding box center [255, 178] width 58 height 14
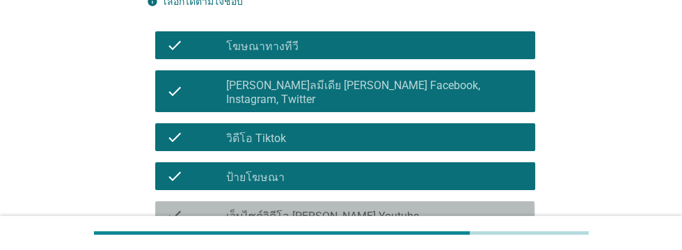
click at [263, 209] on label "เว็บไซต์วิดีโอ [PERSON_NAME] Youtube" at bounding box center [322, 216] width 193 height 14
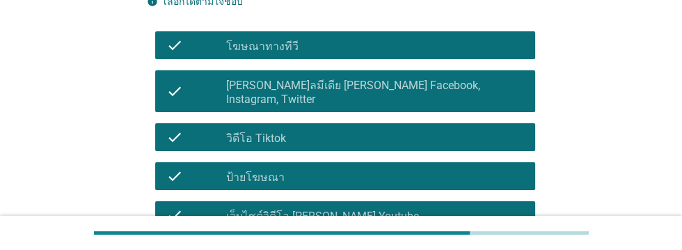
click at [263, 248] on label "ไม่เคยเห็นโฆษณา Yamaha NMAX [PERSON_NAME]" at bounding box center [352, 255] width 253 height 14
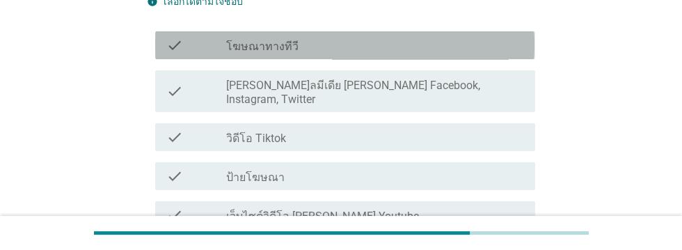
click at [341, 37] on div "check_box โฆษณาทางทีวี" at bounding box center [375, 45] width 298 height 17
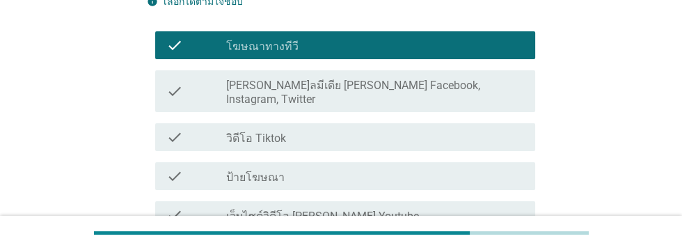
click at [347, 79] on label "[PERSON_NAME]ลมีเดีย [PERSON_NAME] Facebook, Instagram, Twitter" at bounding box center [375, 93] width 298 height 28
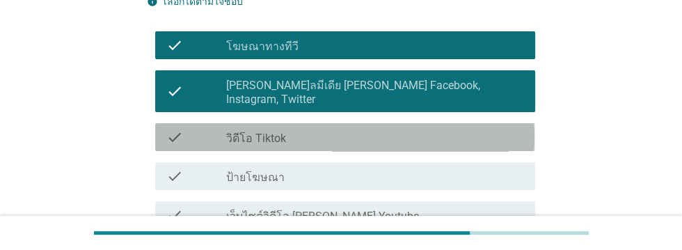
click at [327, 123] on div "check check_box วิดีโอ Tiktok" at bounding box center [344, 137] width 379 height 28
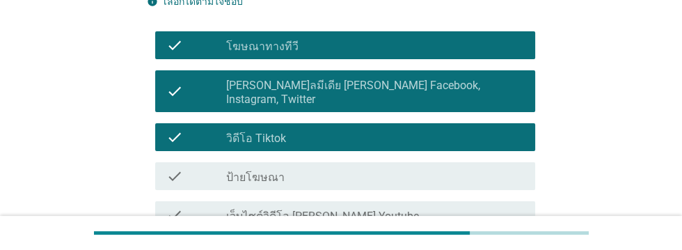
click at [330, 168] on div "check_box ป้ายโฆษณา" at bounding box center [375, 176] width 298 height 17
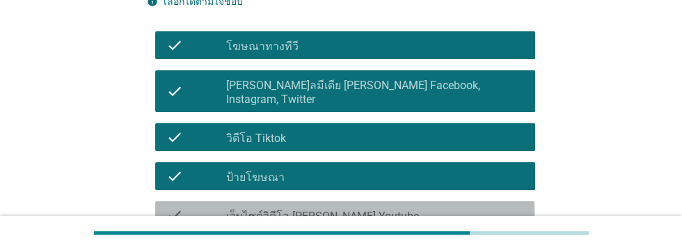
click at [408, 207] on div "check_box เว็บไซต์วิดีโอ [PERSON_NAME] Youtube" at bounding box center [375, 215] width 298 height 17
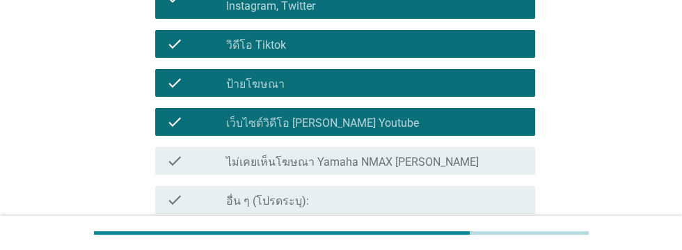
scroll to position [330, 0]
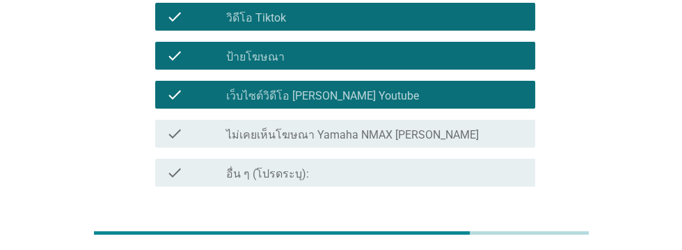
click at [495, 228] on div "ต่อไป" at bounding box center [499, 236] width 39 height 17
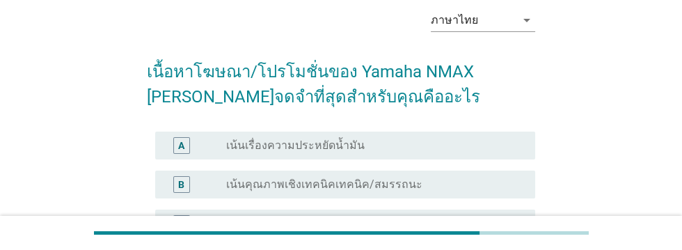
scroll to position [66, 0]
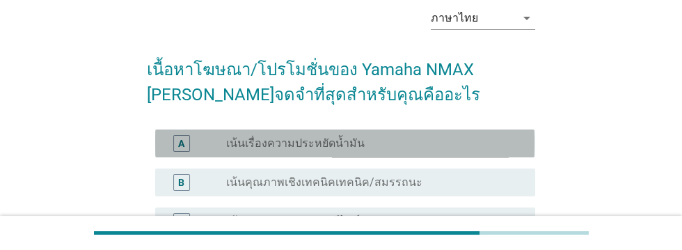
click at [377, 139] on div "radio_button_unchecked เน้นเรื่องความประหยัดน้ำมัน" at bounding box center [369, 143] width 287 height 14
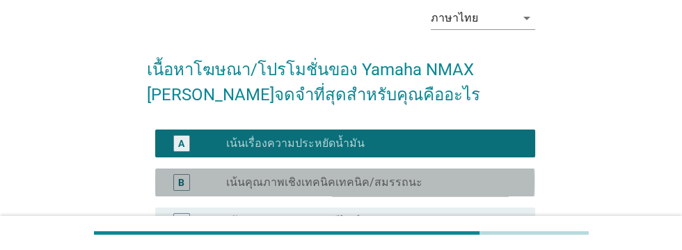
click at [437, 187] on div "radio_button_unchecked [PERSON_NAME]เทคนิค/สมรรถนะ" at bounding box center [369, 182] width 287 height 14
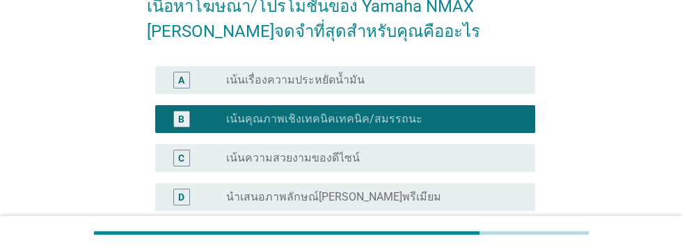
scroll to position [142, 0]
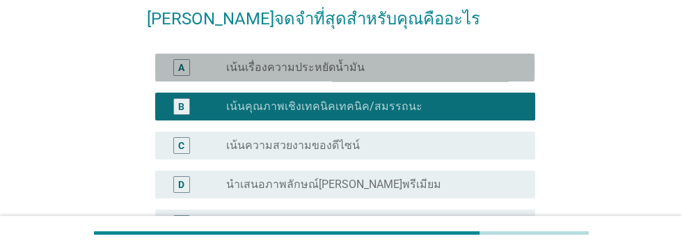
click at [436, 63] on div "radio_button_unchecked เน้นเรื่องความประหยัดน้ำมัน" at bounding box center [369, 68] width 287 height 14
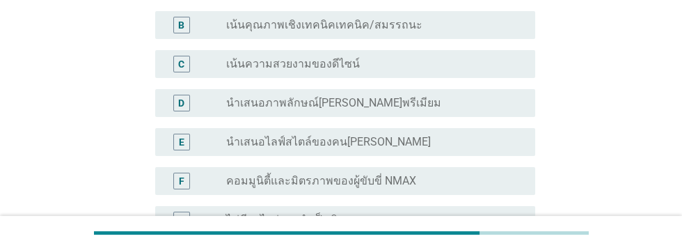
scroll to position [224, 0]
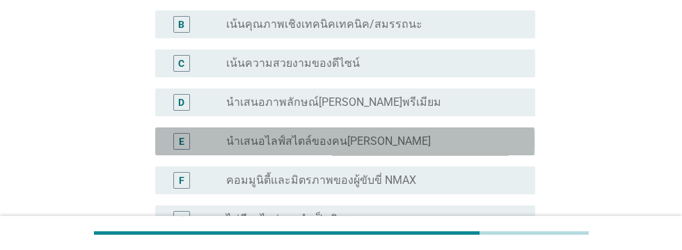
click at [423, 149] on div "radio_button_unchecked นำเสนอไลฟ์สไตล์ของคน[PERSON_NAME]" at bounding box center [375, 141] width 298 height 17
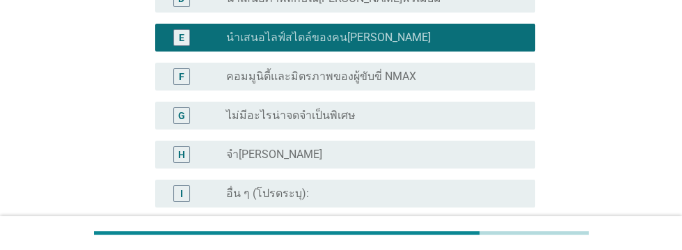
scroll to position [404, 0]
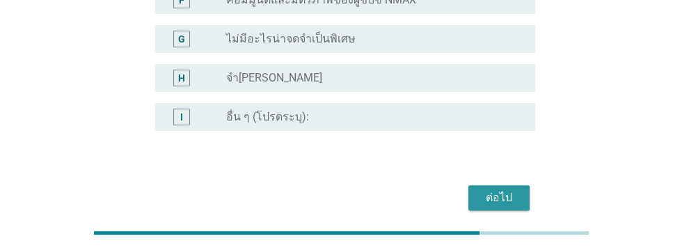
click at [504, 199] on div "ต่อไป" at bounding box center [499, 197] width 39 height 17
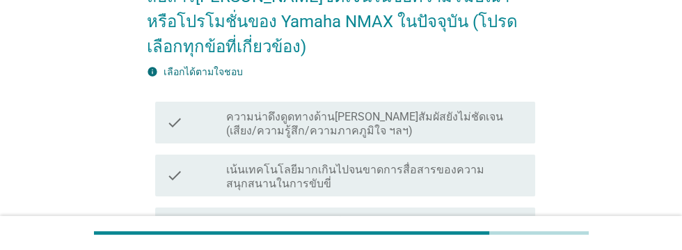
scroll to position [164, 0]
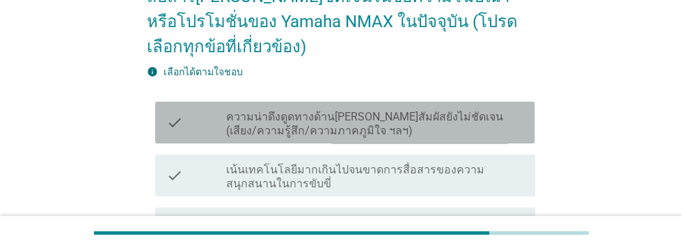
click at [461, 110] on label "ความน่าดึงดูดทางด้าน[PERSON_NAME]สัมผัสยังไม่ชัดเจน (เสียง/ความรู้สึก/ความภาคภู…" at bounding box center [375, 124] width 298 height 28
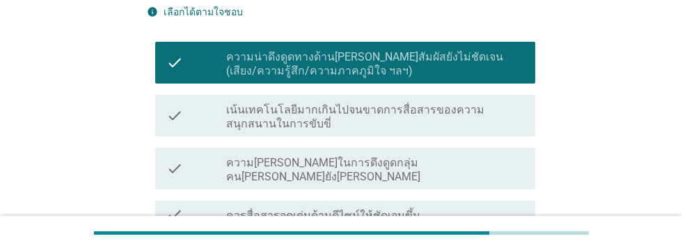
scroll to position [230, 0]
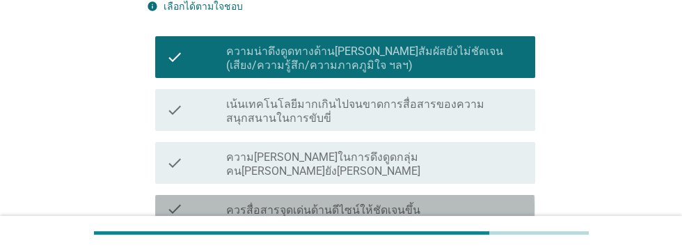
click at [468, 200] on div "check_box_outline_blank ควรสื่อสารจุดเด่นด้านดีไซน์ให้ชัดเจนขึ้น" at bounding box center [375, 208] width 298 height 17
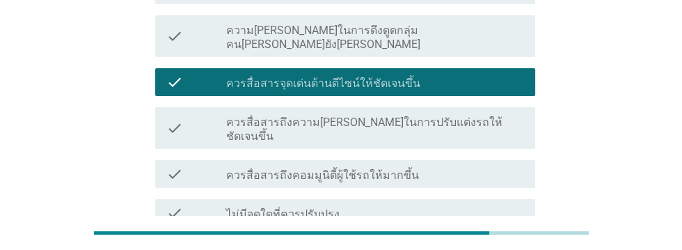
scroll to position [352, 0]
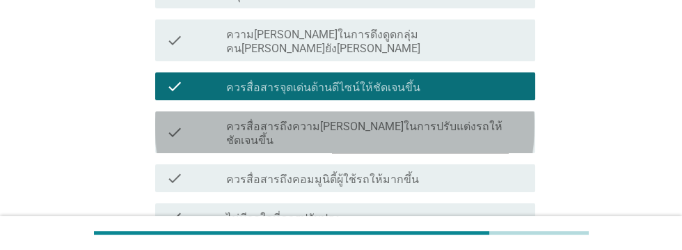
click at [487, 120] on label "ควรสื่อสารถึงความ[PERSON_NAME]ในการปรับแต่งรถให้ชัดเจนขึ้น" at bounding box center [375, 134] width 298 height 28
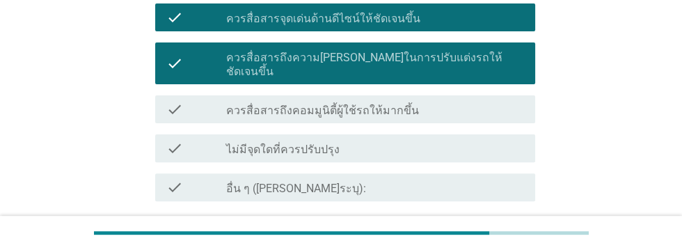
scroll to position [421, 0]
click at [498, 243] on div "ต่อไป" at bounding box center [499, 251] width 39 height 17
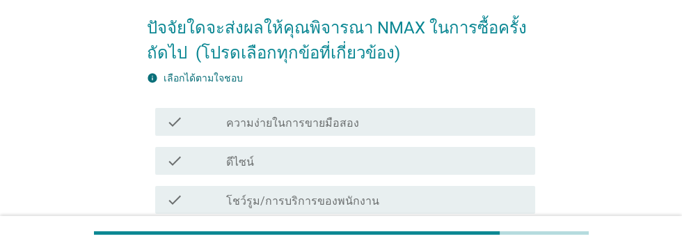
scroll to position [109, 0]
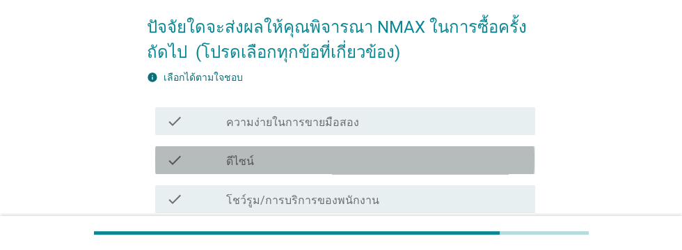
click at [442, 163] on div "check_box_outline_blank ดีไซน์" at bounding box center [375, 160] width 298 height 17
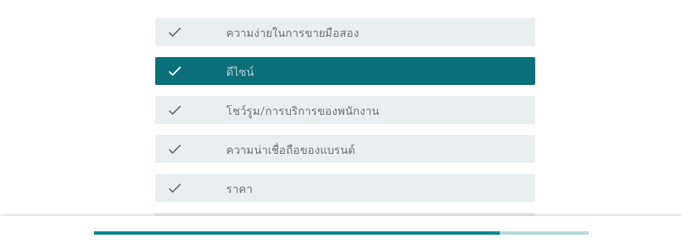
scroll to position [204, 0]
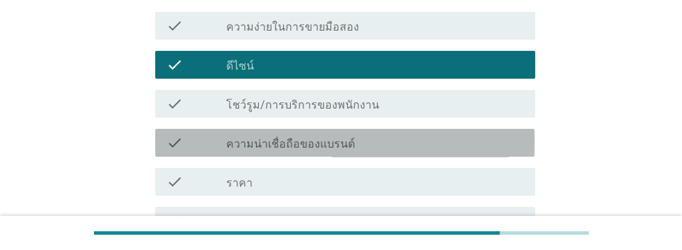
click at [456, 143] on div "check_box_outline_blank ความน่าเชื่อถือของแบรนด์" at bounding box center [375, 142] width 298 height 17
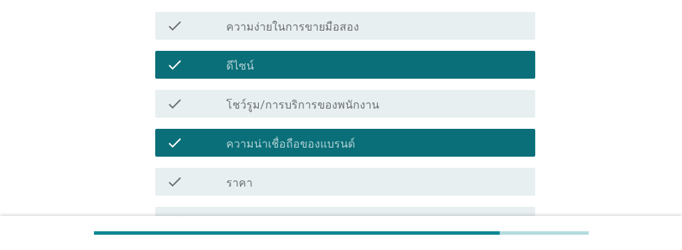
click at [450, 183] on div "check_box_outline_blank ราคา" at bounding box center [375, 181] width 298 height 17
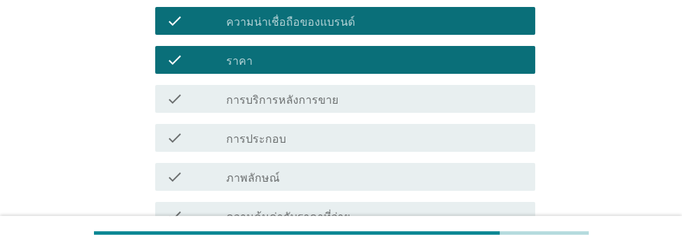
scroll to position [326, 0]
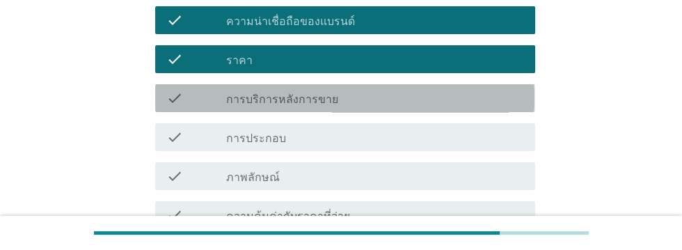
click at [465, 93] on div "check_box_outline_blank การบริการหลังการขาย" at bounding box center [375, 98] width 298 height 17
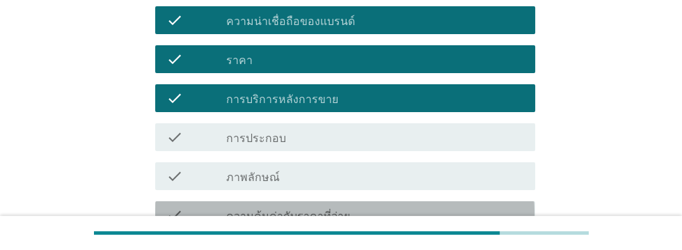
click at [459, 215] on div "check_box_outline_blank ความคุ้มค่ากับราคาที่จ่าย" at bounding box center [375, 215] width 298 height 17
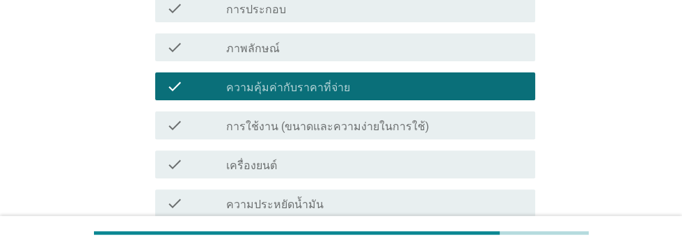
scroll to position [456, 0]
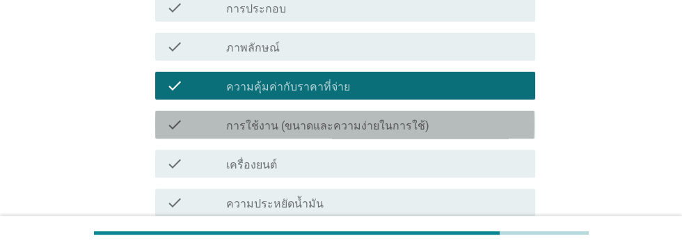
click at [465, 134] on div "check check_box_outline_blank การใช้งาน (ขนาดและความง่ายในการใช้)" at bounding box center [344, 125] width 379 height 28
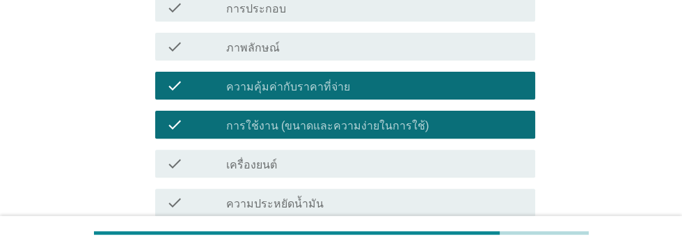
click at [430, 161] on div "check_box_outline_blank เครื่องยนต์" at bounding box center [375, 163] width 298 height 17
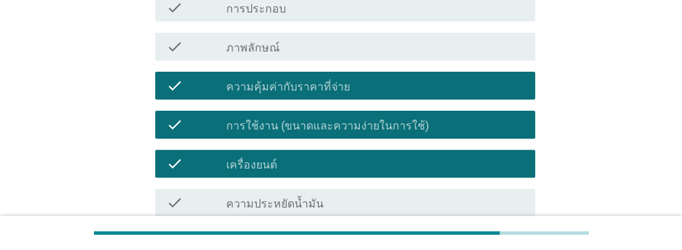
click at [419, 202] on div "check_box_outline_blank ความประหยัดน้ำมัน" at bounding box center [375, 202] width 298 height 17
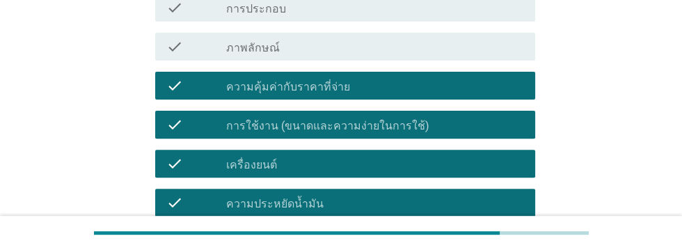
click at [431, 242] on div "check_box_outline_blank ความปลอดภัย" at bounding box center [375, 241] width 298 height 17
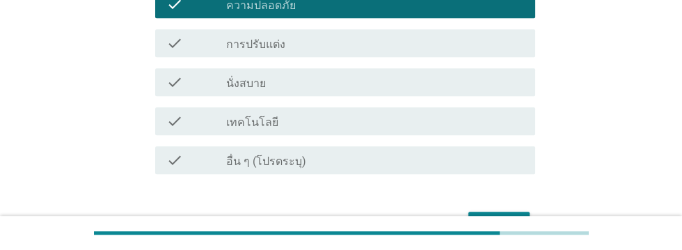
scroll to position [720, 0]
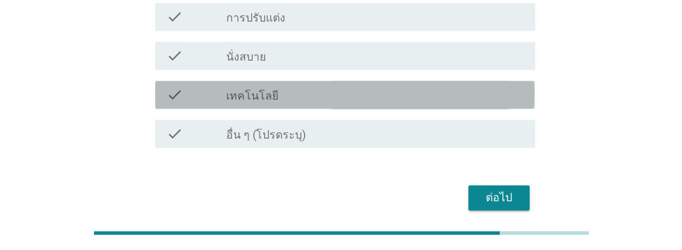
click at [442, 99] on div "check_box_outline_blank เทคโนโลยี" at bounding box center [375, 94] width 298 height 17
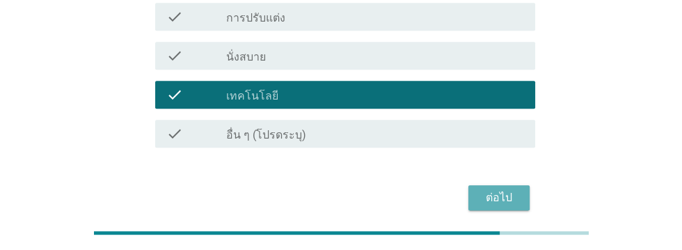
click at [505, 194] on div "ต่อไป" at bounding box center [499, 197] width 39 height 17
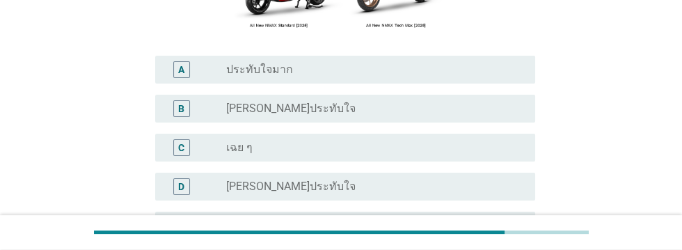
scroll to position [276, 0]
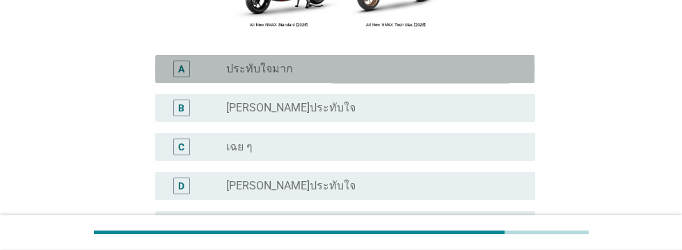
click at [179, 76] on div "A" at bounding box center [181, 68] width 6 height 15
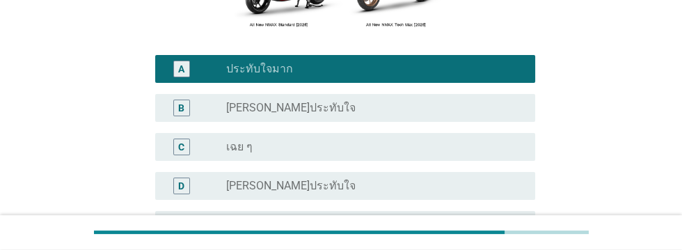
scroll to position [414, 0]
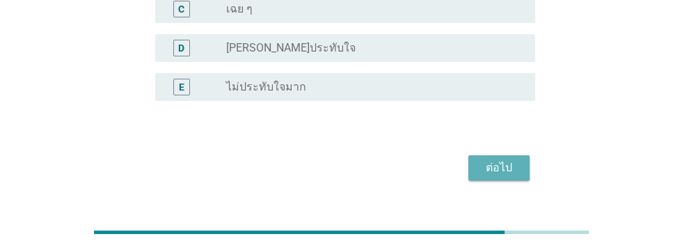
click at [501, 176] on div "ต่อไป" at bounding box center [499, 167] width 39 height 17
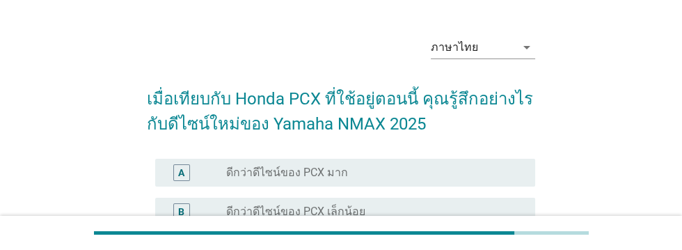
scroll to position [41, 0]
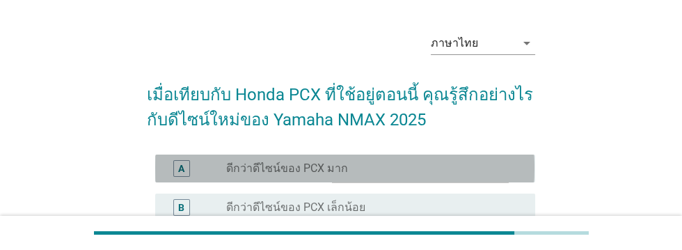
click at [175, 170] on div "A" at bounding box center [181, 168] width 17 height 17
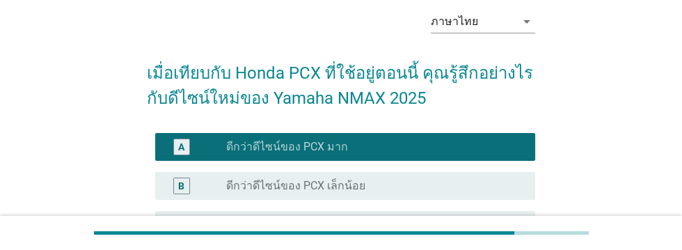
scroll to position [248, 0]
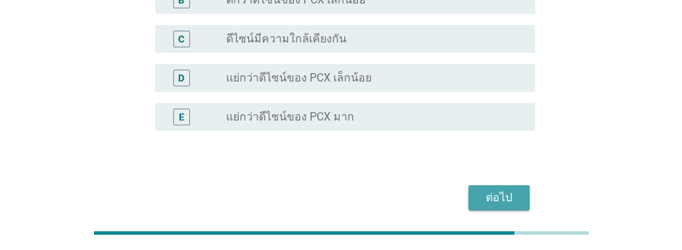
click at [502, 200] on div "ต่อไป" at bounding box center [499, 197] width 39 height 17
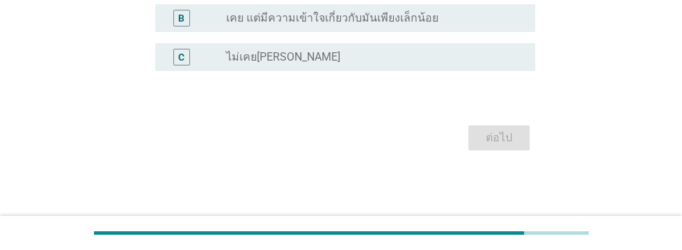
scroll to position [0, 0]
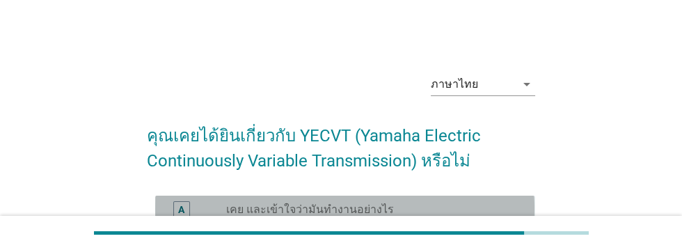
click at [174, 218] on div "A radio_button_unchecked เคย และเข้าใจว่ามันทำงานอย่างไร" at bounding box center [344, 210] width 379 height 28
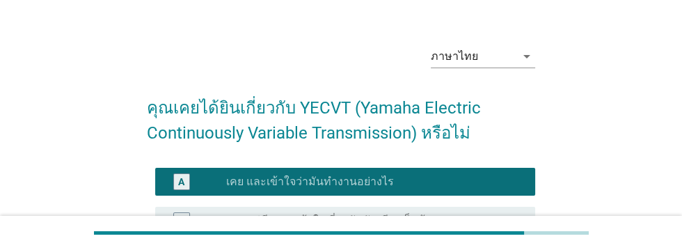
scroll to position [29, 0]
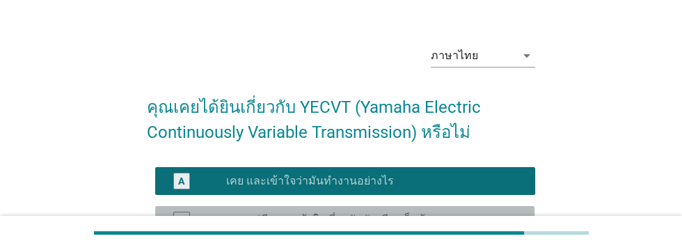
click at [388, 221] on label "เคย แต่มีความเข้าใจเกี่ยวกับมันเพียงเล็กน้อย" at bounding box center [332, 220] width 212 height 14
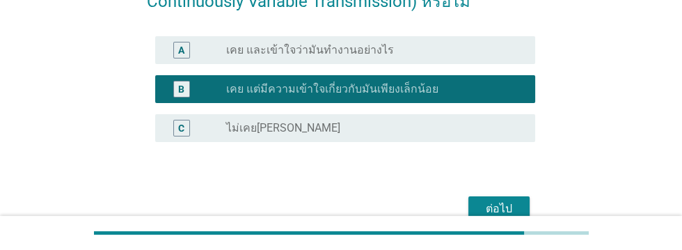
scroll to position [171, 0]
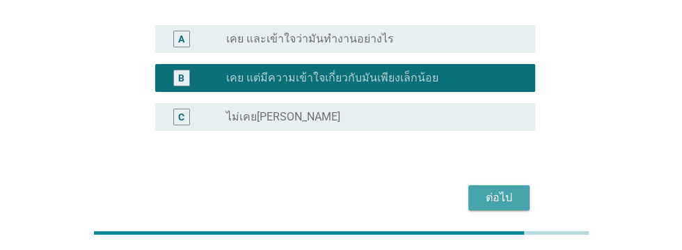
click at [501, 200] on div "ต่อไป" at bounding box center [499, 197] width 39 height 17
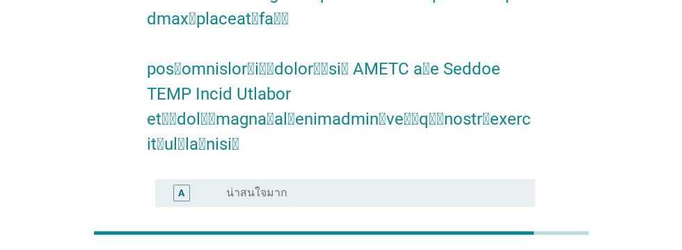
scroll to position [707, 0]
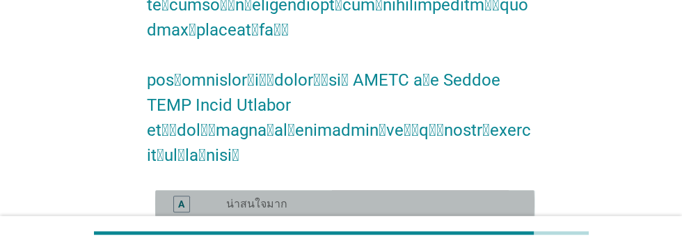
click at [170, 196] on div "A" at bounding box center [181, 204] width 30 height 17
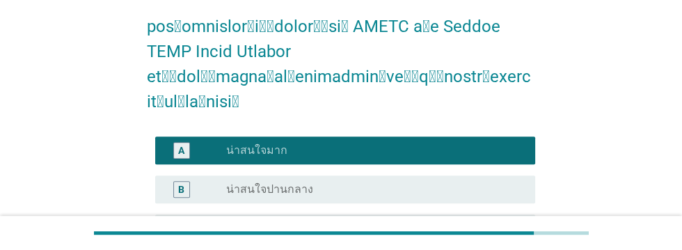
scroll to position [824, 0]
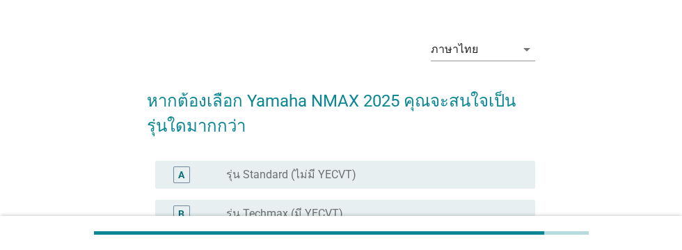
scroll to position [52, 0]
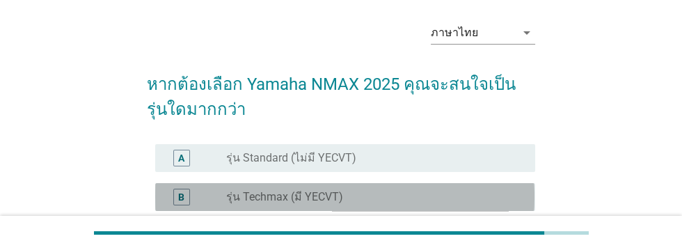
click at [178, 193] on div "B" at bounding box center [181, 196] width 6 height 15
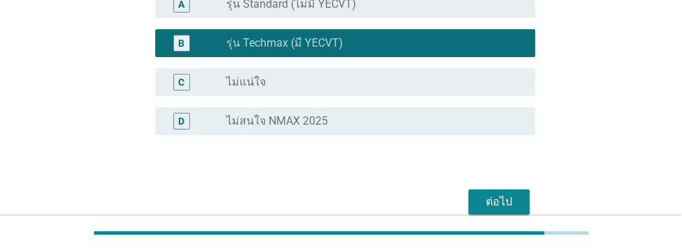
scroll to position [209, 0]
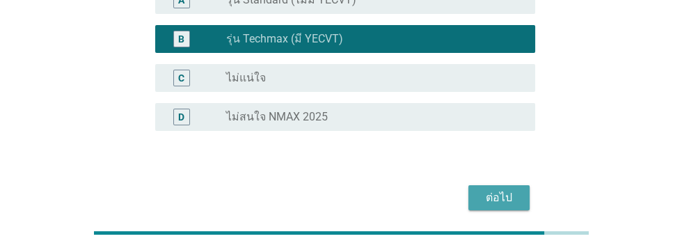
click at [493, 203] on div "ต่อไป" at bounding box center [499, 197] width 39 height 17
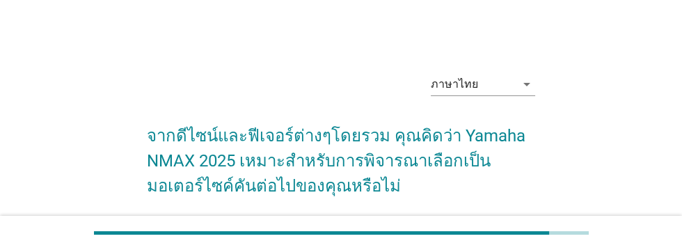
click at [175, 235] on div "A" at bounding box center [181, 234] width 17 height 17
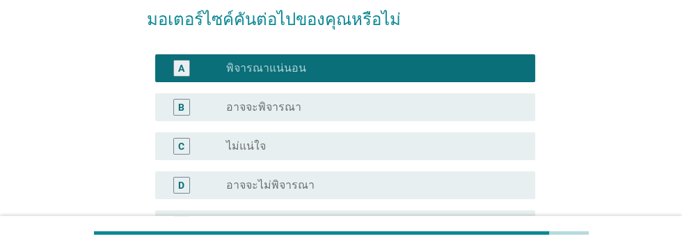
scroll to position [273, 0]
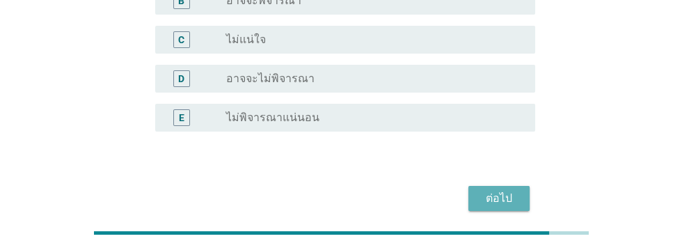
click at [501, 198] on div "ต่อไป" at bounding box center [499, 198] width 39 height 17
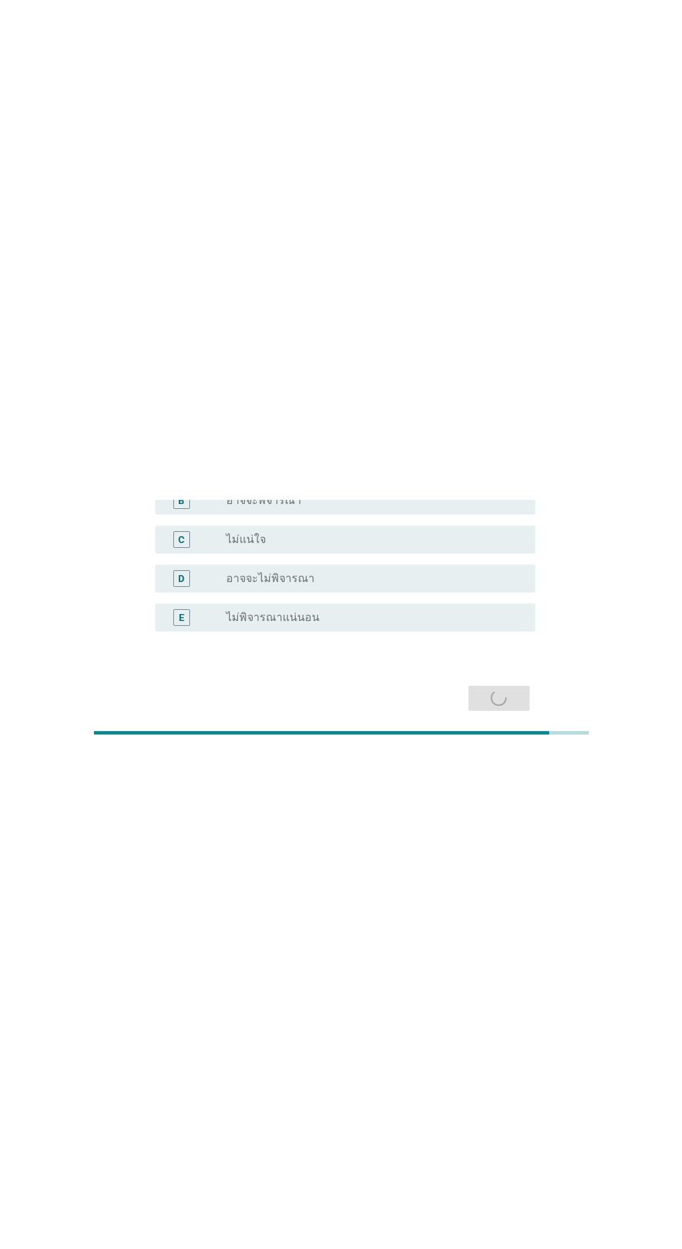
scroll to position [0, 0]
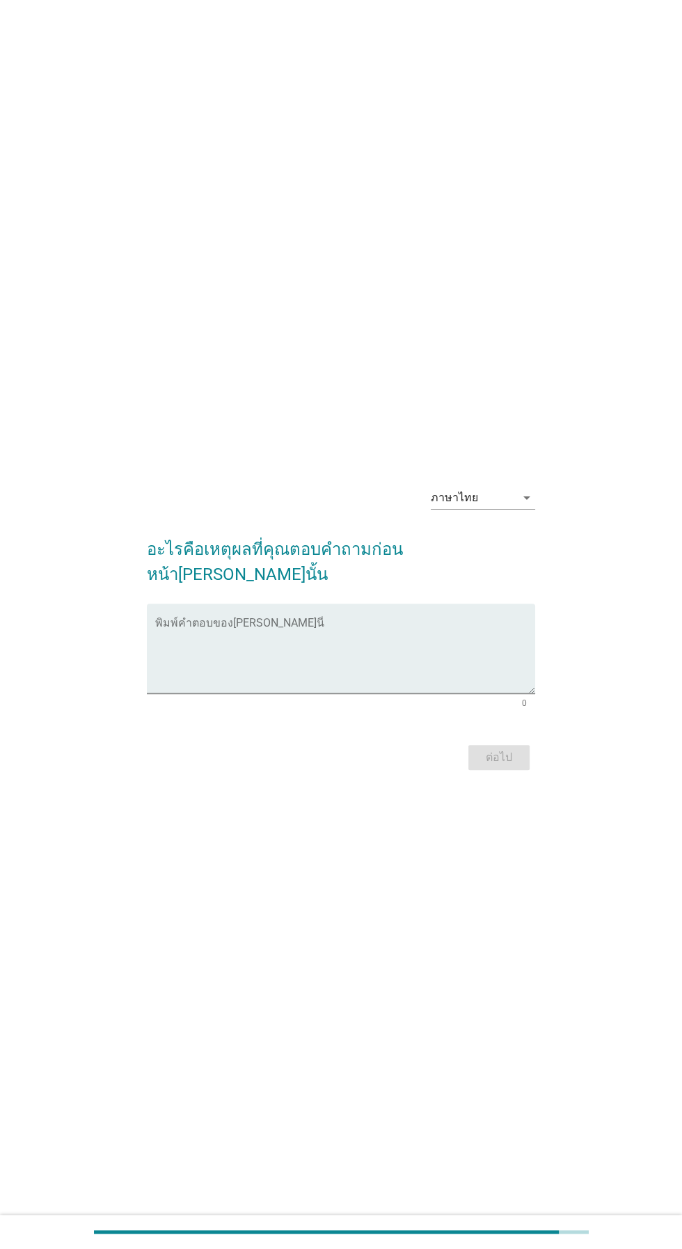
click at [210, 249] on textarea "พิมพ์คำตอบของคุณ ที่นี่" at bounding box center [344, 656] width 379 height 73
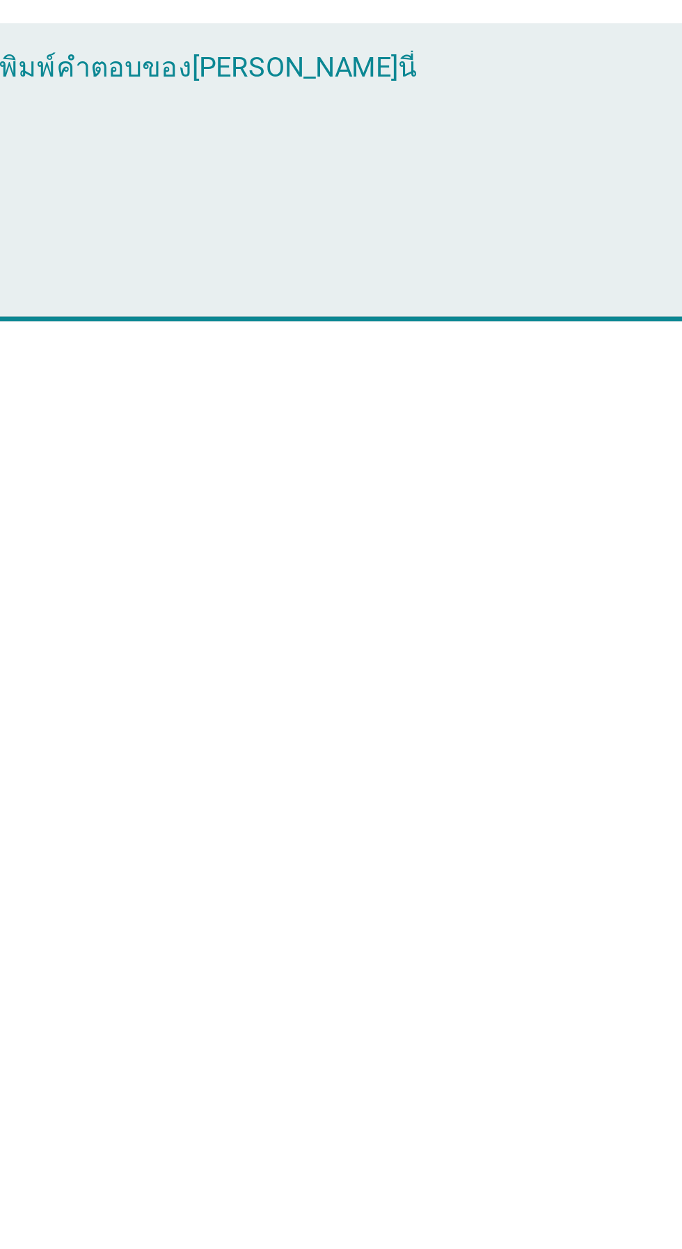
click at [180, 249] on textarea "พิมพ์คำตอบของคุณ ที่นี่" at bounding box center [344, 656] width 379 height 73
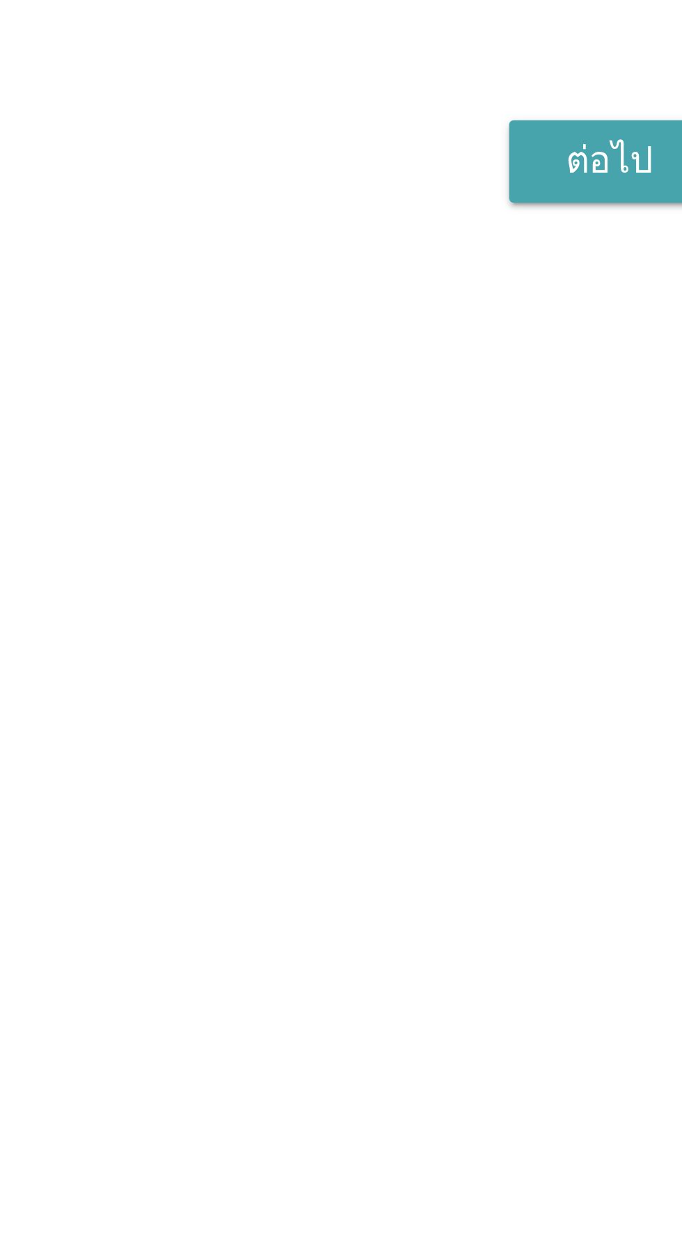
type textarea "ความปลอดภัย"
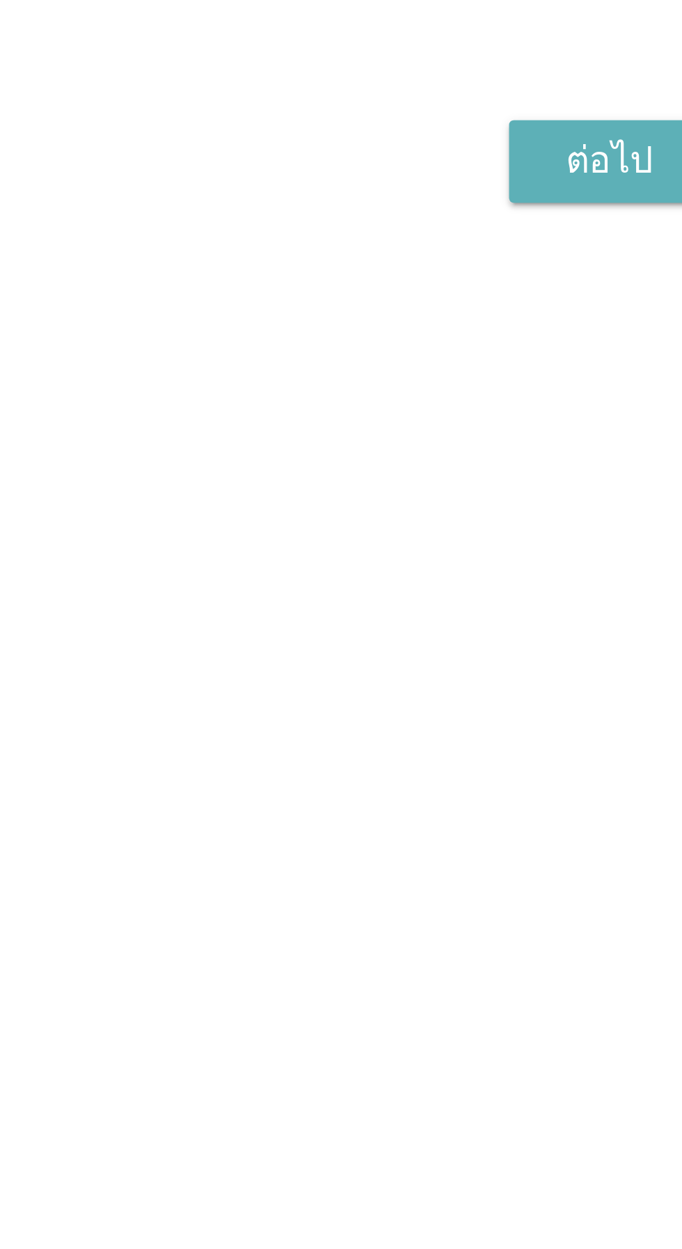
click at [494, 249] on div "ต่อไป" at bounding box center [499, 757] width 39 height 17
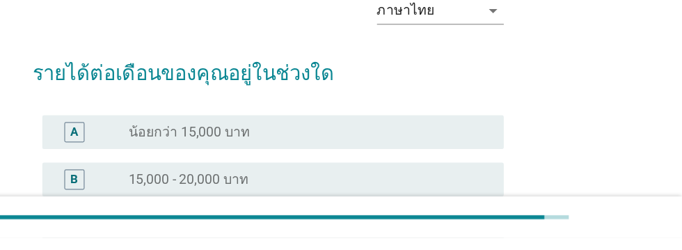
scroll to position [22, 0]
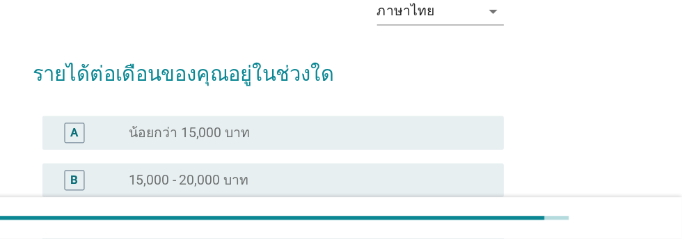
click at [418, 242] on div "radio_button_unchecked 20,001 - 30,000 บาท" at bounding box center [369, 241] width 287 height 14
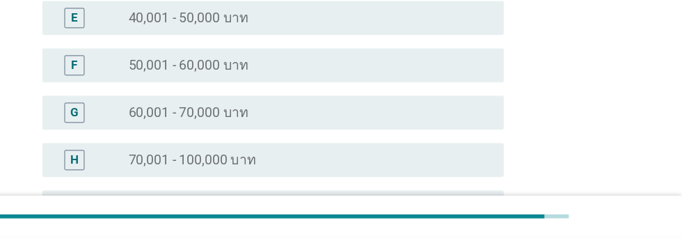
scroll to position [379, 0]
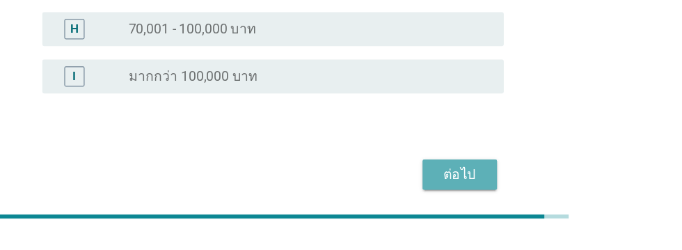
click at [501, 208] on button "ต่อไป" at bounding box center [498, 198] width 61 height 25
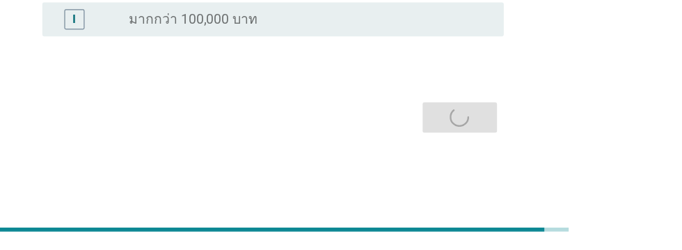
scroll to position [0, 0]
